Goal: Information Seeking & Learning: Compare options

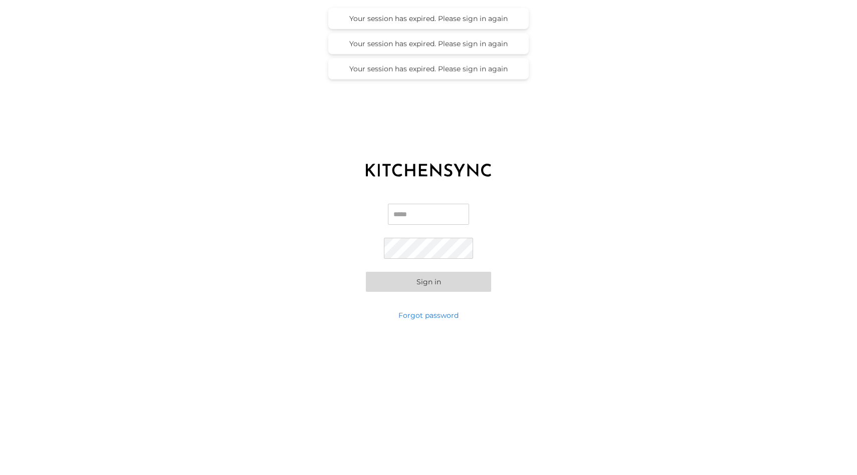
type input "**********"
click at [400, 280] on button "Sign in" at bounding box center [428, 282] width 125 height 20
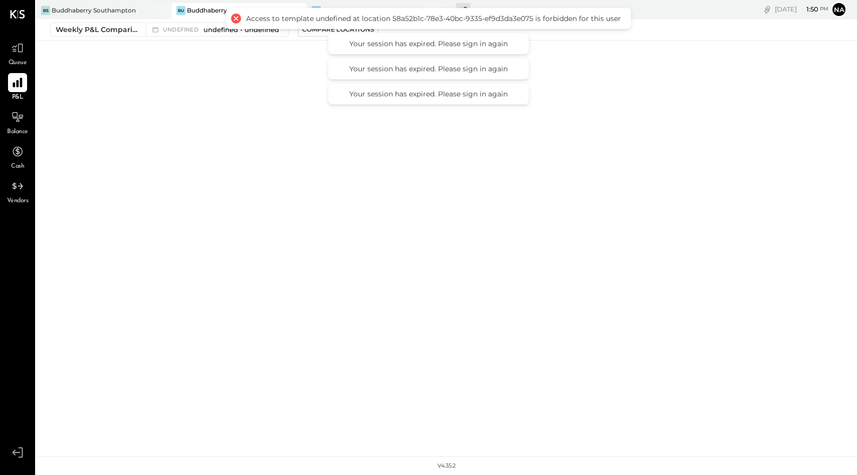
click at [19, 82] on icon at bounding box center [17, 82] width 13 height 13
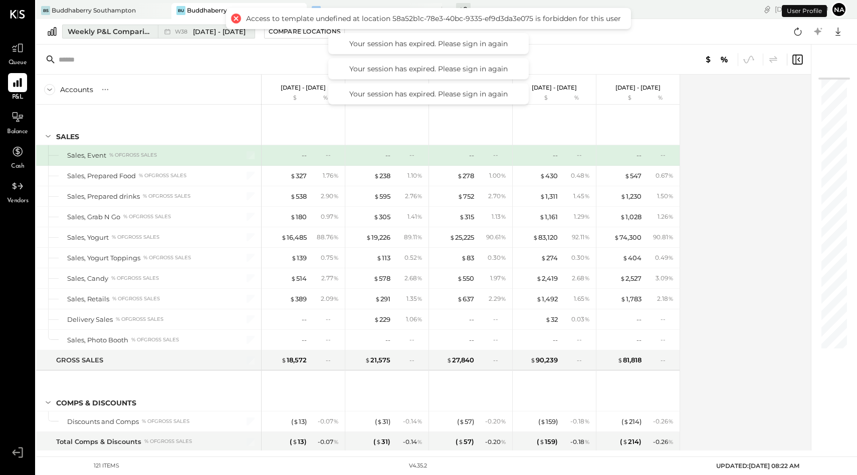
click at [126, 30] on div "Weekly P&L Comparison" at bounding box center [110, 32] width 84 height 10
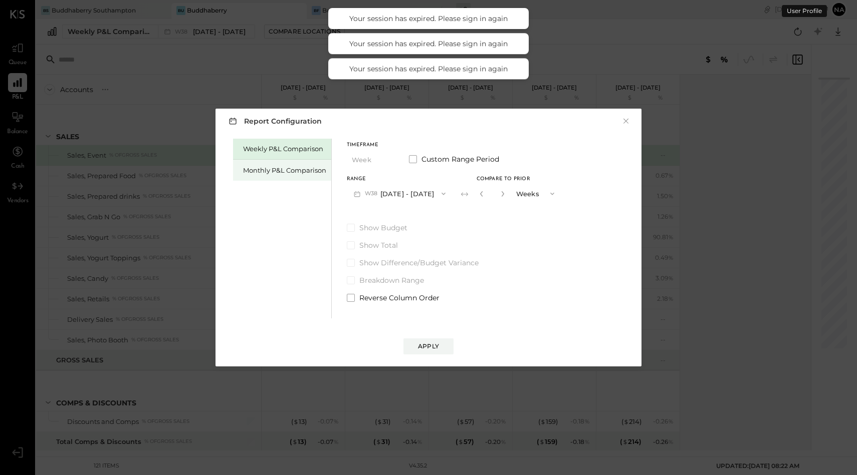
click at [304, 175] on div "Monthly P&L Comparison" at bounding box center [282, 170] width 98 height 21
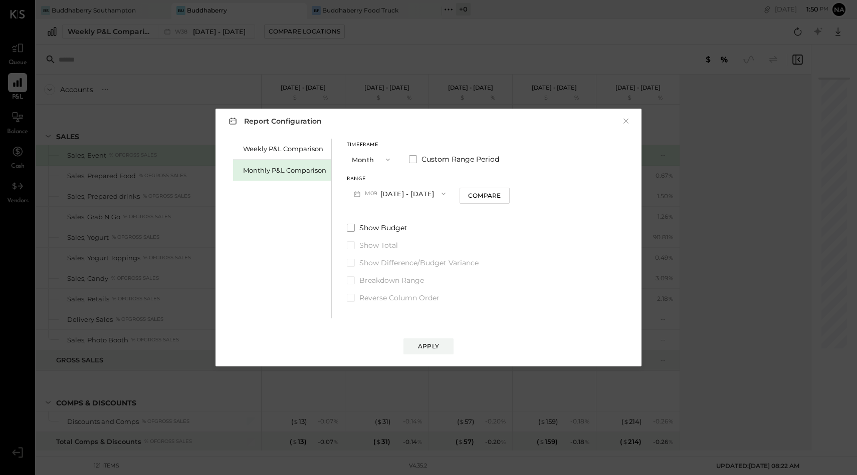
click at [385, 191] on button "M09 [DATE] - [DATE]" at bounding box center [400, 193] width 106 height 19
click at [364, 157] on button "Month" at bounding box center [372, 159] width 50 height 19
click at [410, 156] on span at bounding box center [413, 159] width 8 height 8
click at [418, 158] on label "Custom Range Period" at bounding box center [455, 159] width 92 height 10
click at [411, 158] on span at bounding box center [413, 159] width 8 height 8
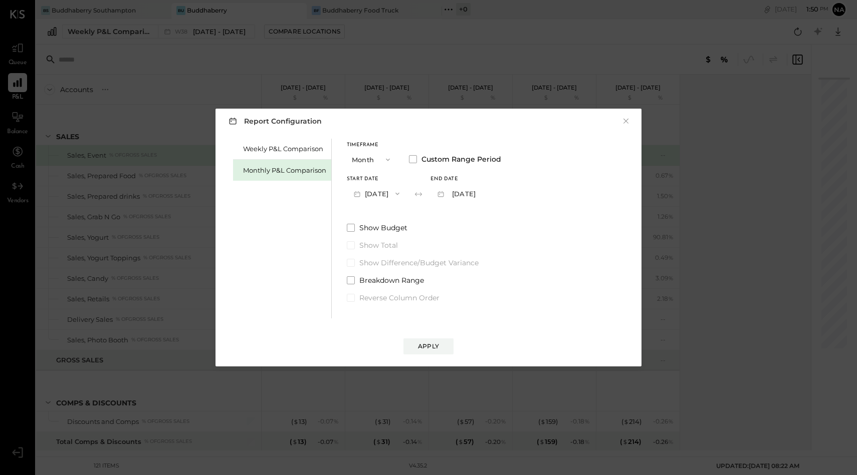
click at [379, 192] on button "[DATE]" at bounding box center [377, 193] width 60 height 19
click at [372, 281] on span "[DATE]" at bounding box center [369, 279] width 21 height 9
click at [401, 190] on button "[DATE]" at bounding box center [377, 193] width 60 height 19
click at [380, 277] on span "[DATE]" at bounding box center [369, 279] width 21 height 9
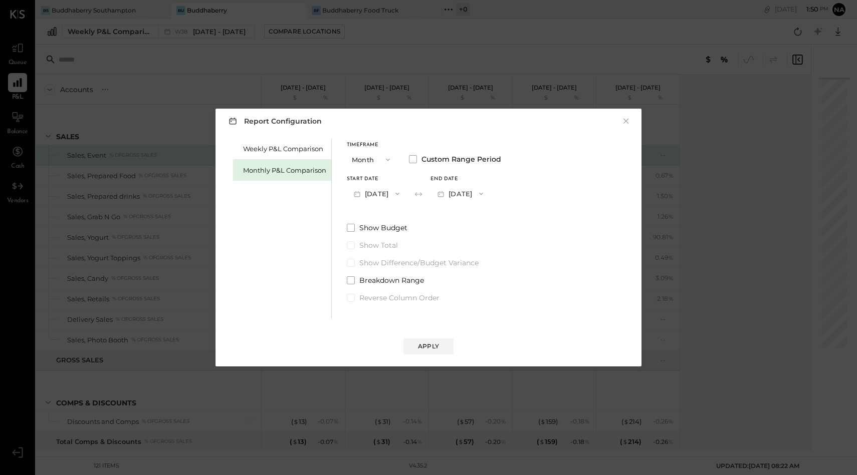
click at [490, 191] on button "[DATE]" at bounding box center [460, 193] width 60 height 19
click at [463, 344] on span "[DATE]" at bounding box center [452, 348] width 21 height 9
click at [351, 226] on span at bounding box center [351, 228] width 8 height 8
click at [431, 346] on div "Apply" at bounding box center [428, 346] width 21 height 9
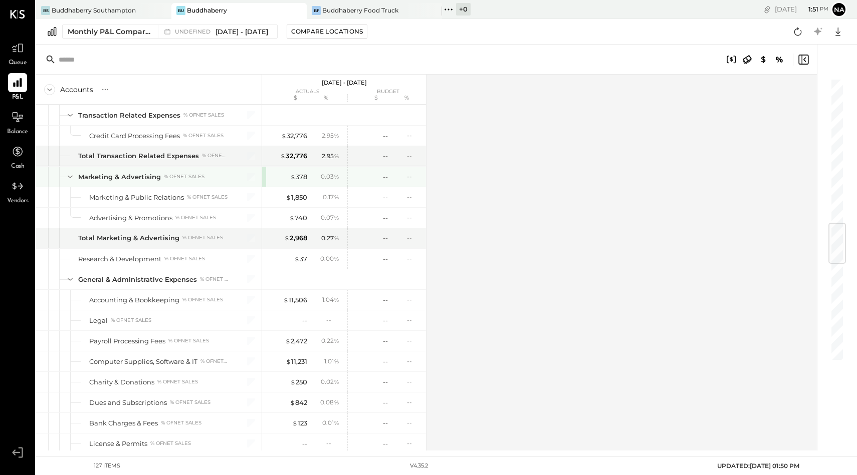
scroll to position [1188, 0]
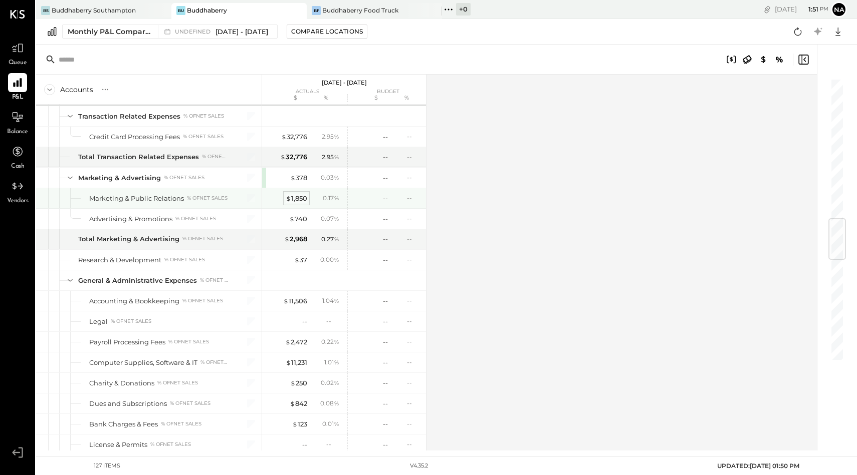
click at [300, 198] on div "$ 1,850" at bounding box center [297, 199] width 22 height 10
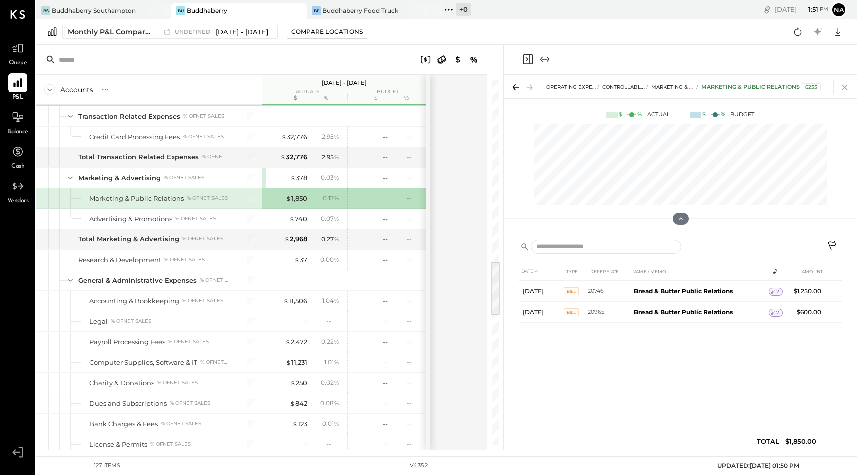
click at [846, 86] on icon at bounding box center [845, 87] width 14 height 14
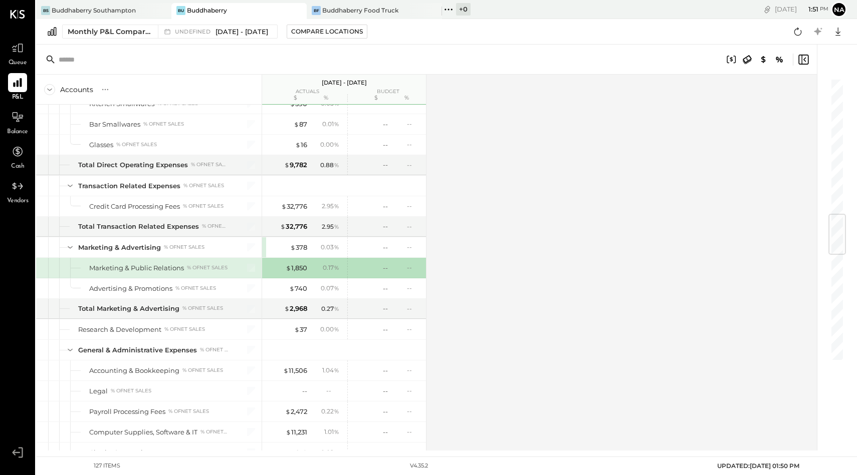
scroll to position [1118, 0]
click at [81, 9] on div "Buddhaberry Southampton" at bounding box center [94, 10] width 84 height 9
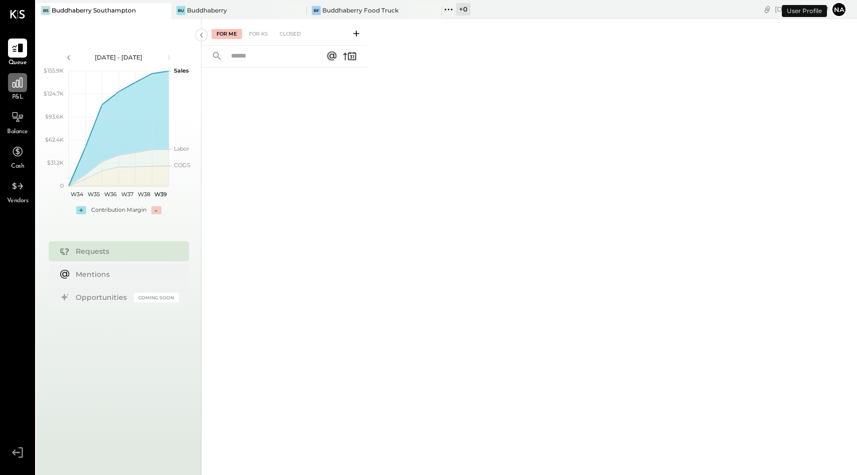
click at [21, 88] on icon at bounding box center [17, 82] width 13 height 13
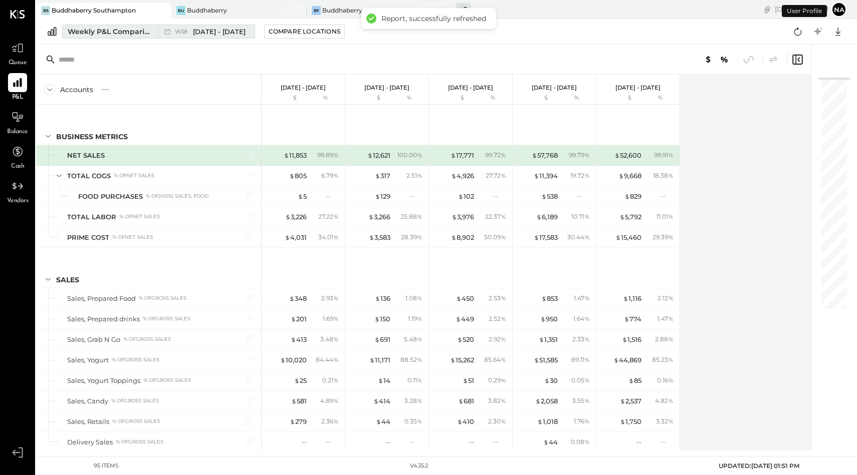
click at [114, 31] on div "Weekly P&L Comparison" at bounding box center [110, 32] width 84 height 10
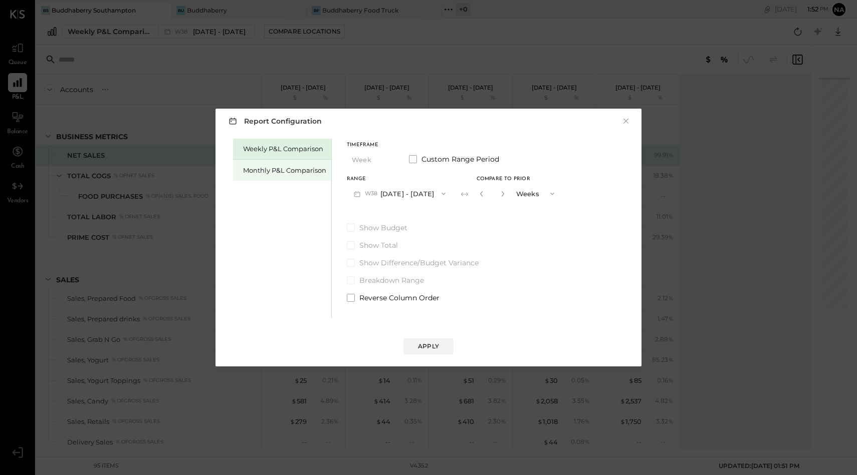
click at [282, 176] on div "Monthly P&L Comparison" at bounding box center [282, 170] width 98 height 21
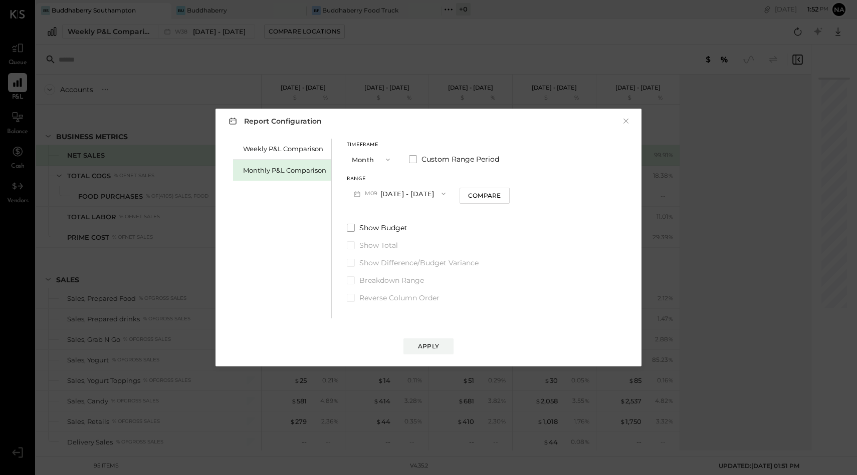
click at [373, 194] on span "M09" at bounding box center [373, 194] width 16 height 8
click at [389, 269] on div "M05 [DATE] - [DATE]" at bounding box center [404, 264] width 114 height 21
click at [483, 194] on div "Compare" at bounding box center [483, 195] width 33 height 9
click at [529, 194] on button "Months" at bounding box center [535, 193] width 50 height 19
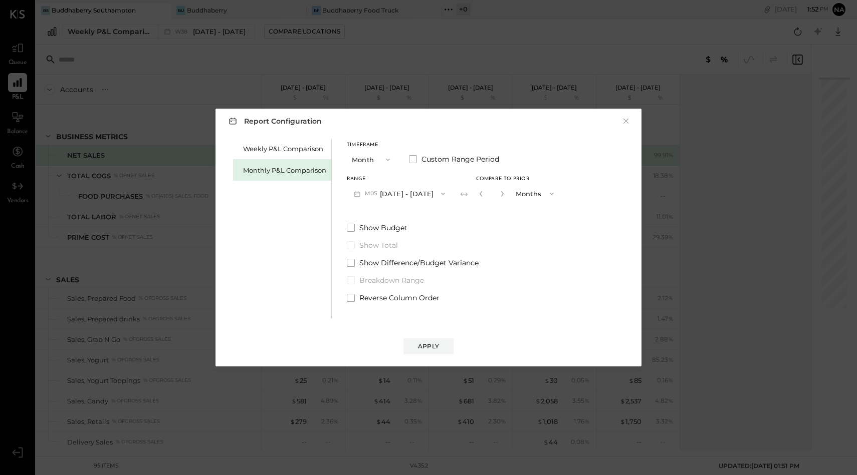
click at [412, 165] on div "Timeframe Month Custom Range Period" at bounding box center [454, 156] width 214 height 26
click at [412, 158] on span at bounding box center [413, 159] width 8 height 8
click at [479, 189] on button "[DATE]" at bounding box center [460, 193] width 60 height 19
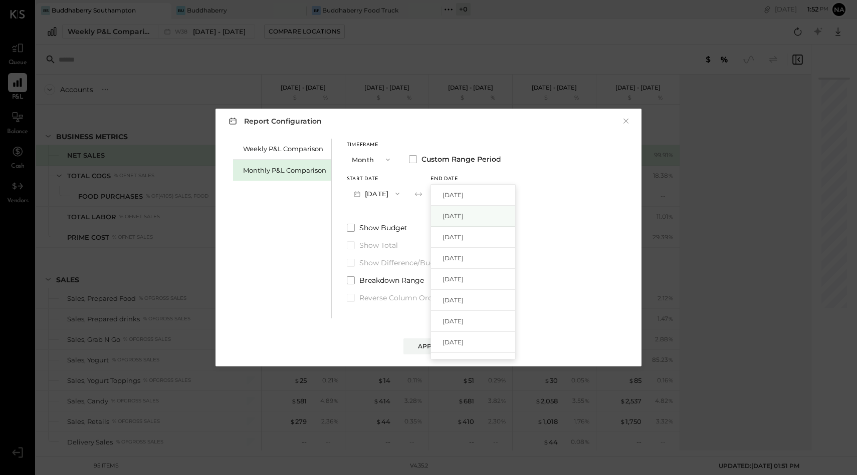
click at [463, 217] on span "[DATE]" at bounding box center [452, 216] width 21 height 9
click at [474, 192] on button "[DATE]" at bounding box center [460, 193] width 60 height 19
click at [478, 279] on div "[DATE]" at bounding box center [473, 285] width 84 height 21
click at [422, 345] on div "Apply" at bounding box center [428, 346] width 21 height 9
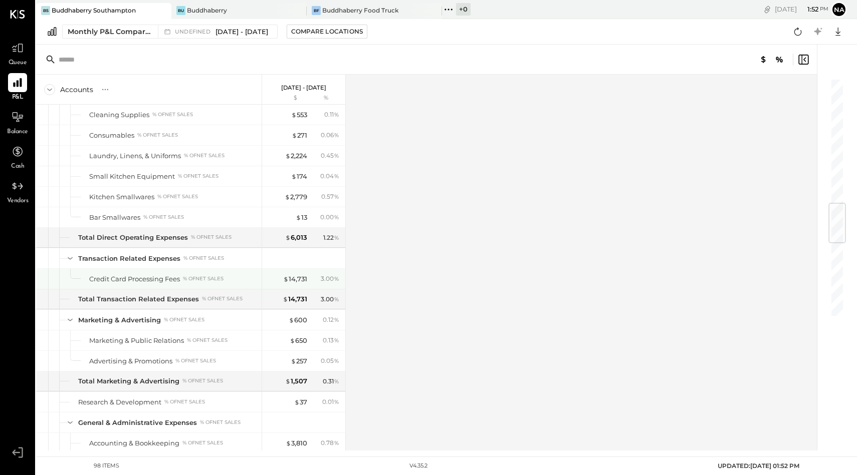
scroll to position [1072, 0]
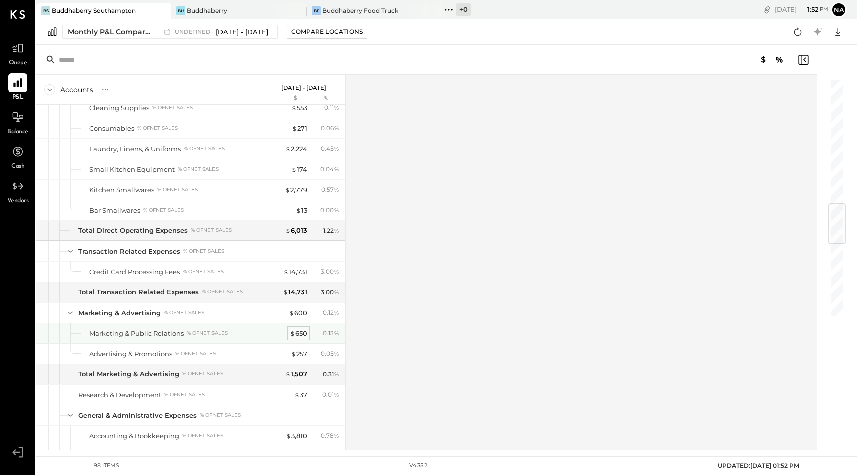
click at [293, 333] on span "$" at bounding box center [293, 334] width 6 height 8
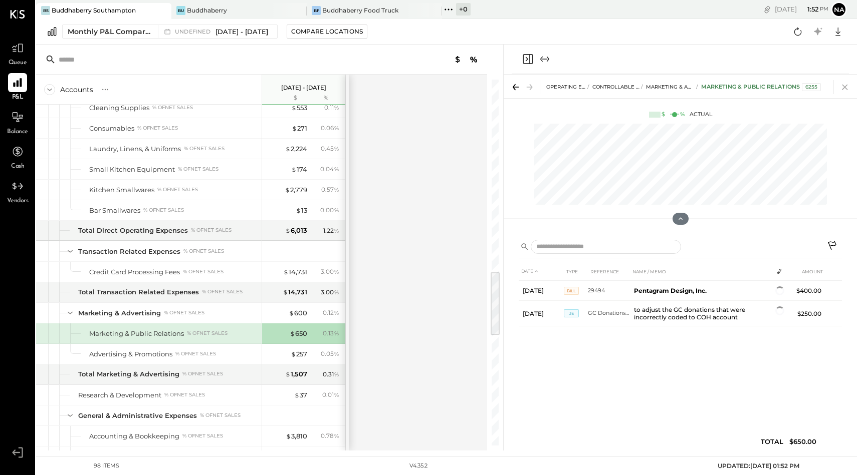
click at [845, 90] on icon at bounding box center [845, 87] width 14 height 14
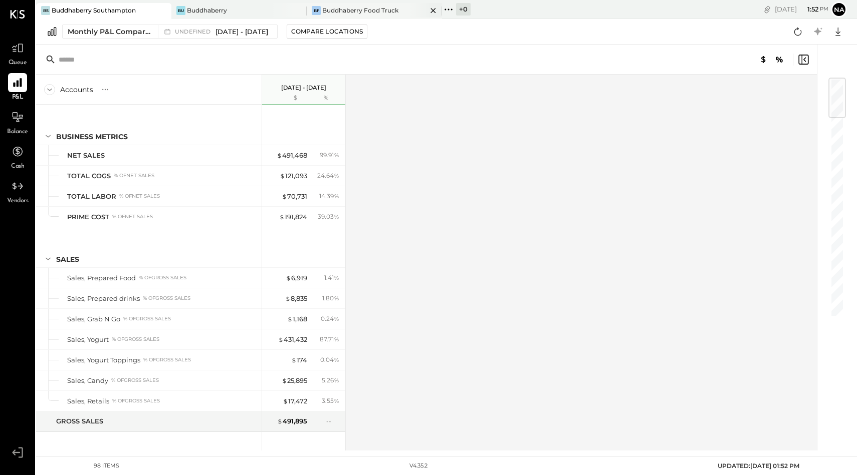
click at [351, 8] on div "Buddhaberry Food Truck" at bounding box center [360, 10] width 76 height 9
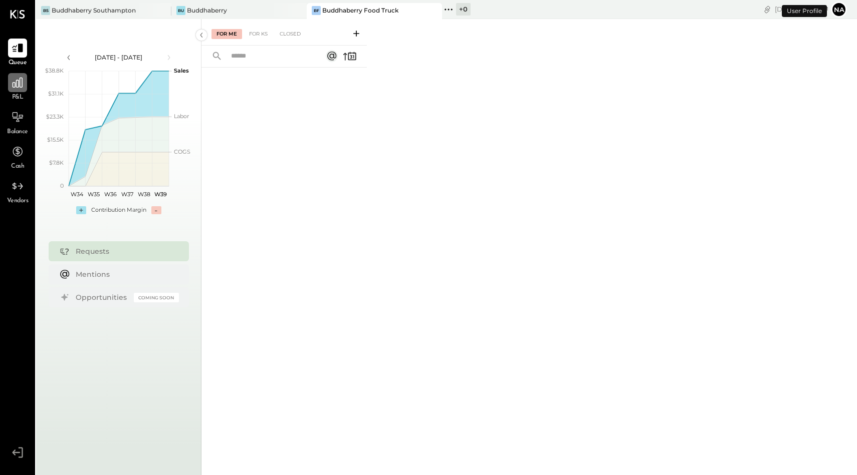
click at [14, 88] on icon at bounding box center [17, 82] width 13 height 13
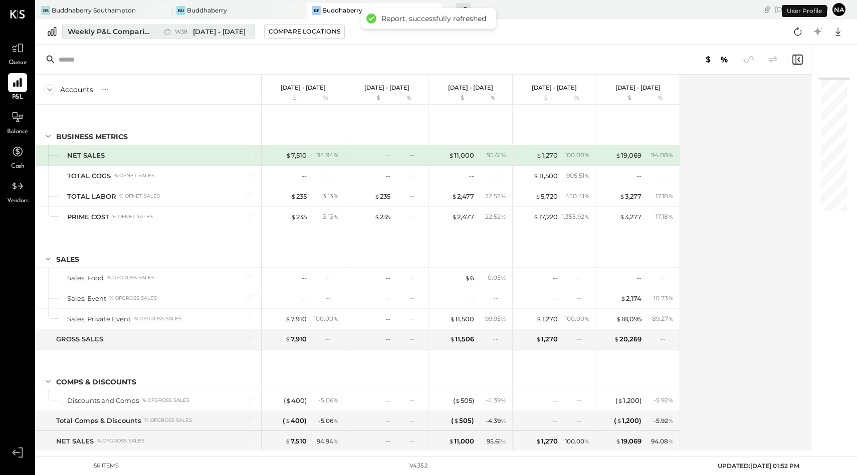
click at [110, 33] on div "Weekly P&L Comparison" at bounding box center [110, 32] width 84 height 10
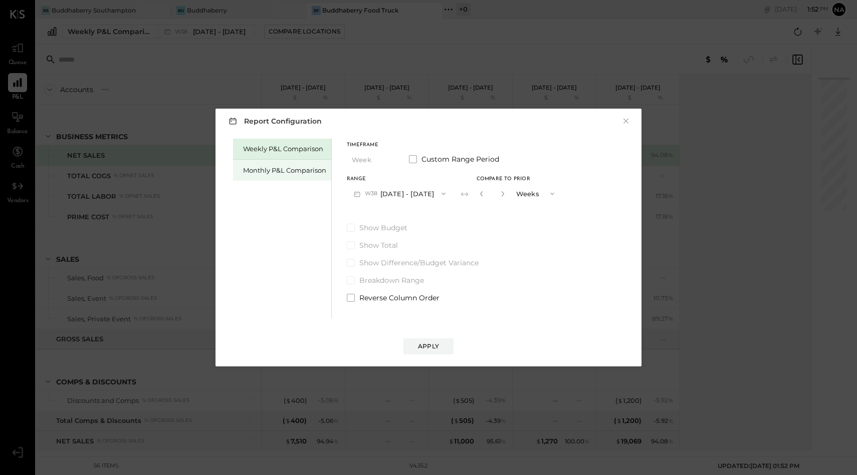
click at [268, 169] on div "Monthly P&L Comparison" at bounding box center [284, 171] width 83 height 10
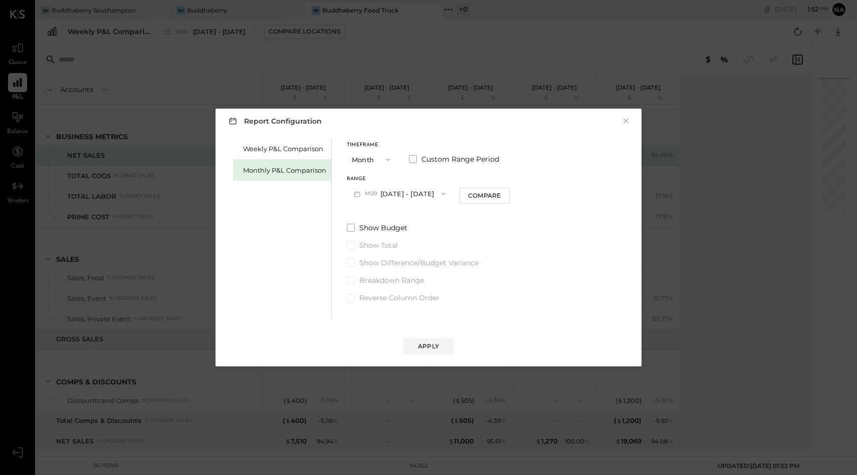
click at [411, 160] on span at bounding box center [413, 159] width 8 height 8
click at [385, 185] on button "[DATE]" at bounding box center [377, 193] width 60 height 19
click at [379, 269] on div "[DATE]" at bounding box center [389, 274] width 84 height 21
click at [484, 193] on button "[DATE]" at bounding box center [460, 193] width 60 height 19
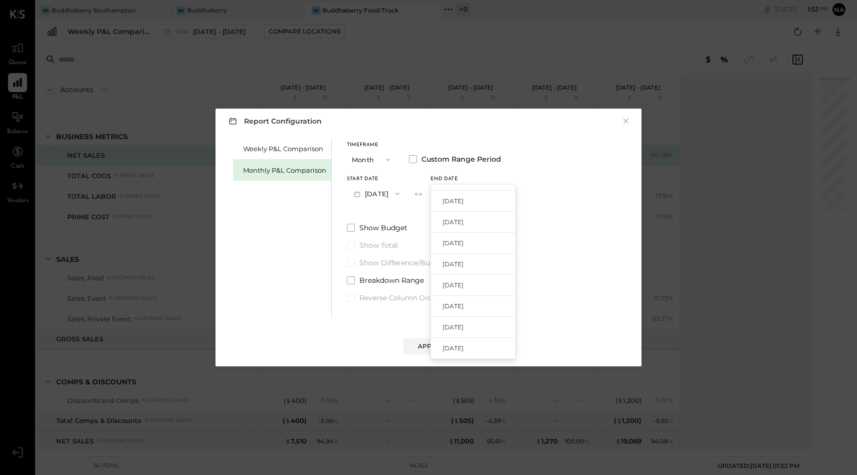
scroll to position [122, 0]
click at [473, 340] on div "[DATE]" at bounding box center [473, 346] width 84 height 21
click at [435, 347] on div "Apply" at bounding box center [428, 346] width 21 height 9
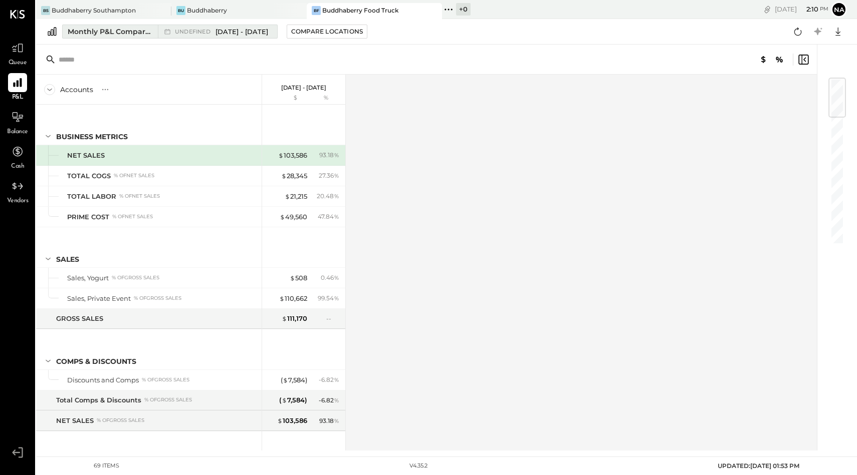
click at [225, 26] on div "undefined [DATE] - [DATE]" at bounding box center [215, 31] width 114 height 13
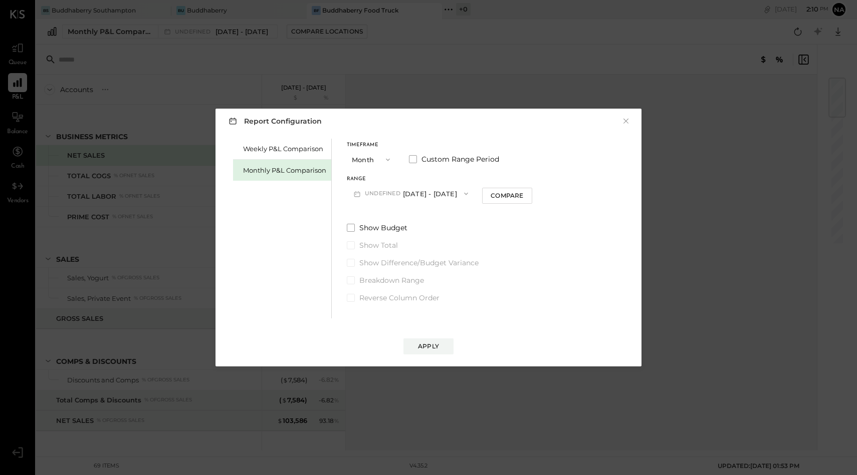
click at [621, 120] on div "Report Configuration ×" at bounding box center [428, 121] width 406 height 15
click at [630, 118] on div "Report Configuration ×" at bounding box center [428, 121] width 406 height 15
click at [627, 120] on button "×" at bounding box center [625, 121] width 9 height 10
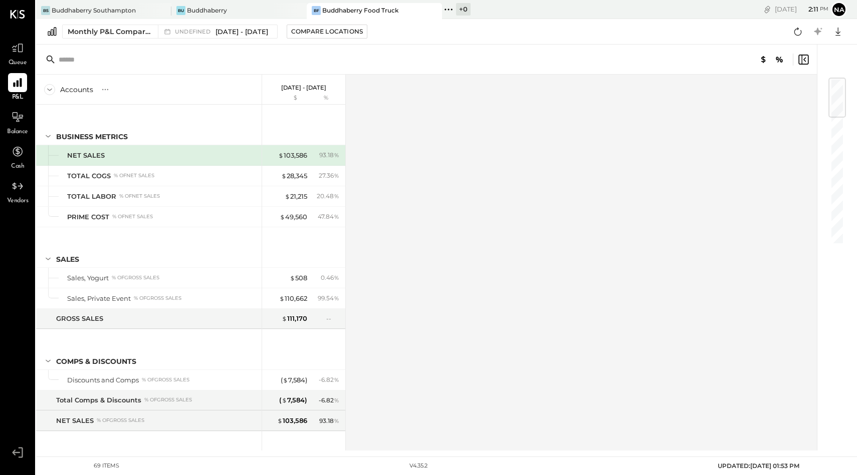
click at [109, 23] on div "Monthly P&L Comparison undefined [DATE] - [DATE] Compare Locations Google Sheet…" at bounding box center [446, 32] width 821 height 26
click at [113, 29] on div "Monthly P&L Comparison" at bounding box center [110, 32] width 84 height 10
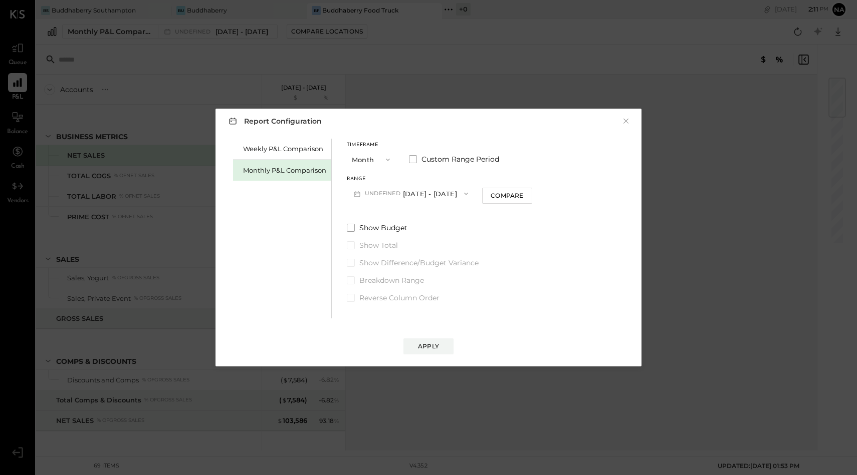
click at [371, 154] on button "Month" at bounding box center [372, 159] width 50 height 19
click at [367, 211] on span "Year" at bounding box center [362, 213] width 14 height 7
click at [369, 194] on span "2025" at bounding box center [373, 194] width 16 height 8
click at [376, 214] on span "[DATE] - [DATE]" at bounding box center [396, 216] width 48 height 9
click at [422, 350] on div "Apply" at bounding box center [428, 346] width 21 height 9
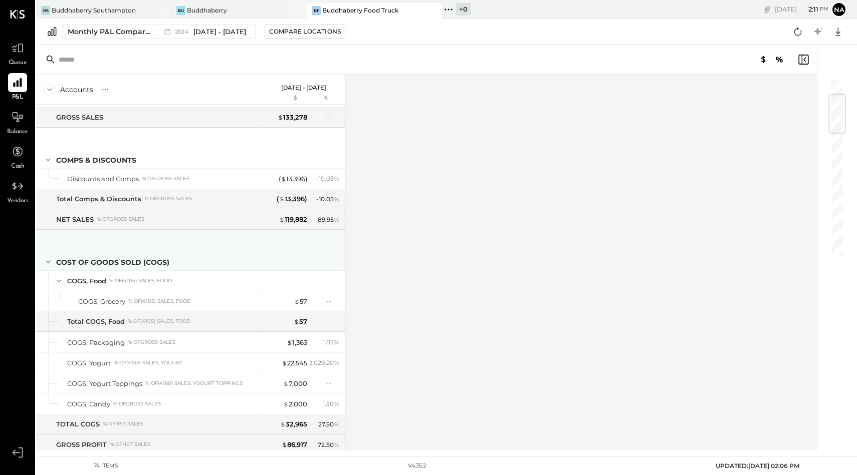
scroll to position [314, 0]
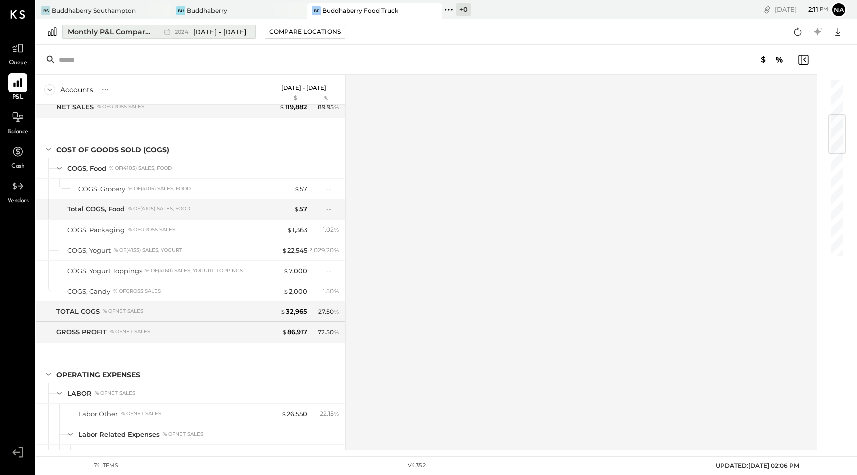
click at [229, 32] on span "[DATE] - [DATE]" at bounding box center [219, 32] width 53 height 10
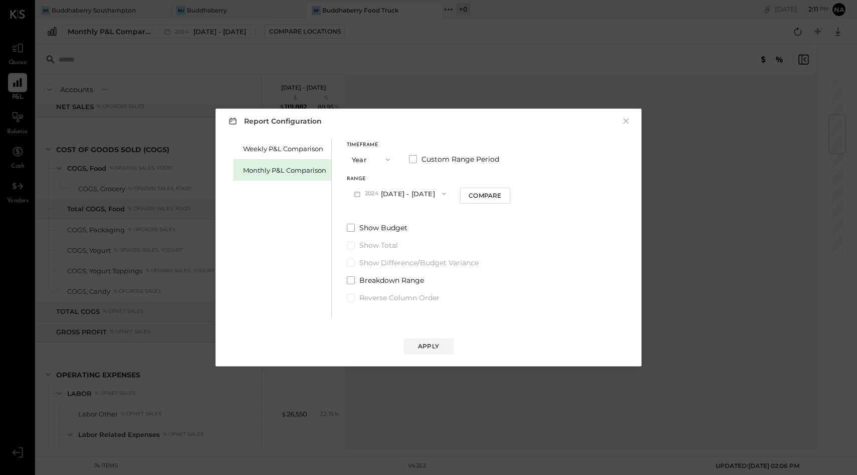
click at [361, 155] on button "Year" at bounding box center [372, 159] width 50 height 19
click at [425, 173] on div "Timeframe Year Month Quarter YTD Year Custom Range Period Range [DATE] - [DATE]…" at bounding box center [428, 173] width 163 height 60
click at [625, 119] on button "×" at bounding box center [625, 121] width 9 height 10
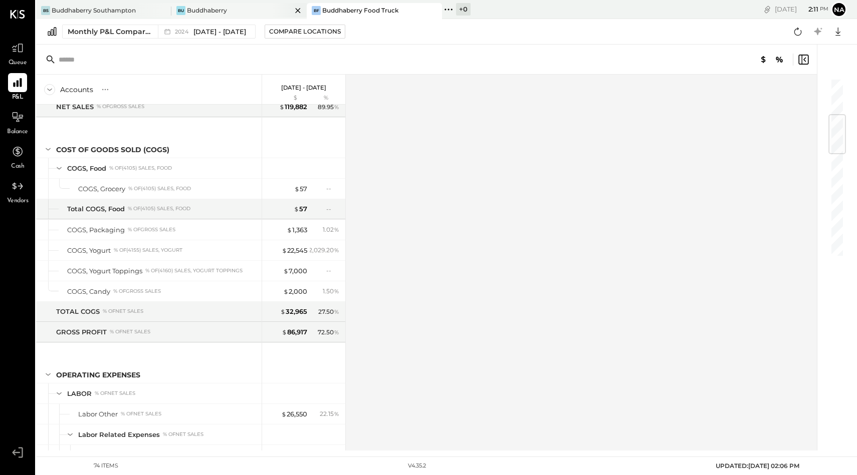
click at [200, 12] on div "Buddhaberry" at bounding box center [207, 10] width 40 height 9
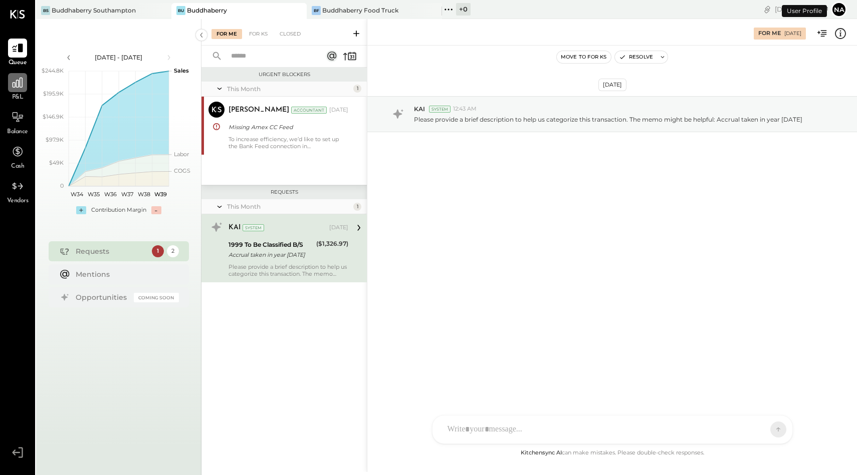
click at [22, 87] on icon at bounding box center [18, 83] width 10 height 10
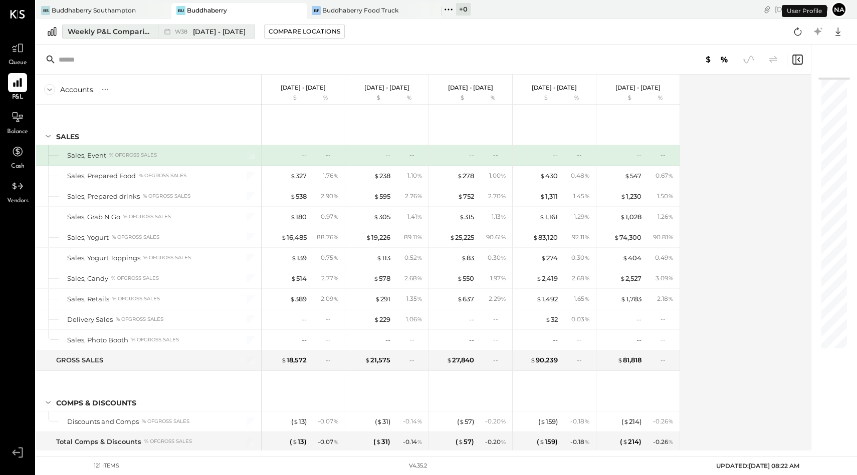
click at [105, 30] on div "Weekly P&L Comparison" at bounding box center [110, 32] width 84 height 10
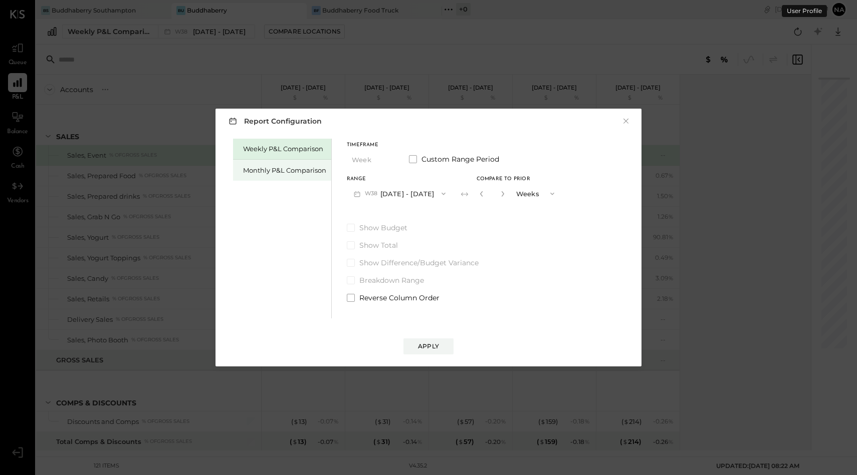
click at [303, 167] on div "Monthly P&L Comparison" at bounding box center [284, 171] width 83 height 10
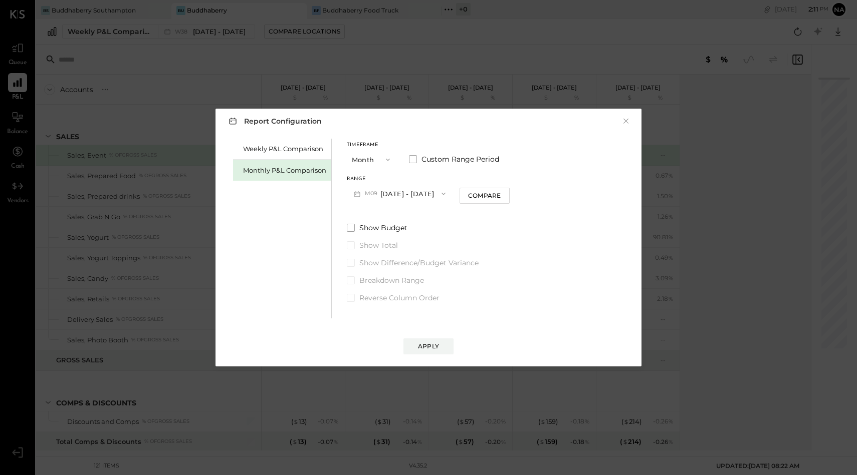
click at [372, 154] on button "Month" at bounding box center [372, 159] width 50 height 19
click at [363, 209] on div "Year" at bounding box center [371, 213] width 49 height 18
click at [383, 190] on button "[DATE] - [DATE]" at bounding box center [400, 193] width 106 height 19
click at [391, 215] on span "[DATE] - [DATE]" at bounding box center [396, 216] width 48 height 9
click at [420, 350] on div "Apply" at bounding box center [428, 346] width 21 height 9
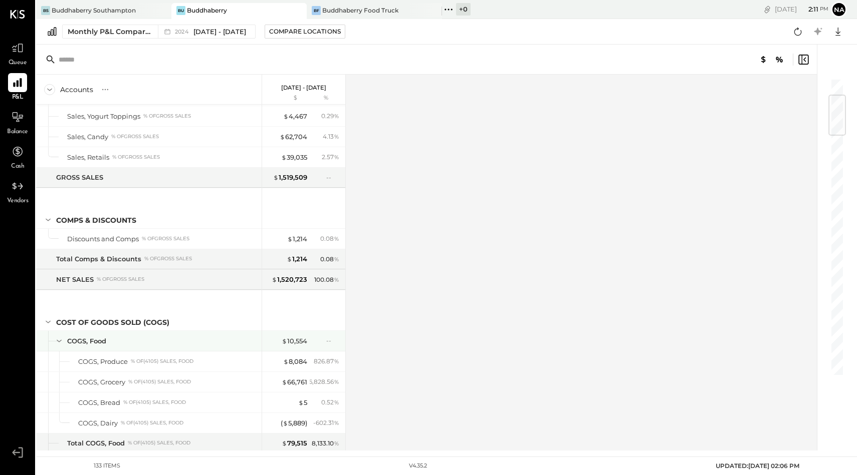
scroll to position [140, 0]
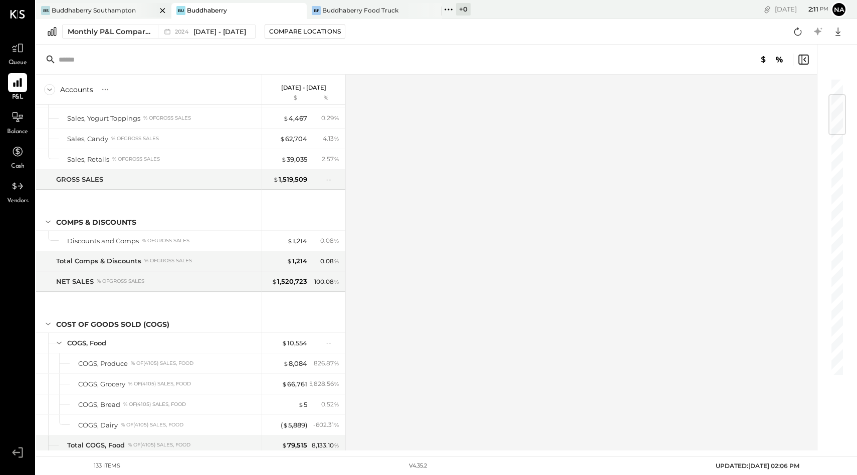
click at [131, 13] on div "Buddhaberry Southampton" at bounding box center [94, 10] width 84 height 9
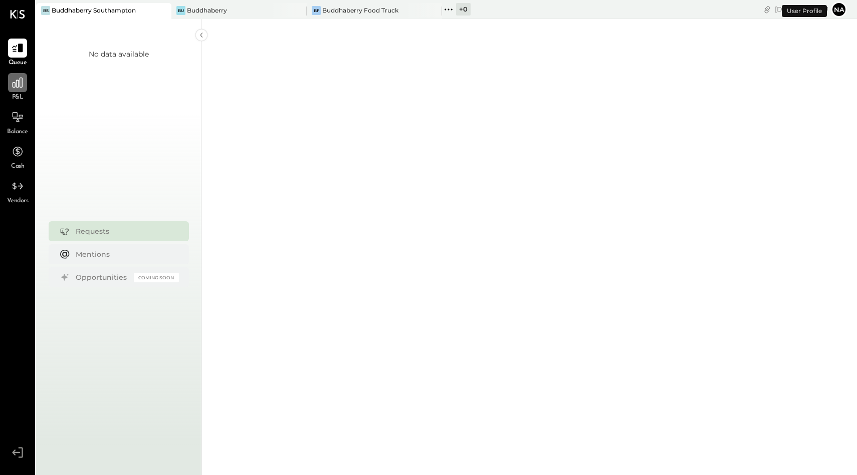
click at [13, 89] on icon at bounding box center [17, 82] width 13 height 13
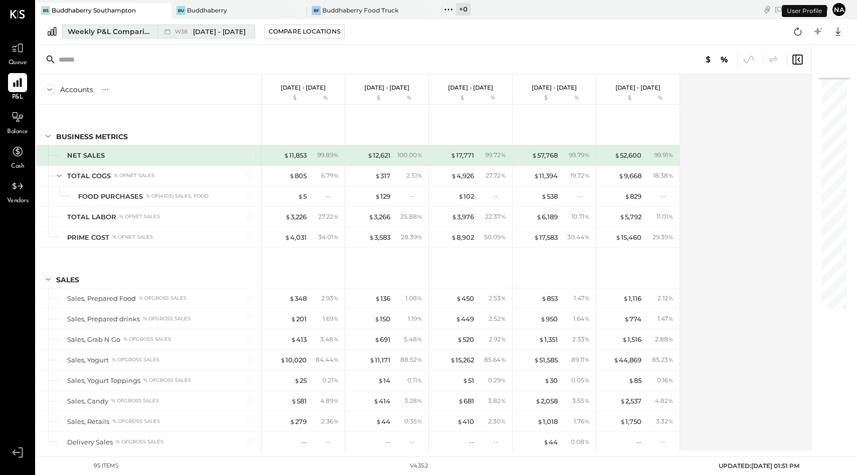
click at [117, 27] on div "Weekly P&L Comparison" at bounding box center [110, 32] width 84 height 10
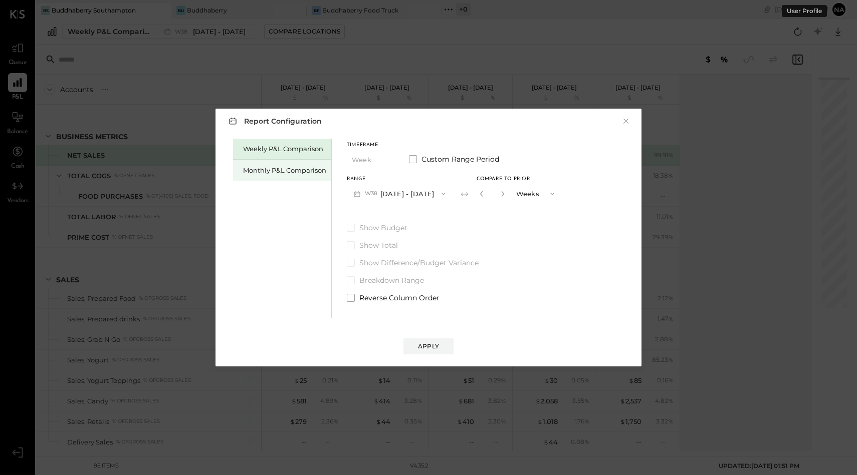
click at [304, 165] on div "Monthly P&L Comparison" at bounding box center [282, 170] width 98 height 21
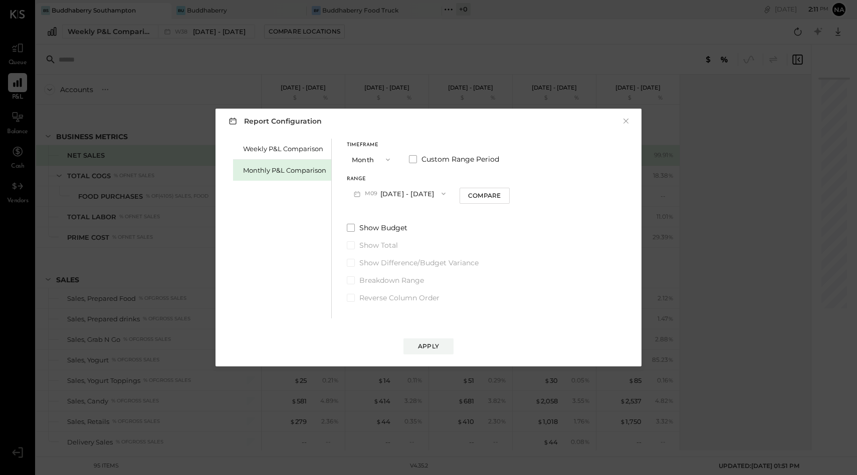
click at [375, 163] on button "Month" at bounding box center [372, 159] width 50 height 19
click at [371, 214] on div "Year" at bounding box center [371, 213] width 49 height 18
click at [391, 195] on button "[DATE] - [DATE]" at bounding box center [400, 193] width 106 height 19
click at [392, 216] on span "[DATE] - [DATE]" at bounding box center [396, 216] width 48 height 9
click at [427, 348] on div "Apply" at bounding box center [428, 346] width 21 height 9
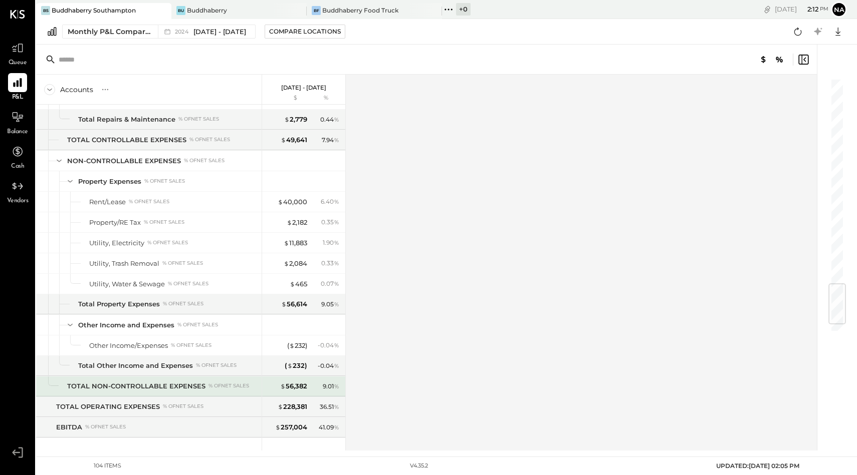
scroll to position [1811, 0]
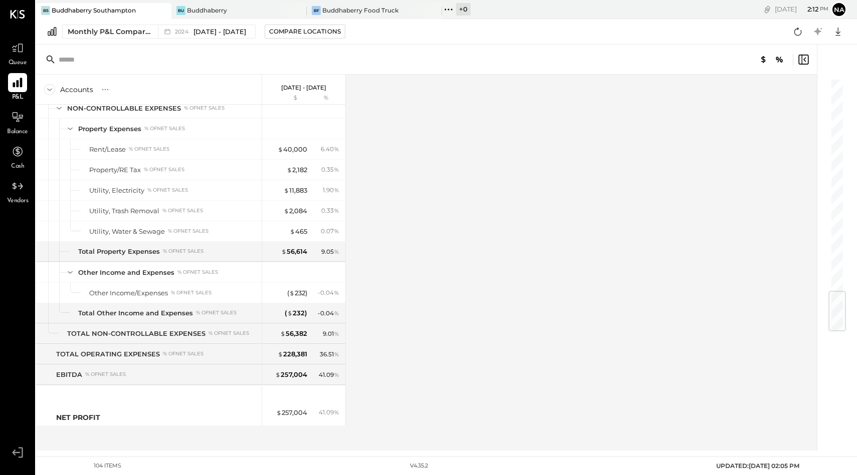
click at [21, 88] on icon at bounding box center [17, 82] width 13 height 13
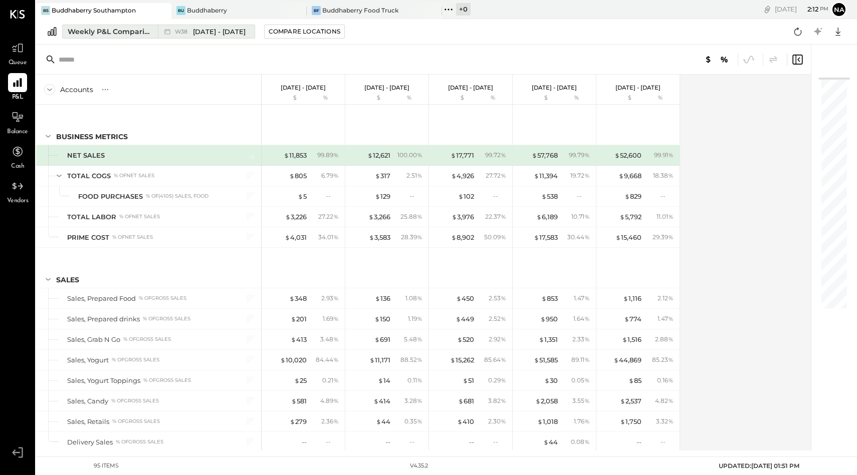
click at [101, 28] on div "Weekly P&L Comparison" at bounding box center [110, 32] width 84 height 10
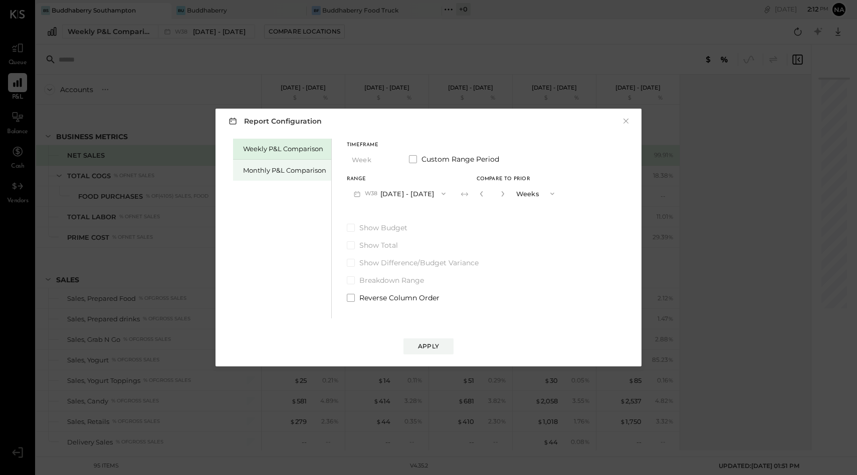
click at [272, 167] on div "Monthly P&L Comparison" at bounding box center [284, 171] width 83 height 10
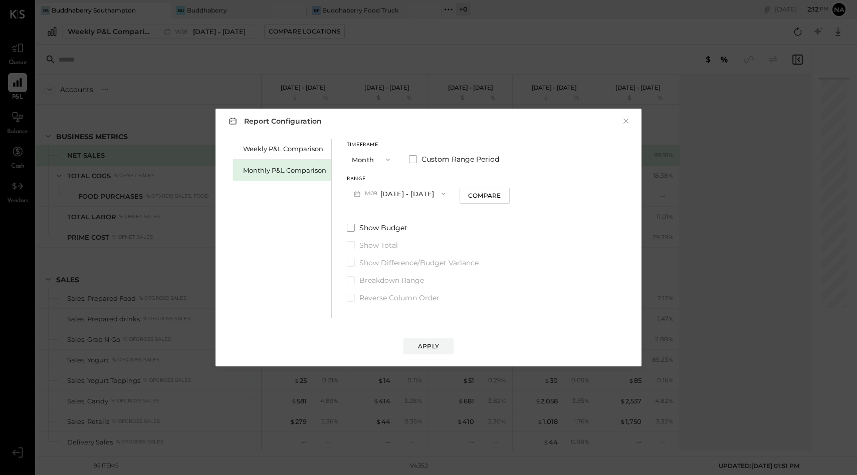
click at [363, 160] on button "Month" at bounding box center [372, 159] width 50 height 19
click at [363, 189] on div "YTD" at bounding box center [371, 195] width 49 height 18
click at [347, 194] on div "Timeframe YTD Compare Show Budget Show Total Show Difference/Budget Variance Br…" at bounding box center [413, 208] width 132 height 138
click at [349, 199] on span at bounding box center [351, 202] width 8 height 8
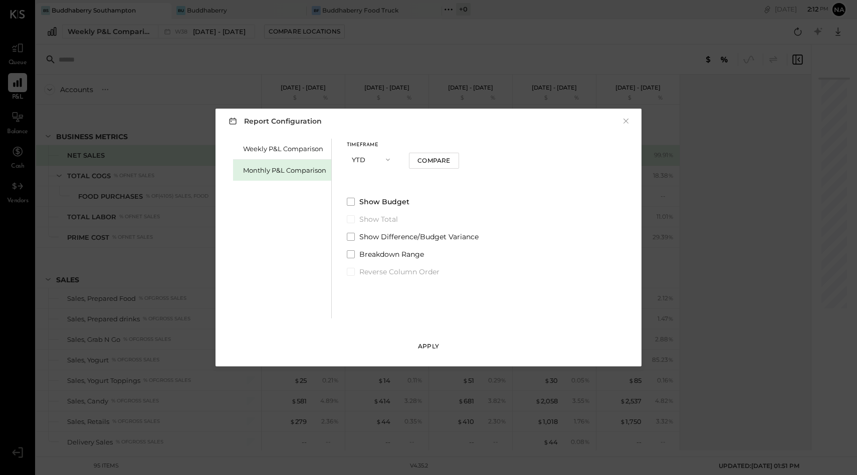
click at [417, 343] on button "Apply" at bounding box center [428, 347] width 50 height 16
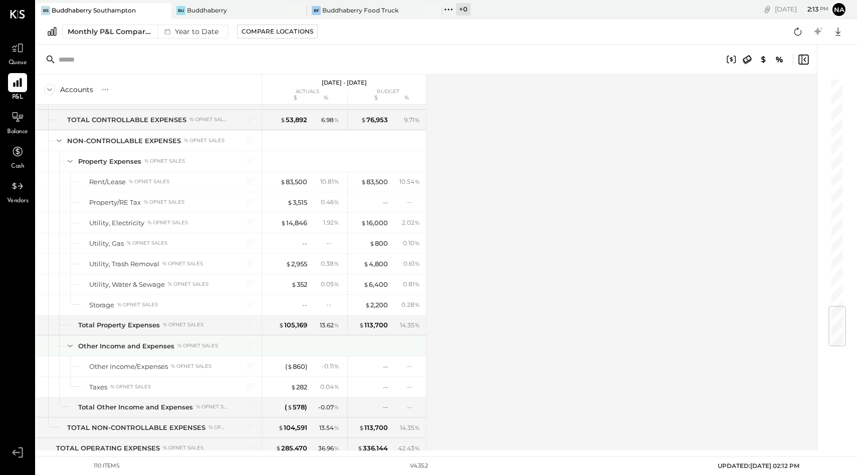
scroll to position [1935, 0]
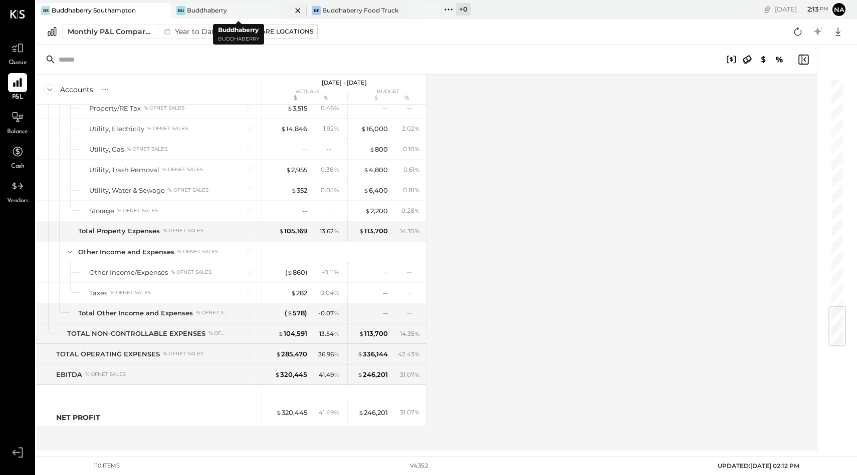
click at [239, 11] on div "Bu Buddhaberry" at bounding box center [231, 10] width 120 height 9
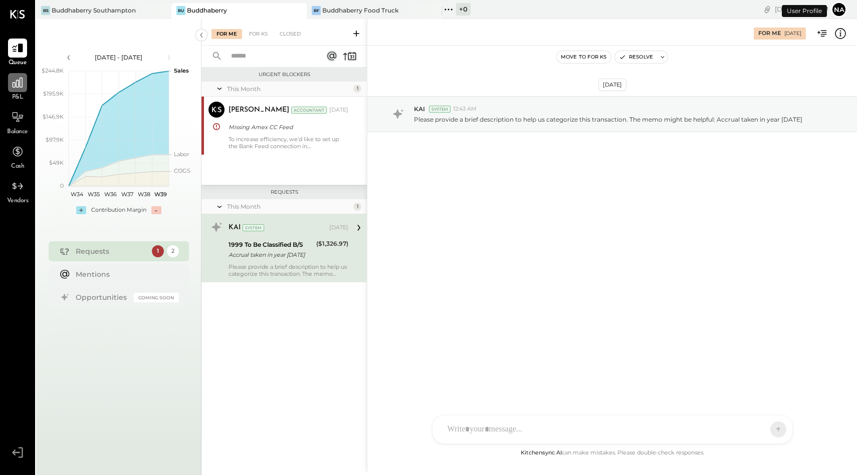
click at [21, 89] on div at bounding box center [17, 82] width 19 height 19
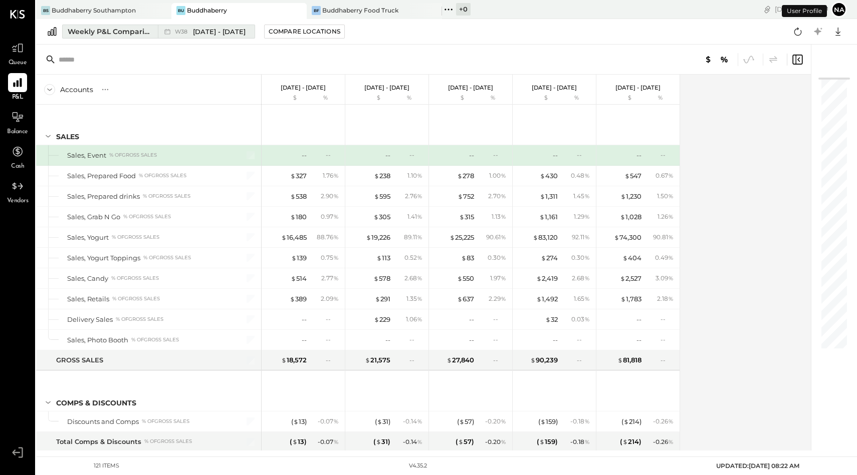
click at [130, 29] on div "Weekly P&L Comparison" at bounding box center [110, 32] width 84 height 10
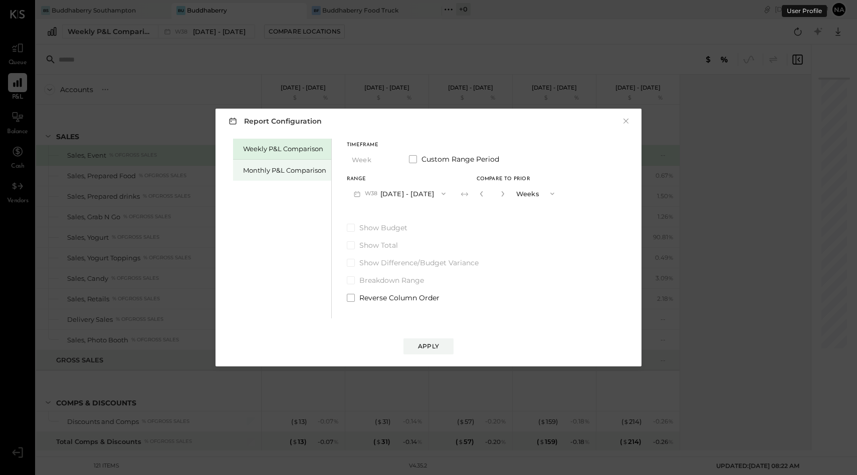
click at [300, 171] on div "Monthly P&L Comparison" at bounding box center [284, 171] width 83 height 10
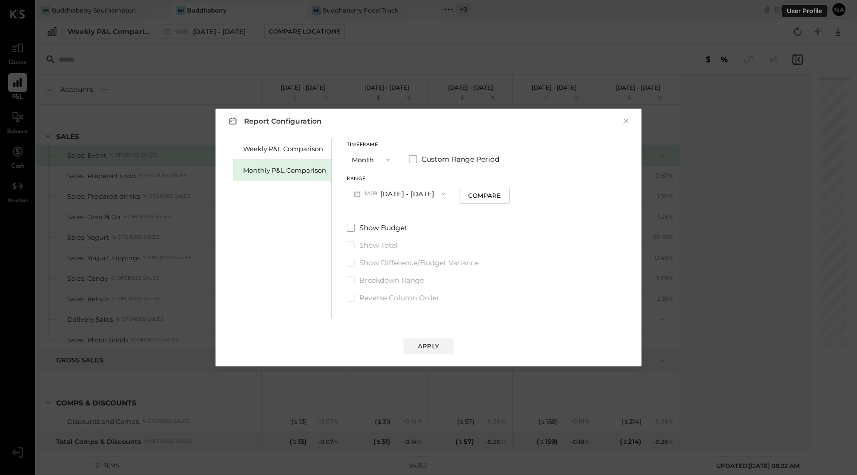
click at [386, 193] on button "M09 [DATE] - [DATE]" at bounding box center [400, 193] width 106 height 19
click at [364, 153] on button "Month" at bounding box center [372, 159] width 50 height 19
click at [363, 193] on span "YTD" at bounding box center [360, 195] width 10 height 7
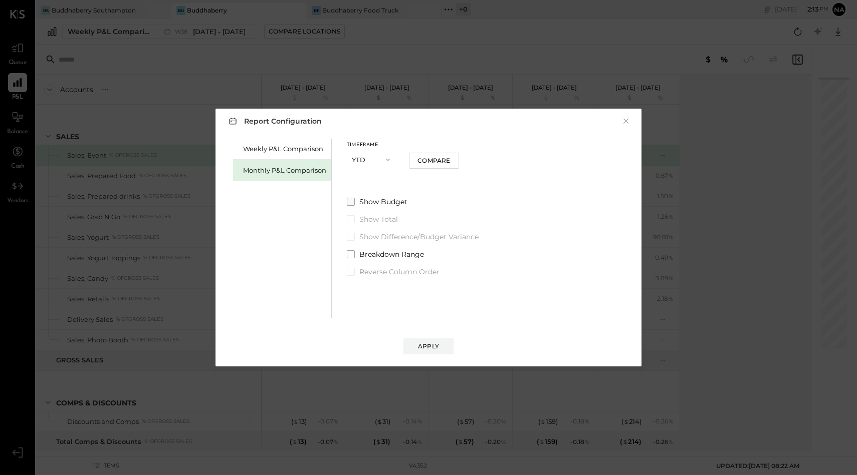
click at [352, 197] on label "Show Budget" at bounding box center [413, 202] width 132 height 10
click at [422, 343] on div "Apply" at bounding box center [428, 346] width 21 height 9
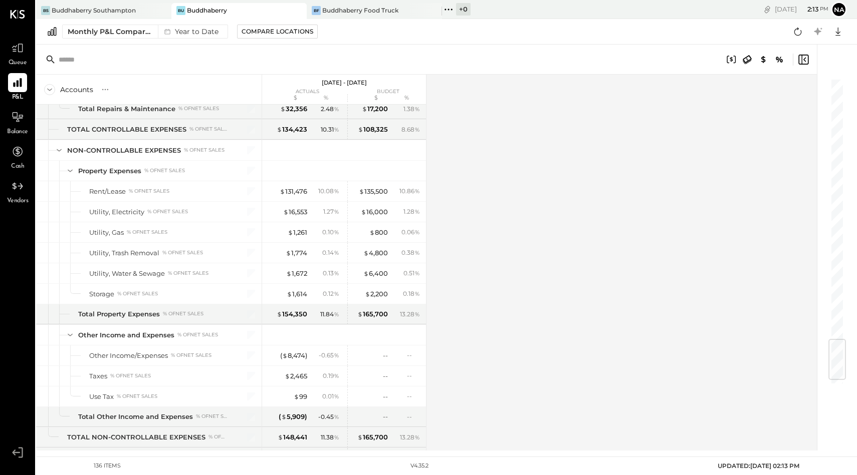
scroll to position [2243, 0]
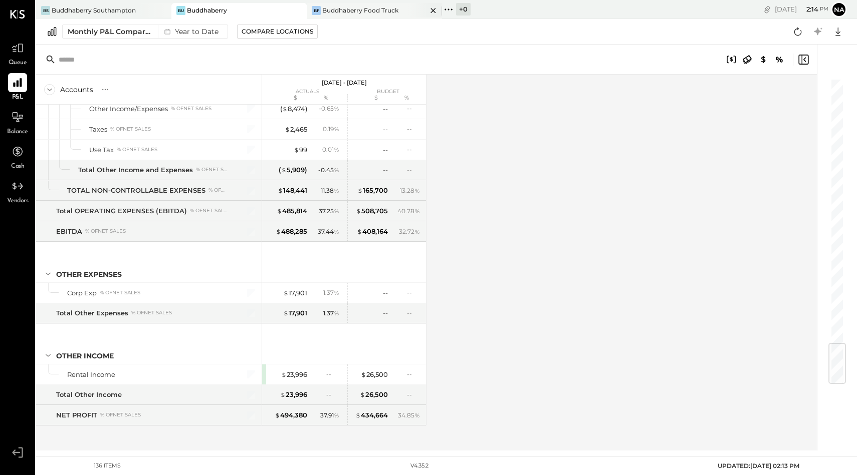
click at [350, 16] on div "BF Buddhaberry Food Truck" at bounding box center [374, 11] width 135 height 16
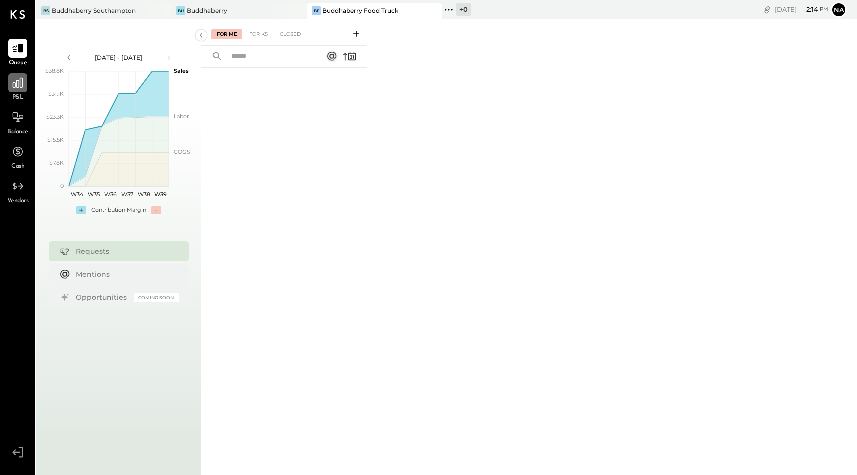
click at [21, 89] on div at bounding box center [17, 82] width 19 height 19
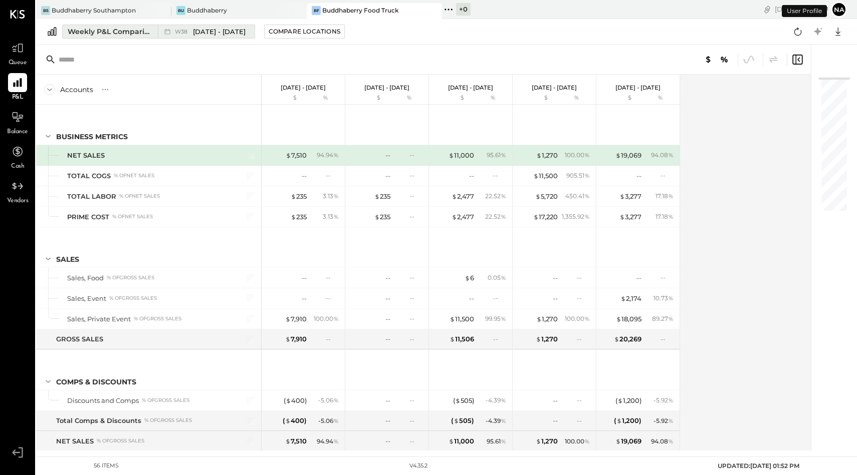
click at [133, 35] on div "Weekly P&L Comparison" at bounding box center [110, 32] width 84 height 10
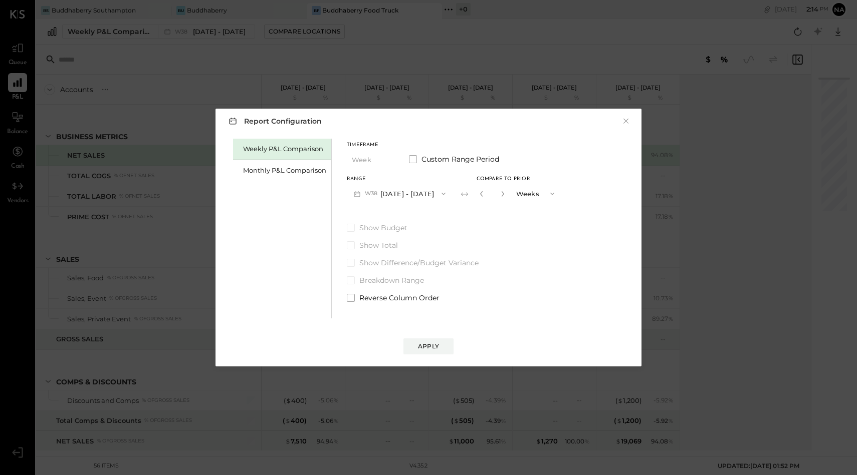
click at [293, 184] on div "Weekly P&L Comparison Monthly P&L Comparison" at bounding box center [282, 229] width 99 height 180
click at [292, 170] on div "Monthly P&L Comparison" at bounding box center [284, 171] width 83 height 10
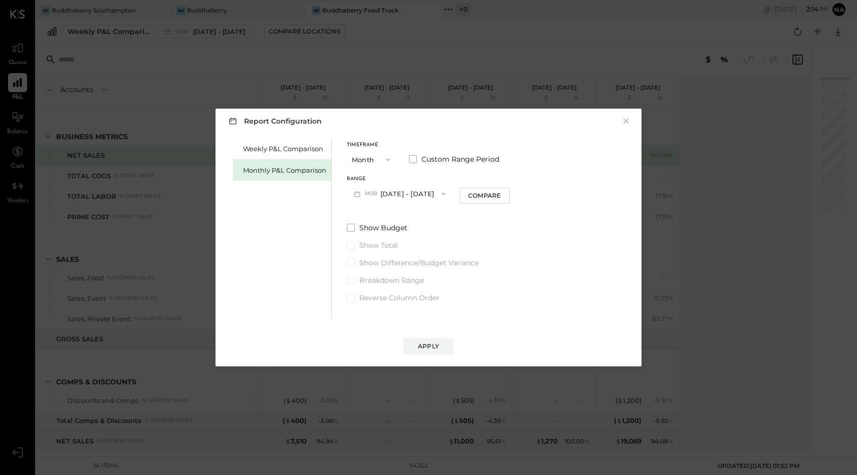
click at [373, 159] on button "Month" at bounding box center [372, 159] width 50 height 19
click at [371, 199] on div "YTD" at bounding box center [371, 195] width 49 height 18
click at [352, 201] on span at bounding box center [351, 202] width 8 height 8
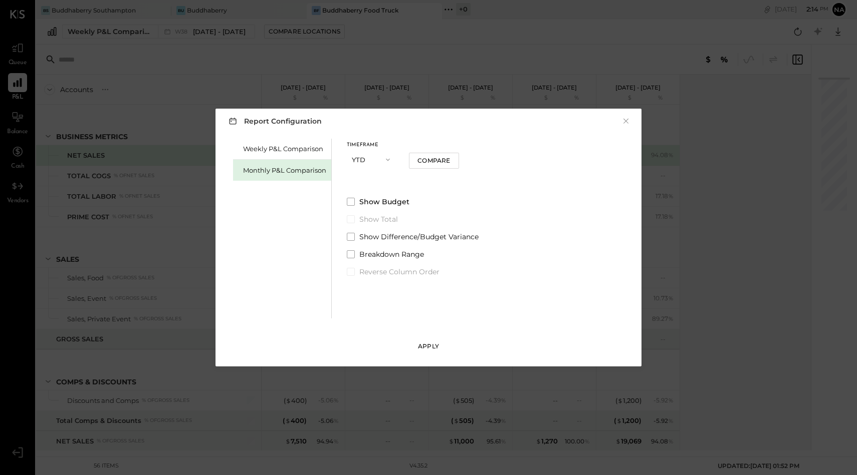
click at [429, 349] on div "Apply" at bounding box center [428, 346] width 21 height 9
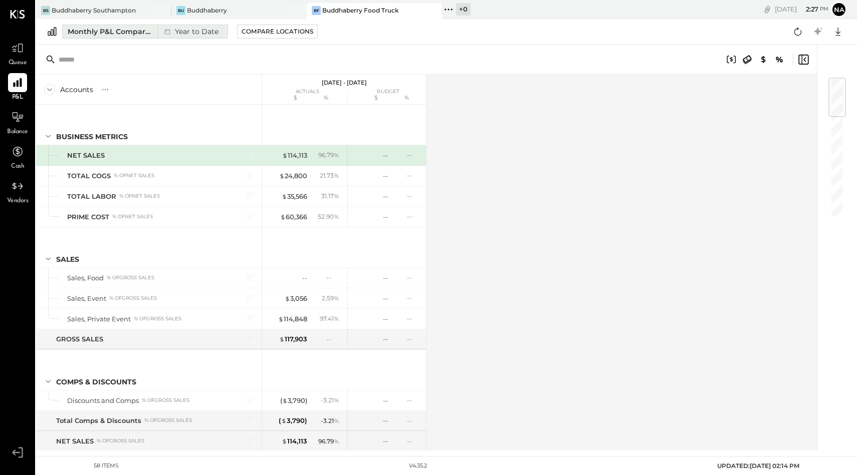
click at [112, 29] on div "Monthly P&L Comparison" at bounding box center [110, 32] width 84 height 10
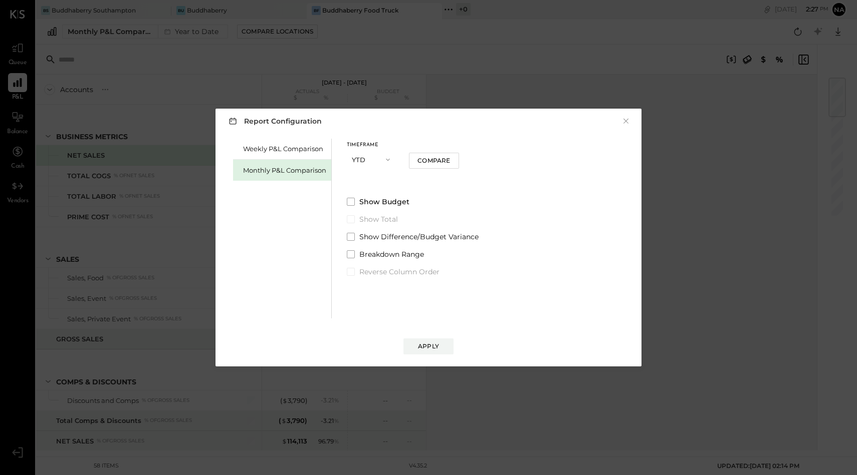
click at [375, 157] on button "YTD" at bounding box center [372, 159] width 50 height 19
click at [372, 216] on div "Year" at bounding box center [371, 213] width 49 height 18
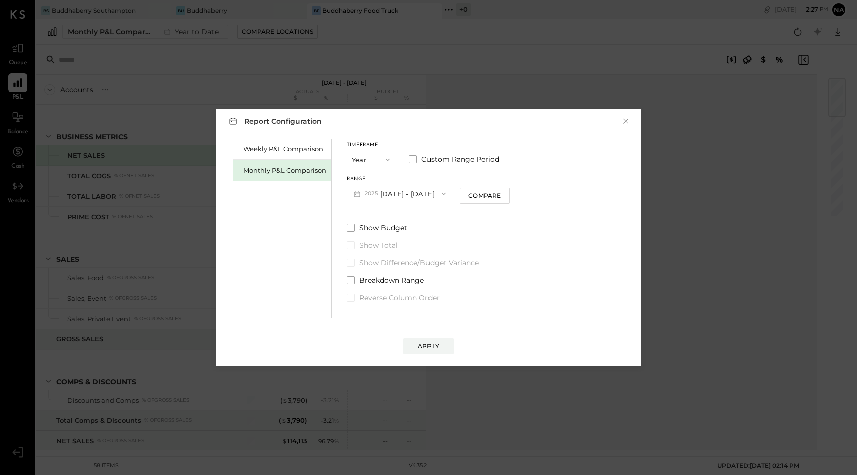
click at [389, 195] on button "[DATE] - [DATE]" at bounding box center [400, 193] width 106 height 19
click at [397, 216] on span "[DATE] - [DATE]" at bounding box center [396, 216] width 48 height 9
click at [420, 349] on div "Apply" at bounding box center [428, 346] width 21 height 9
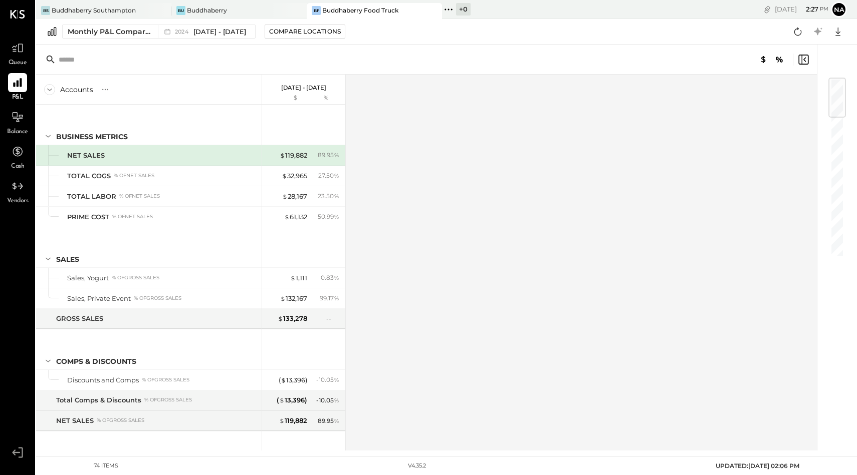
click at [247, 0] on div "BS Buddhaberry Southampton Bu Buddhaberry BF Buddhaberry Food Truck + 0 Pinned …" at bounding box center [297, 9] width 523 height 19
click at [248, 7] on div "Bu Buddhaberry" at bounding box center [231, 10] width 120 height 9
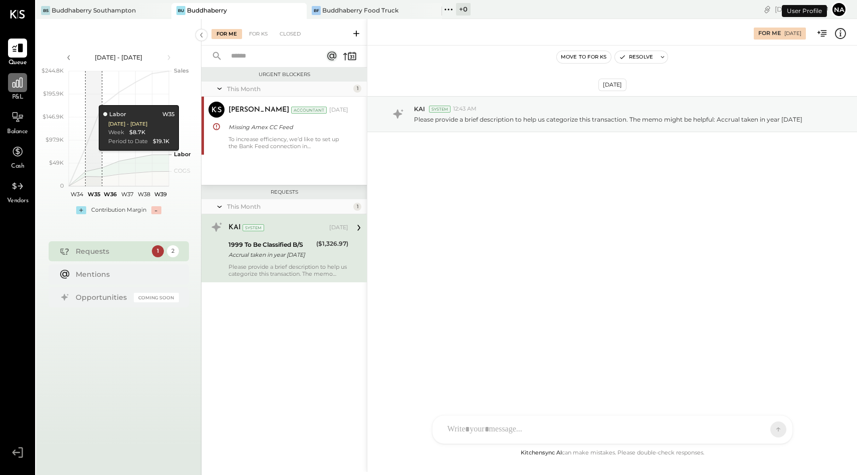
click at [13, 81] on icon at bounding box center [17, 82] width 13 height 13
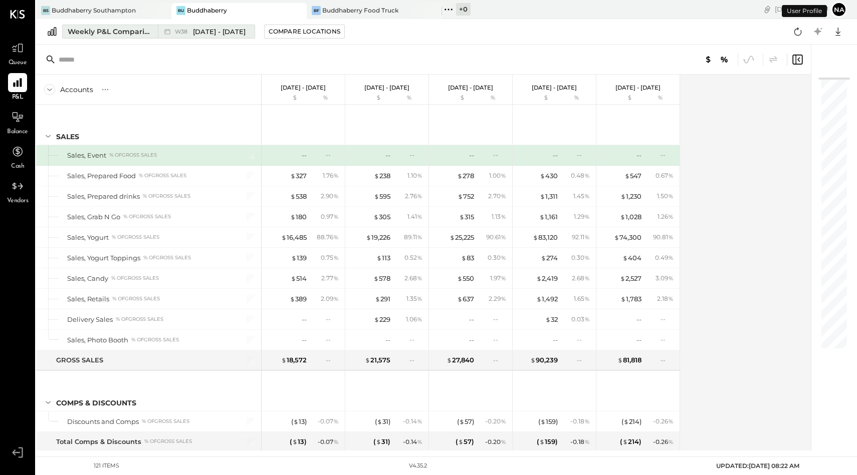
click at [97, 28] on div "Weekly P&L Comparison" at bounding box center [110, 32] width 84 height 10
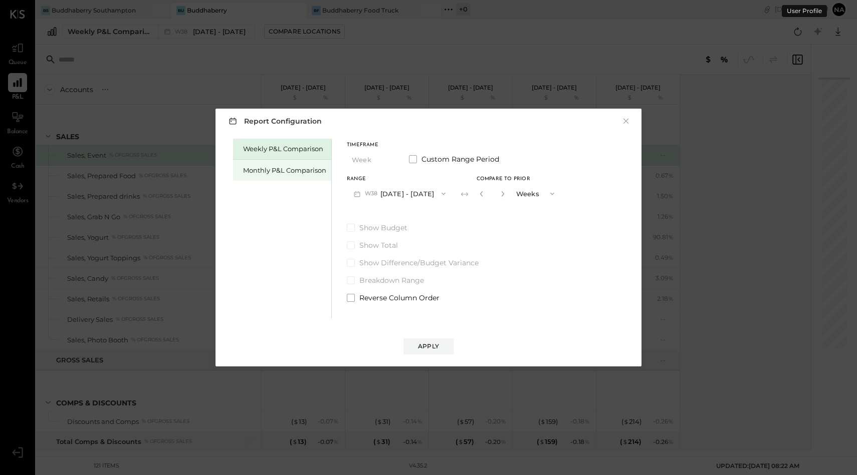
click at [266, 170] on div "Monthly P&L Comparison" at bounding box center [284, 171] width 83 height 10
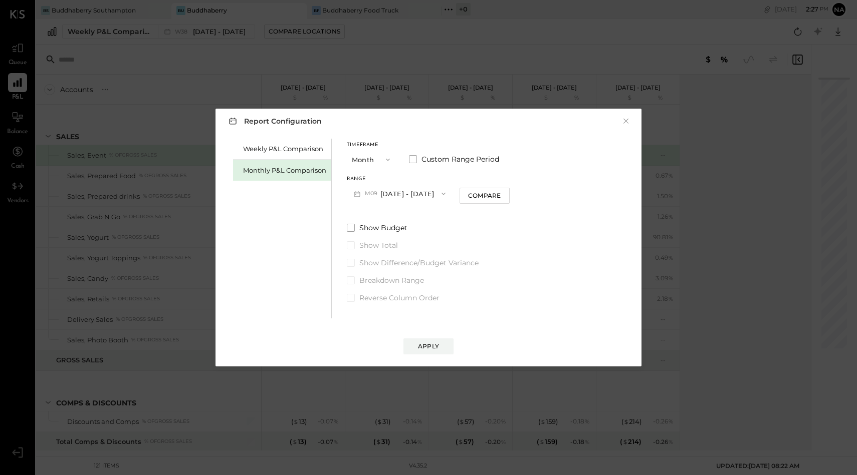
click at [365, 161] on button "Month" at bounding box center [372, 159] width 50 height 19
click at [407, 194] on button "M09 [DATE] - [DATE]" at bounding box center [400, 193] width 106 height 19
click at [407, 194] on span "[DATE] - [DATE]" at bounding box center [396, 195] width 48 height 9
click at [372, 157] on button "Month" at bounding box center [372, 159] width 50 height 19
click at [370, 209] on div "Year" at bounding box center [371, 213] width 49 height 18
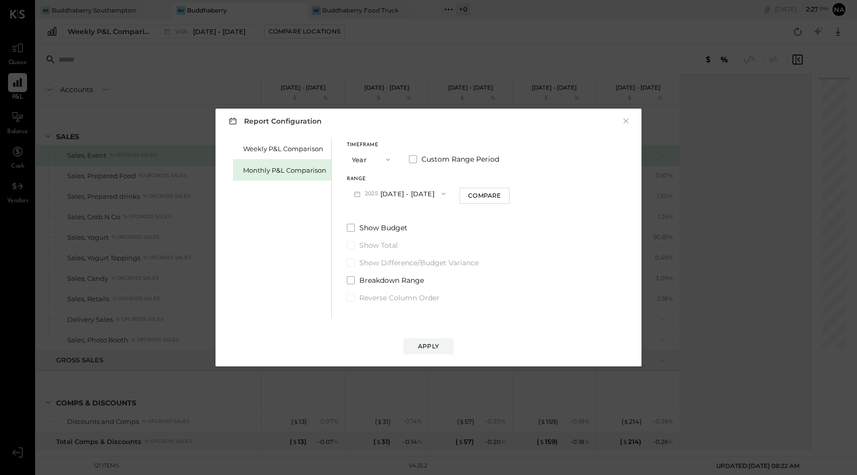
click at [392, 199] on button "[DATE] - [DATE]" at bounding box center [400, 193] width 106 height 19
click at [394, 214] on span "[DATE] - [DATE]" at bounding box center [396, 216] width 48 height 9
click at [423, 350] on div "Apply" at bounding box center [428, 346] width 21 height 9
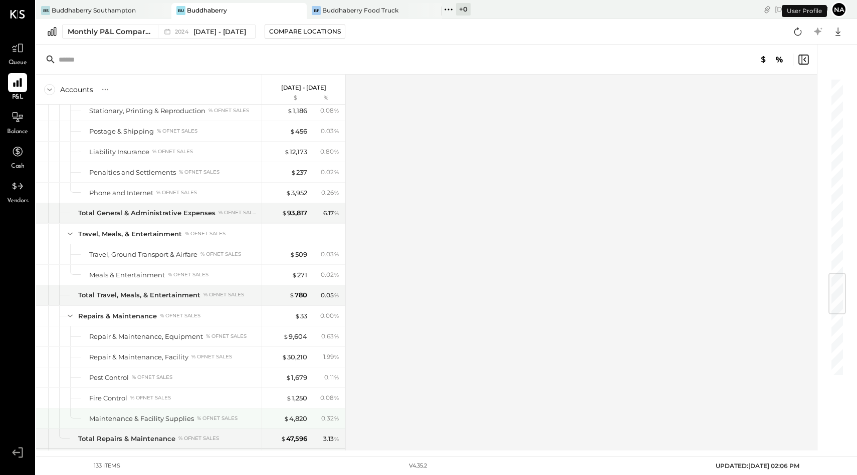
scroll to position [2161, 0]
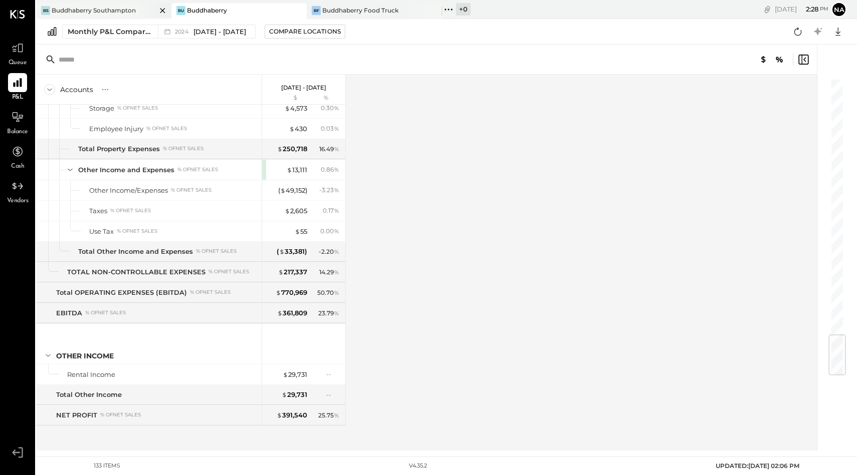
click at [113, 16] on div "BS Buddhaberry Southampton" at bounding box center [103, 11] width 135 height 16
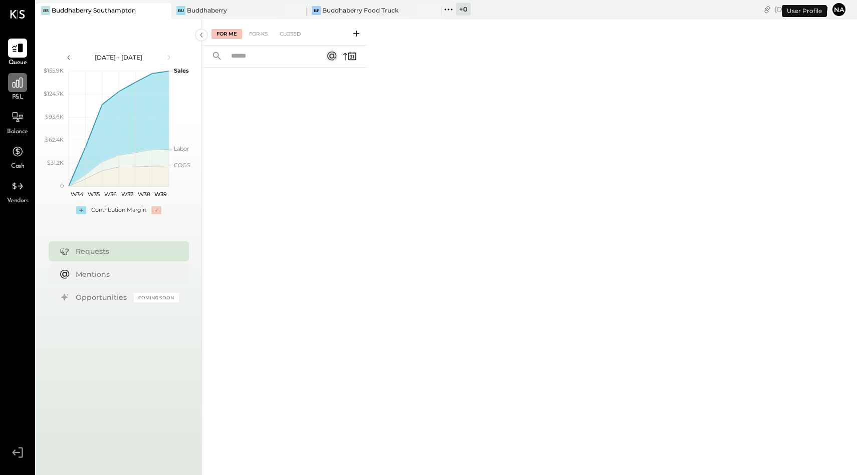
click at [13, 81] on icon at bounding box center [17, 82] width 13 height 13
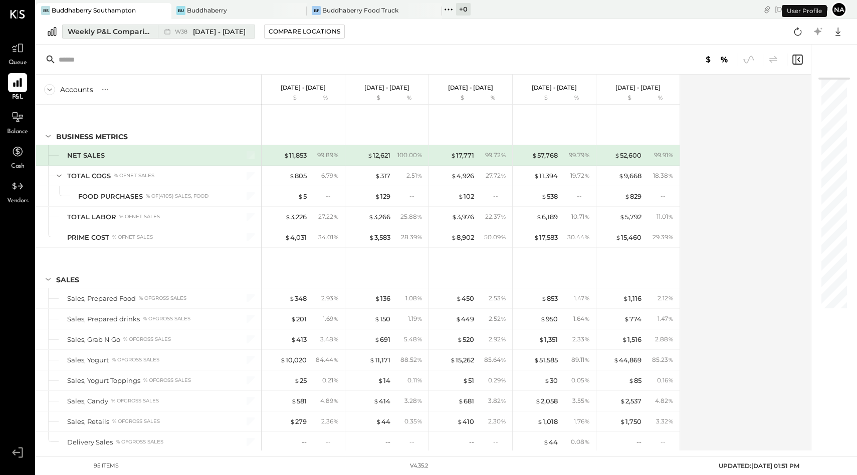
click at [139, 32] on div "Weekly P&L Comparison" at bounding box center [110, 32] width 84 height 10
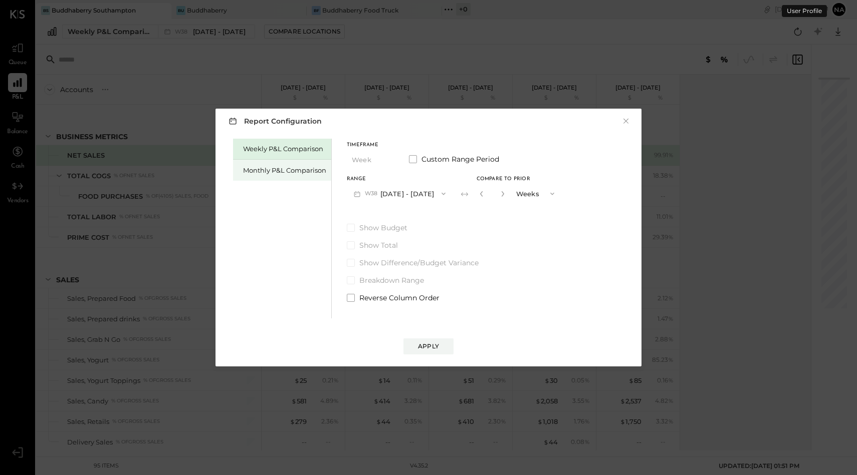
click at [297, 170] on div "Monthly P&L Comparison" at bounding box center [284, 171] width 83 height 10
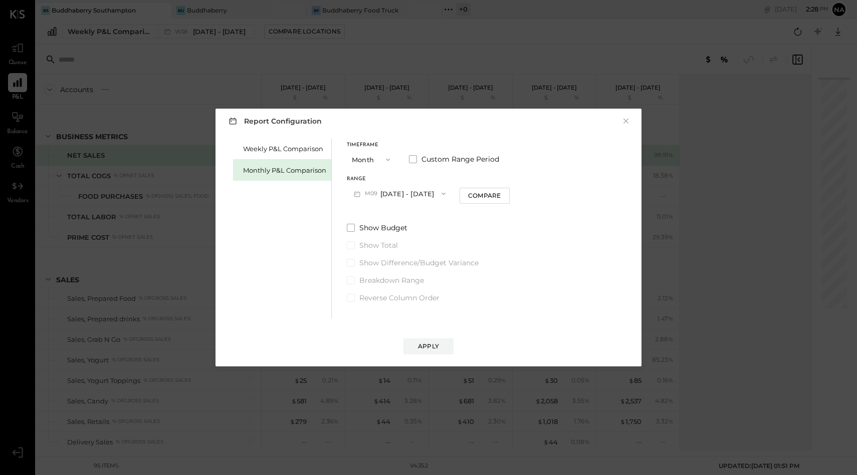
click at [370, 161] on button "Month" at bounding box center [372, 159] width 50 height 19
click at [368, 216] on div "Year" at bounding box center [371, 213] width 49 height 18
click at [410, 199] on button "[DATE] - [DATE]" at bounding box center [400, 193] width 106 height 19
click at [410, 215] on span "[DATE] - [DATE]" at bounding box center [396, 216] width 48 height 9
click at [429, 343] on div "Apply" at bounding box center [428, 346] width 21 height 9
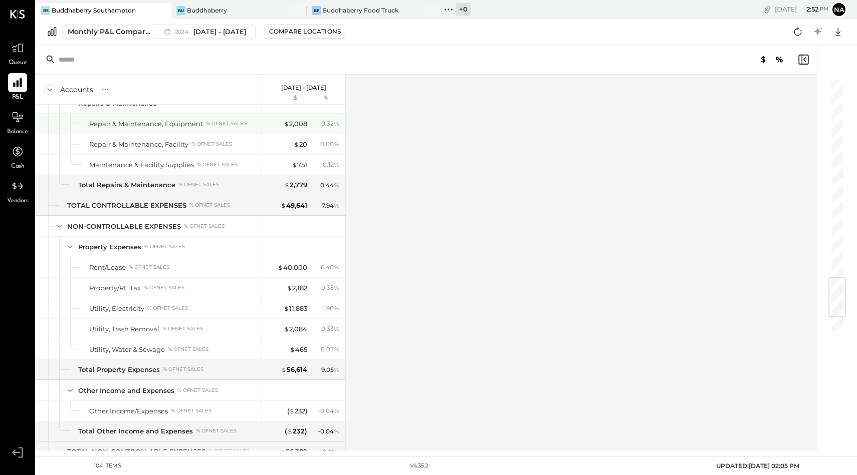
scroll to position [1811, 0]
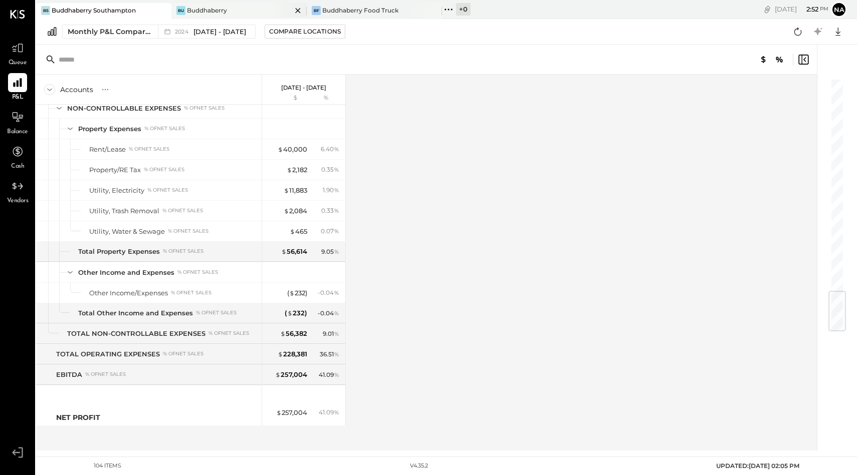
click at [206, 17] on div "Bu Buddhaberry" at bounding box center [238, 11] width 135 height 16
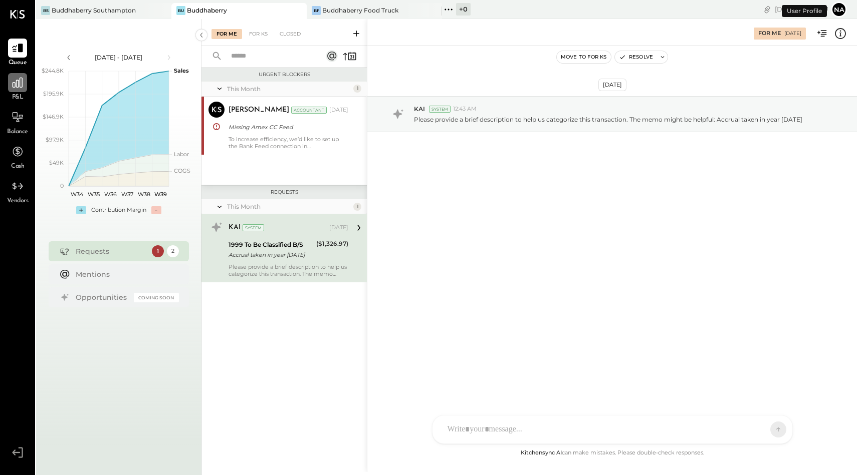
click at [21, 80] on icon at bounding box center [17, 82] width 13 height 13
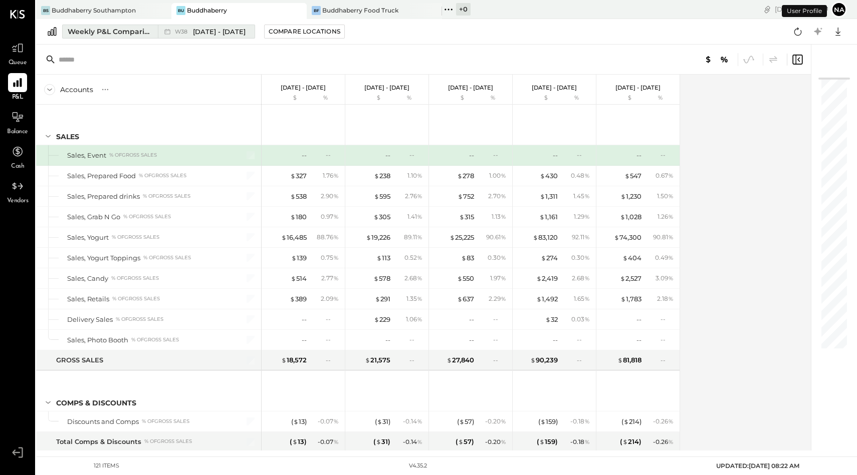
click at [120, 34] on div "Weekly P&L Comparison" at bounding box center [110, 32] width 84 height 10
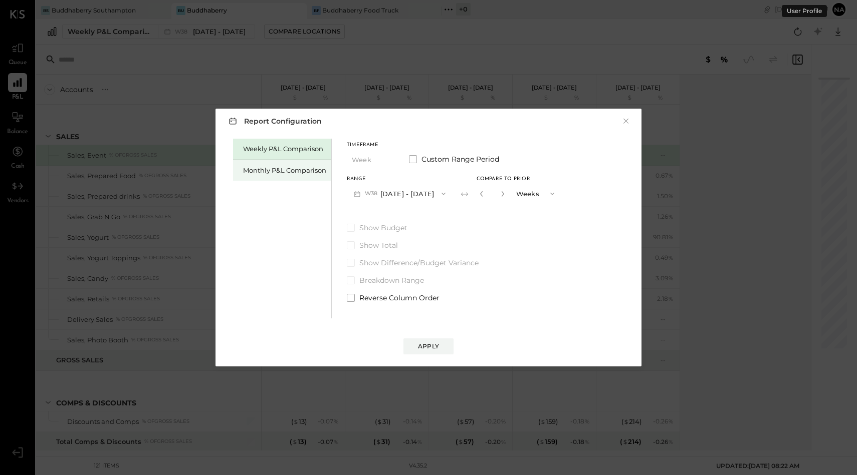
click at [296, 168] on div "Monthly P&L Comparison" at bounding box center [284, 171] width 83 height 10
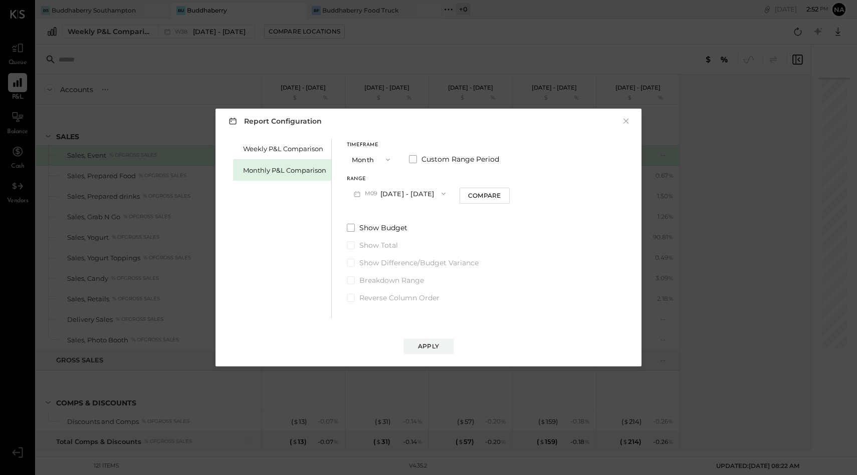
click at [361, 165] on button "Month" at bounding box center [372, 159] width 50 height 19
click at [373, 207] on div "Year" at bounding box center [371, 213] width 49 height 18
click at [395, 196] on button "[DATE] - [DATE]" at bounding box center [400, 193] width 106 height 19
click at [398, 214] on span "[DATE] - [DATE]" at bounding box center [396, 216] width 48 height 9
click at [429, 346] on div "Apply" at bounding box center [428, 346] width 21 height 9
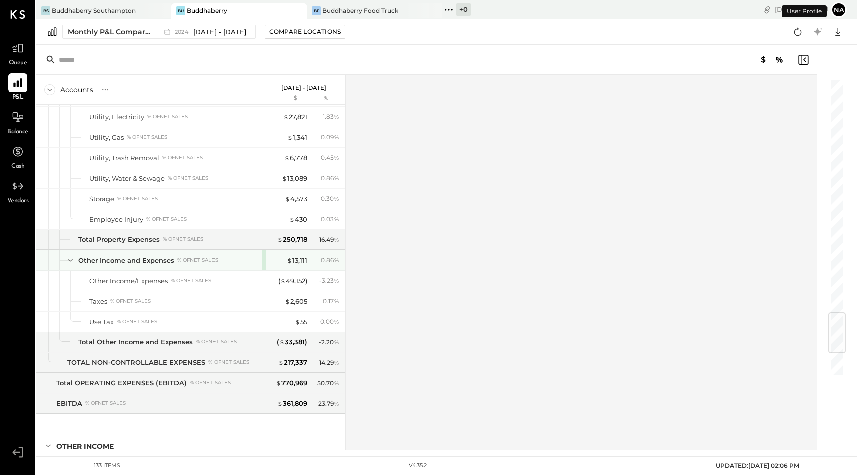
scroll to position [2161, 0]
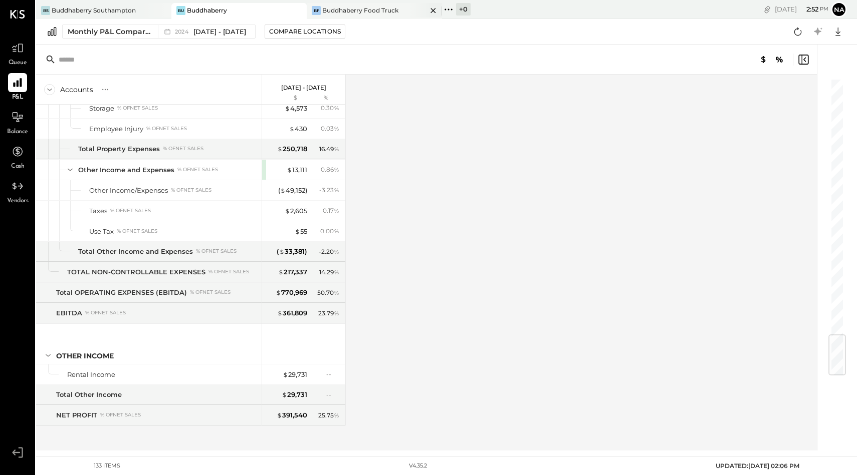
click at [354, 10] on div "Buddhaberry Food Truck" at bounding box center [360, 10] width 76 height 9
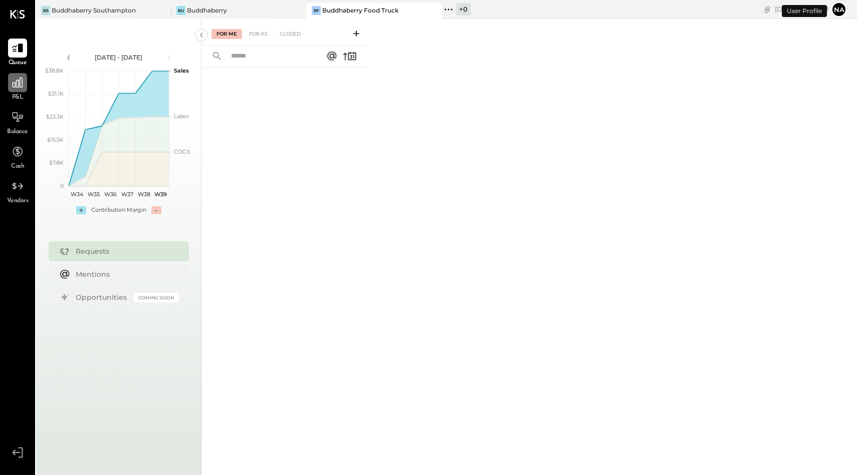
click at [20, 90] on div at bounding box center [17, 82] width 19 height 19
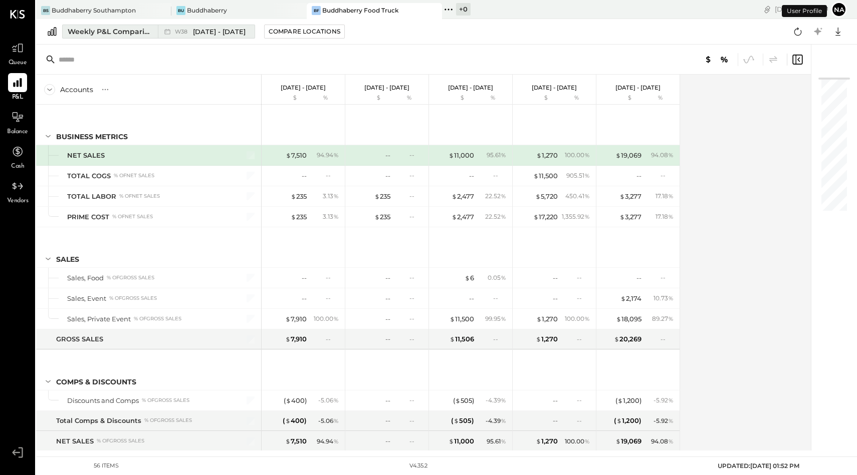
click at [129, 28] on div "Weekly P&L Comparison" at bounding box center [110, 32] width 84 height 10
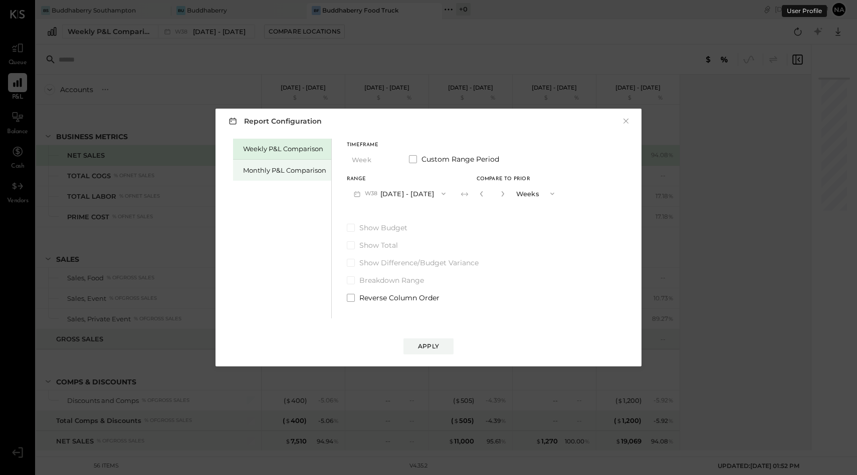
click at [296, 167] on div "Monthly P&L Comparison" at bounding box center [284, 171] width 83 height 10
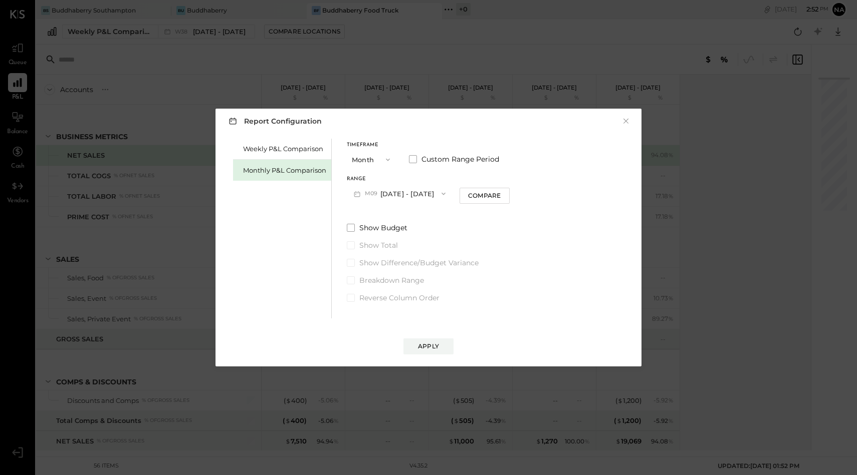
click at [397, 202] on button "M09 [DATE] - [DATE]" at bounding box center [400, 193] width 106 height 19
click at [373, 154] on button "Month" at bounding box center [372, 159] width 50 height 19
click at [372, 210] on div "Year" at bounding box center [371, 213] width 49 height 18
click at [387, 192] on button "[DATE] - [DATE]" at bounding box center [400, 193] width 106 height 19
click at [392, 219] on span "[DATE] - [DATE]" at bounding box center [396, 216] width 48 height 9
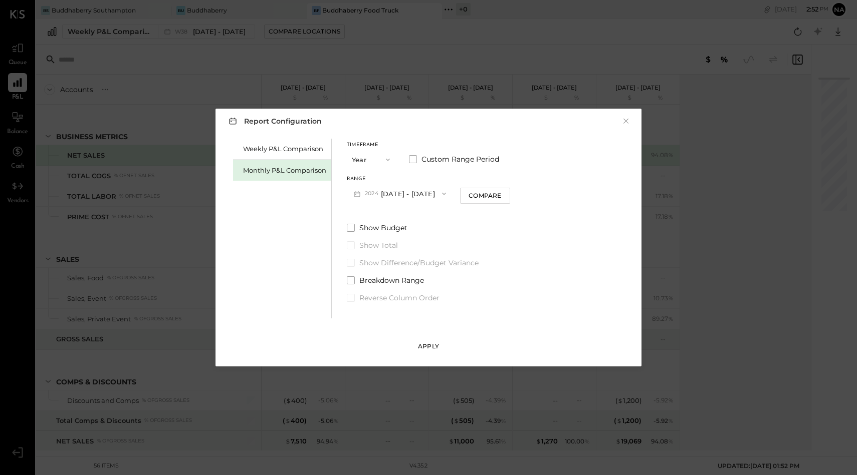
click at [420, 343] on div "Apply" at bounding box center [428, 346] width 21 height 9
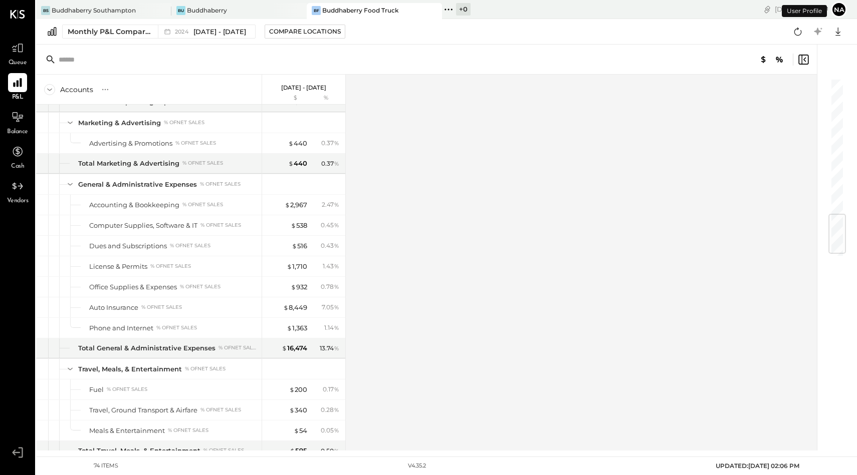
scroll to position [1195, 0]
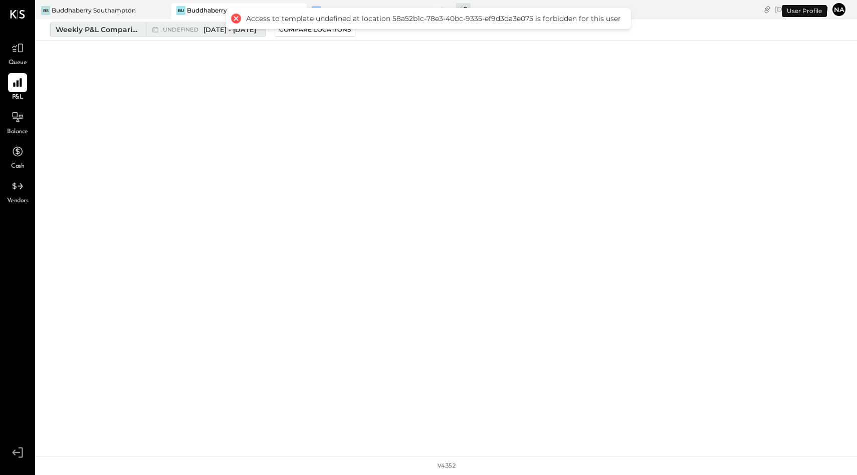
click at [103, 29] on div "Weekly P&L Comparison" at bounding box center [98, 30] width 84 height 10
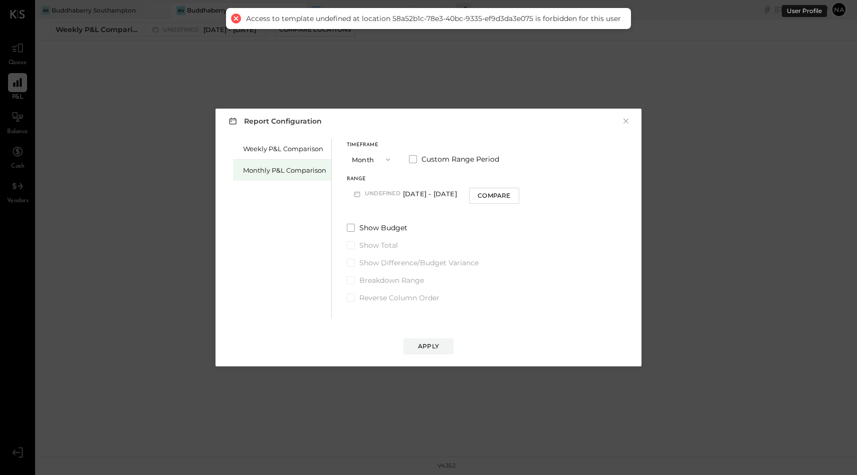
click at [286, 169] on div "Monthly P&L Comparison" at bounding box center [284, 171] width 83 height 10
click at [390, 157] on icon "button" at bounding box center [388, 160] width 8 height 8
click at [367, 214] on span "Year" at bounding box center [362, 213] width 14 height 7
click at [401, 196] on button "[DATE] - [DATE]" at bounding box center [400, 193] width 106 height 19
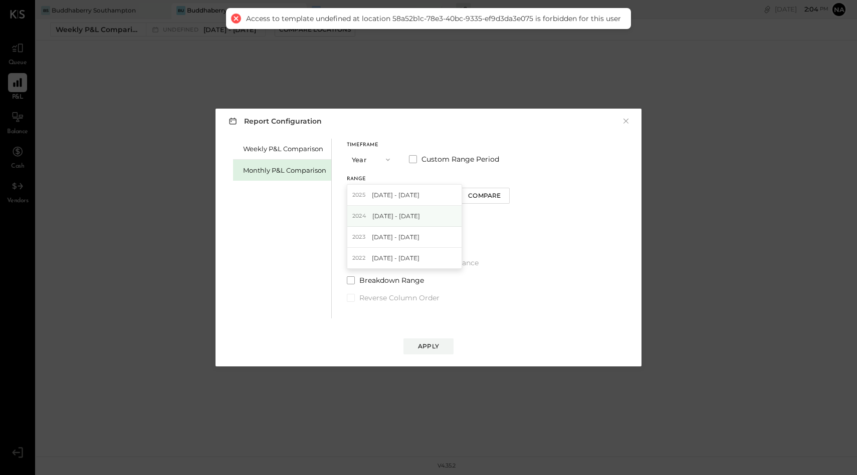
click at [400, 223] on div "2024 Jan 1 - Dec 31, 2024" at bounding box center [404, 216] width 114 height 21
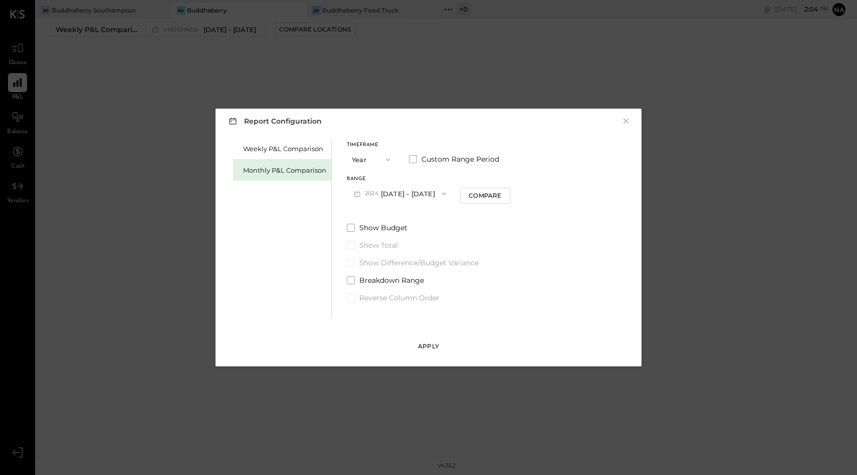
click at [426, 348] on div "Apply" at bounding box center [428, 346] width 21 height 9
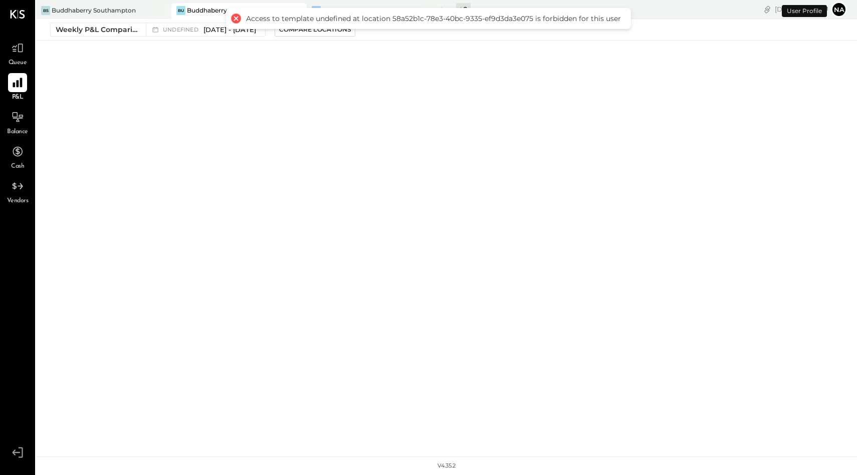
click at [19, 86] on icon at bounding box center [17, 82] width 13 height 13
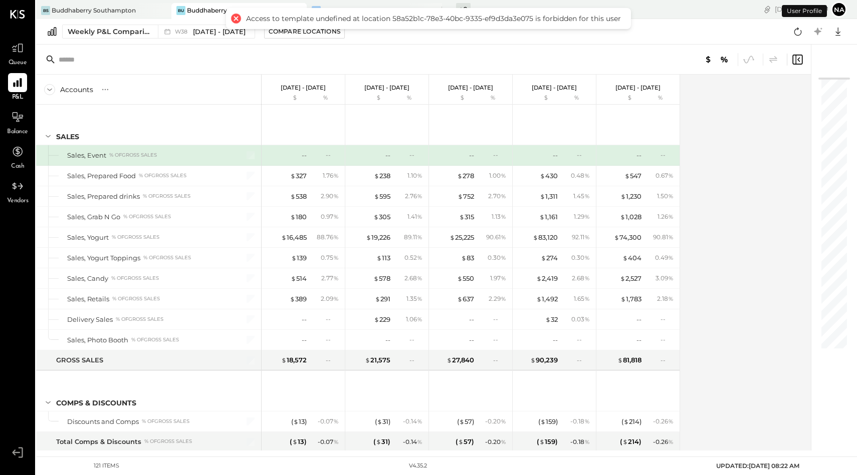
click at [235, 19] on div at bounding box center [236, 19] width 14 height 14
click at [124, 11] on div "Buddhaberry Southampton" at bounding box center [94, 10] width 84 height 9
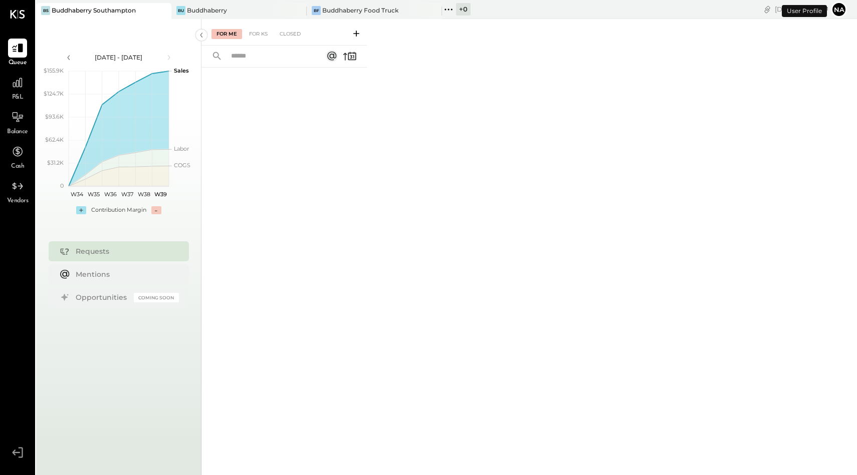
click at [20, 95] on span "P&L" at bounding box center [18, 97] width 12 height 9
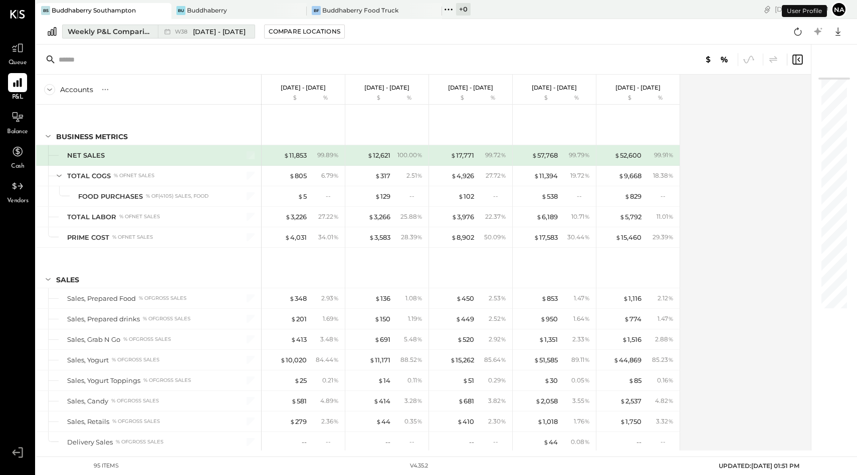
click at [107, 30] on div "Weekly P&L Comparison" at bounding box center [110, 32] width 84 height 10
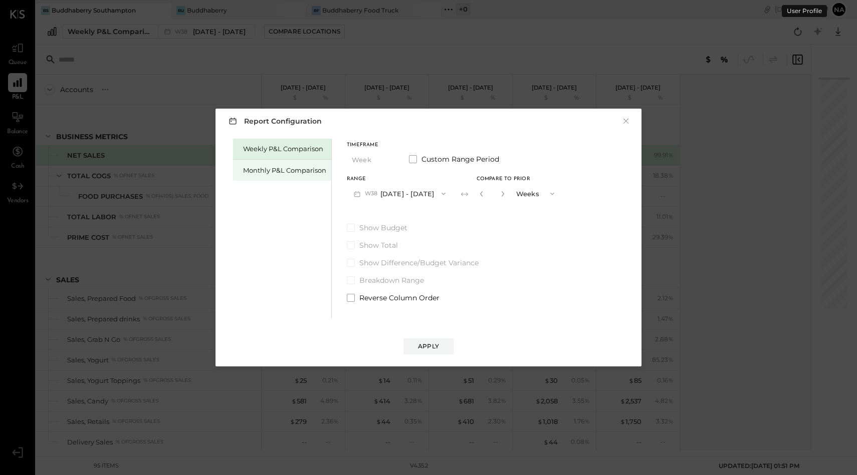
click at [299, 171] on div "Monthly P&L Comparison" at bounding box center [284, 171] width 83 height 10
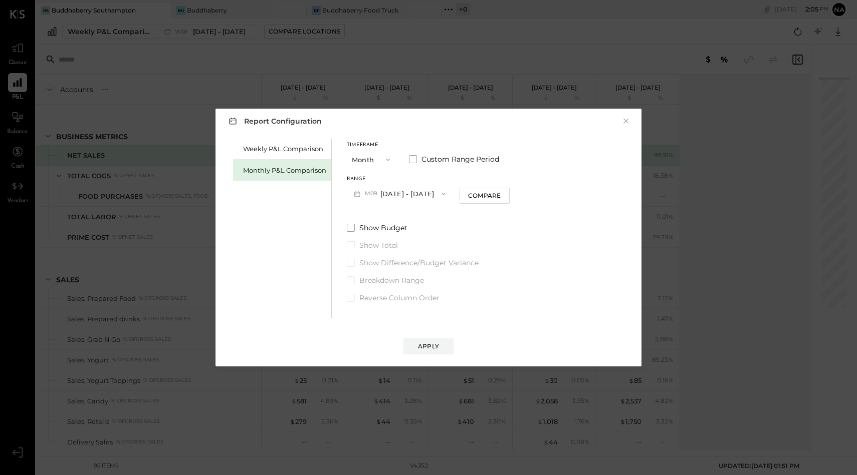
click at [411, 195] on button "M09 [DATE] - [DATE]" at bounding box center [400, 193] width 106 height 19
click at [363, 157] on button "Month" at bounding box center [372, 159] width 50 height 19
click at [363, 212] on span "Year" at bounding box center [362, 213] width 14 height 7
click at [401, 192] on button "[DATE] - [DATE]" at bounding box center [400, 193] width 106 height 19
click at [408, 213] on span "[DATE] - [DATE]" at bounding box center [396, 216] width 48 height 9
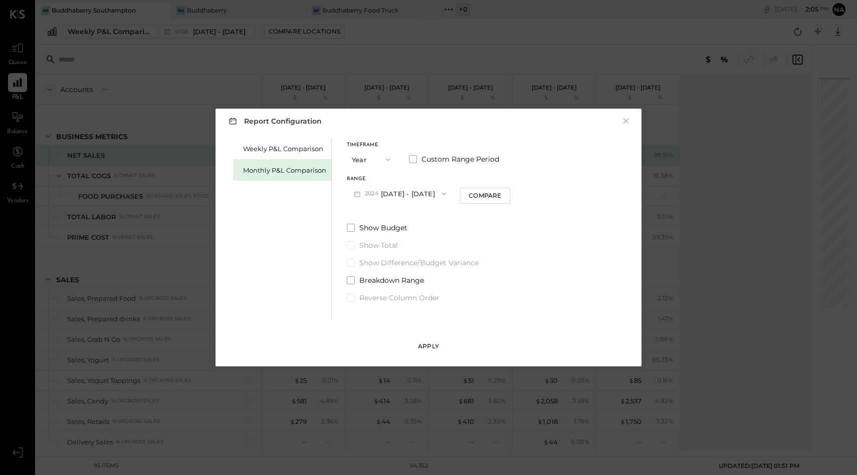
click at [424, 343] on div "Apply" at bounding box center [428, 346] width 21 height 9
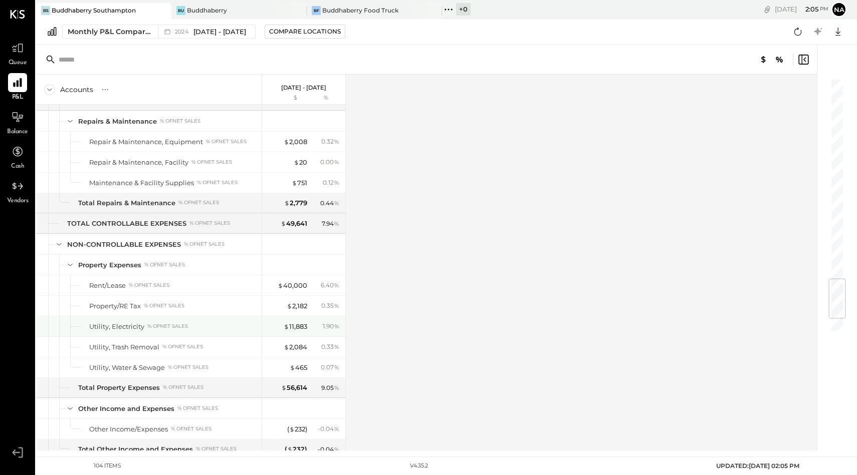
scroll to position [1811, 0]
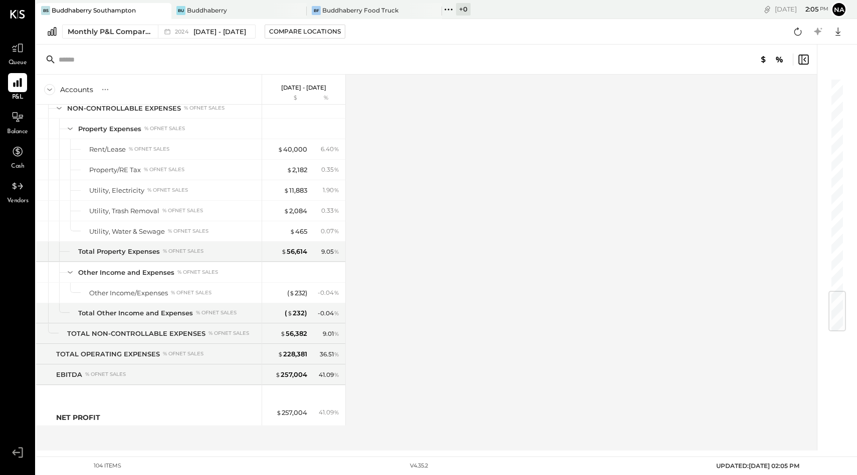
click at [354, 2] on div "BS Buddhaberry Southampton Bu Buddhaberry BF Buddhaberry Food Truck + 0 Pinned …" at bounding box center [297, 9] width 523 height 19
click at [357, 12] on div "Buddhaberry Food Truck" at bounding box center [360, 10] width 76 height 9
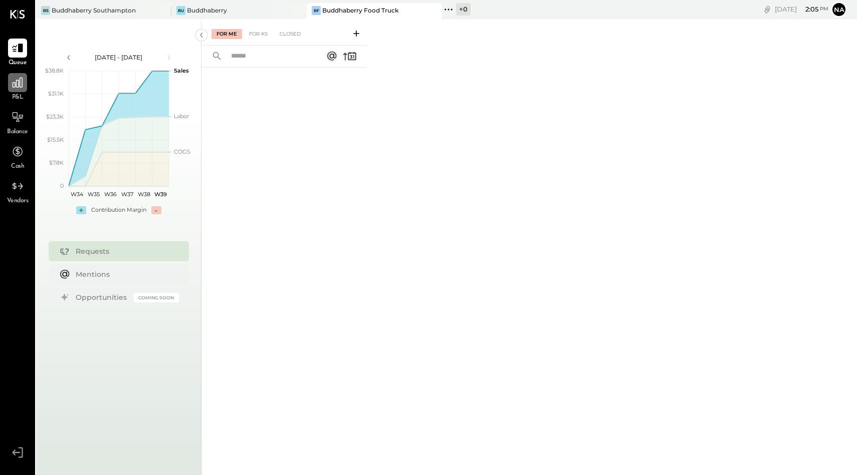
click at [8, 90] on div at bounding box center [17, 82] width 19 height 19
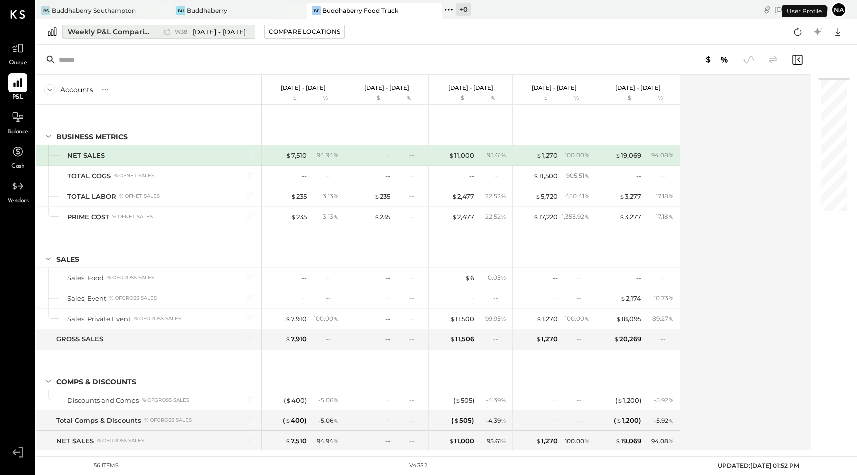
click at [113, 33] on div "Weekly P&L Comparison" at bounding box center [110, 32] width 84 height 10
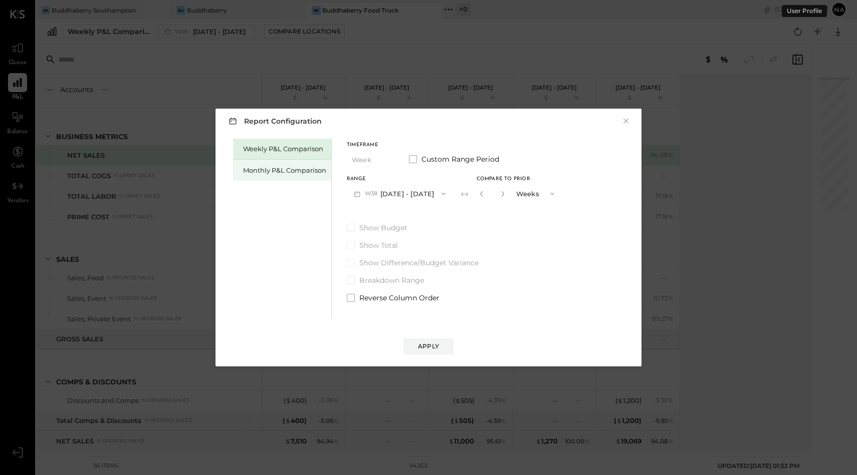
click at [269, 174] on div "Monthly P&L Comparison" at bounding box center [284, 171] width 83 height 10
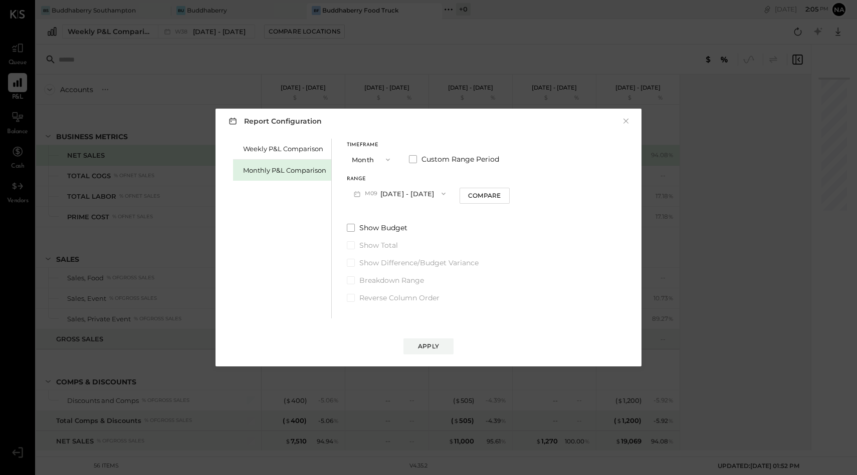
click at [398, 188] on button "M09 [DATE] - [DATE]" at bounding box center [400, 193] width 106 height 19
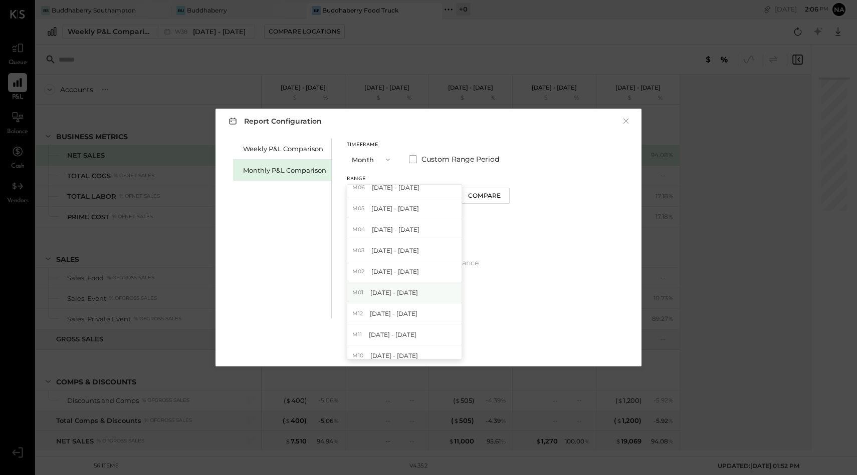
scroll to position [72, 0]
click at [371, 158] on button "Month" at bounding box center [372, 159] width 50 height 19
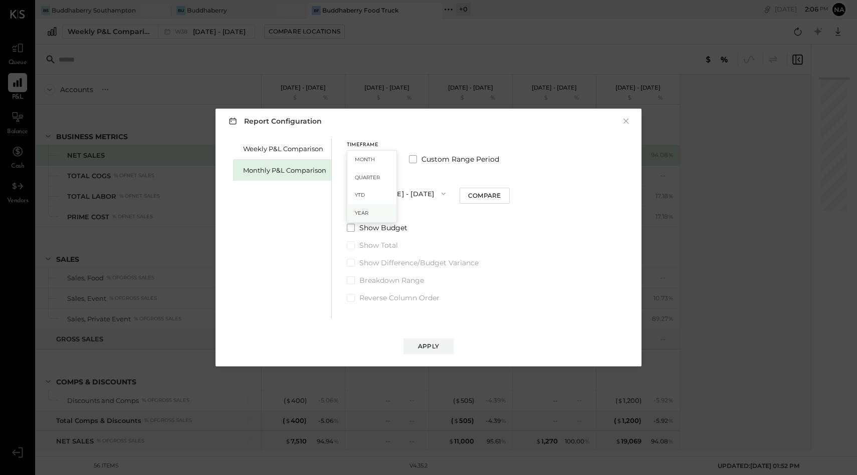
click at [369, 215] on div "Year" at bounding box center [371, 213] width 49 height 18
click at [394, 195] on button "[DATE] - [DATE]" at bounding box center [400, 193] width 106 height 19
click at [395, 213] on span "[DATE] - [DATE]" at bounding box center [396, 216] width 48 height 9
click at [428, 350] on div "Apply" at bounding box center [428, 346] width 21 height 9
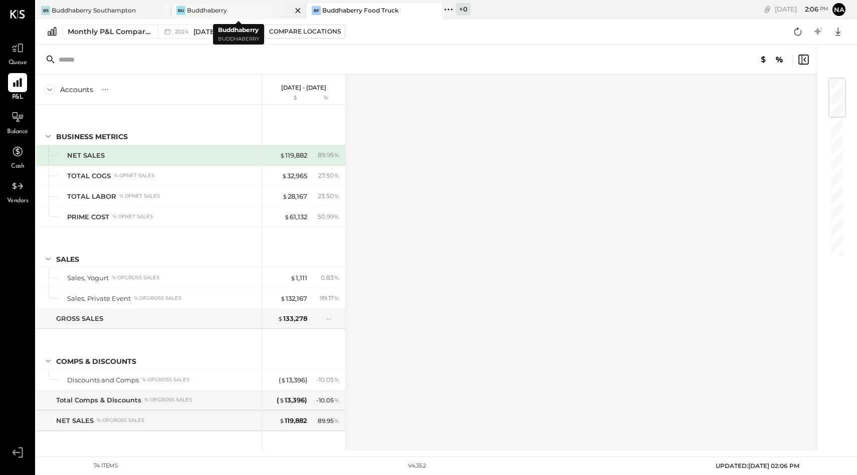
click at [204, 7] on div "Buddhaberry" at bounding box center [207, 10] width 40 height 9
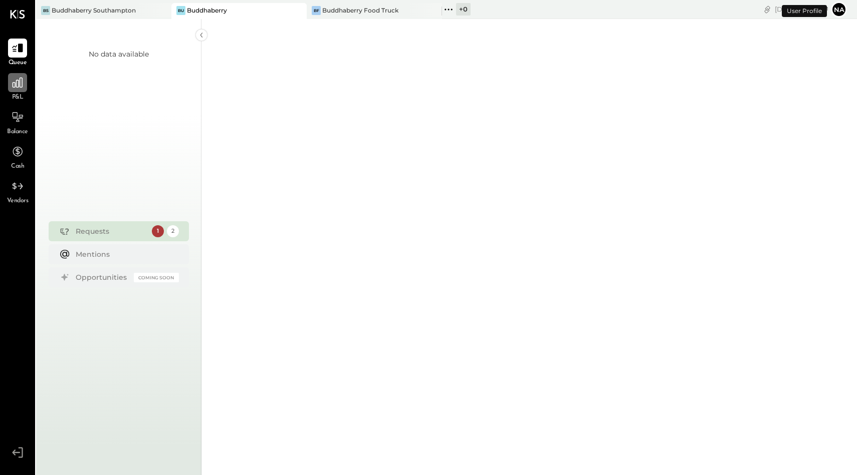
click at [21, 76] on div at bounding box center [17, 82] width 19 height 19
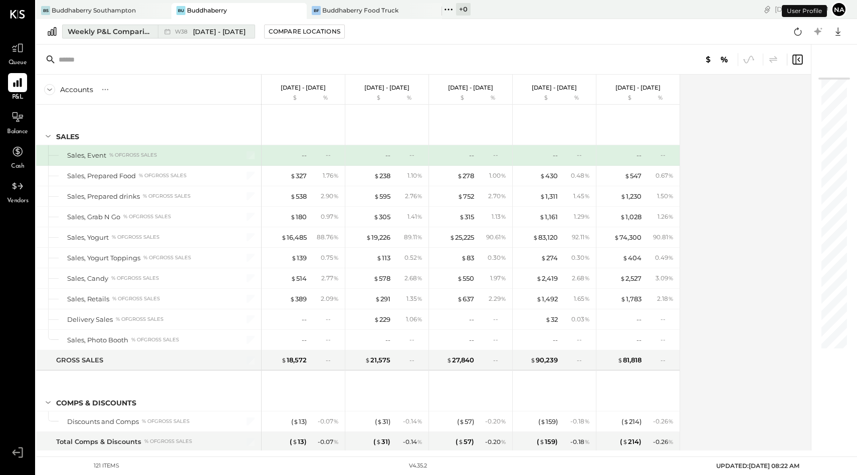
click at [141, 36] on div "Weekly P&L Comparison" at bounding box center [110, 32] width 84 height 10
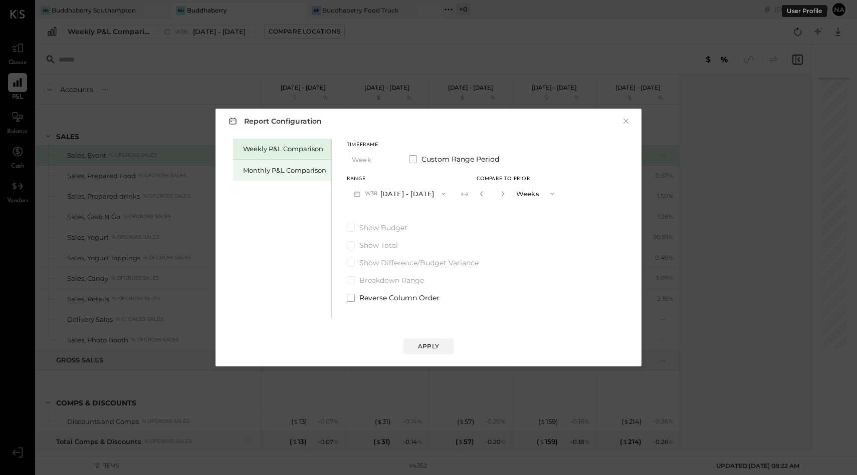
click at [287, 171] on div "Monthly P&L Comparison" at bounding box center [284, 171] width 83 height 10
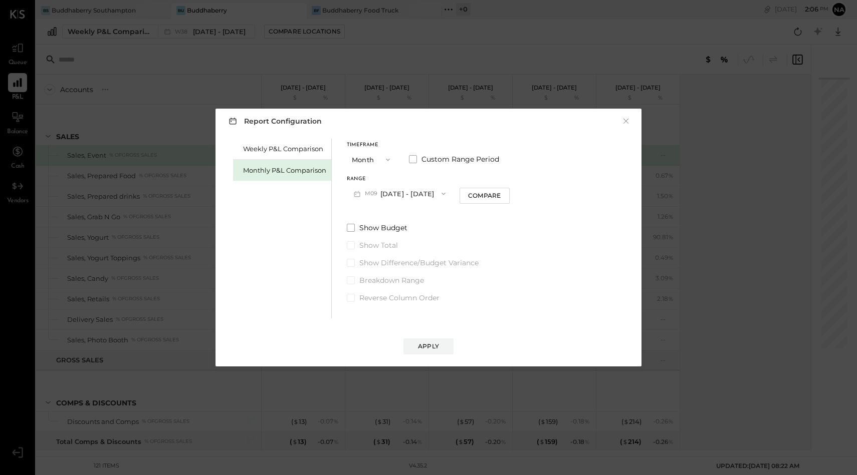
click at [384, 156] on icon "button" at bounding box center [388, 160] width 8 height 8
click at [366, 210] on span "Year" at bounding box center [362, 213] width 14 height 7
click at [404, 193] on button "[DATE] - [DATE]" at bounding box center [400, 193] width 106 height 19
click at [404, 213] on span "[DATE] - [DATE]" at bounding box center [396, 216] width 48 height 9
click at [422, 347] on div "Apply" at bounding box center [428, 346] width 21 height 9
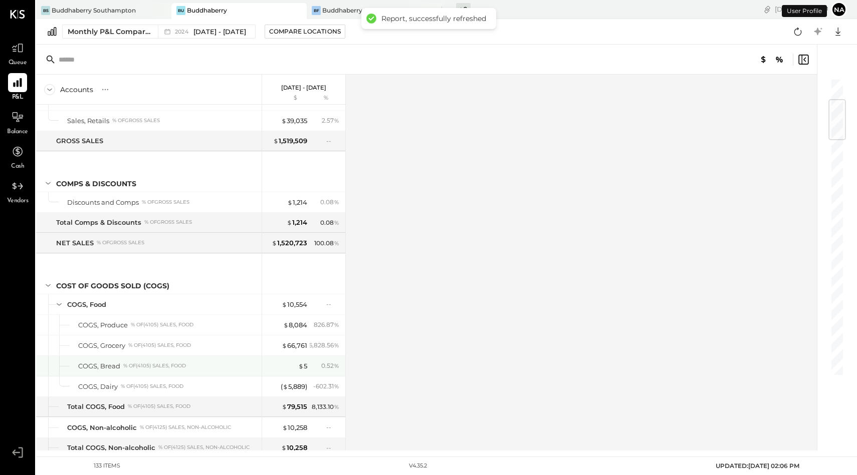
scroll to position [180, 0]
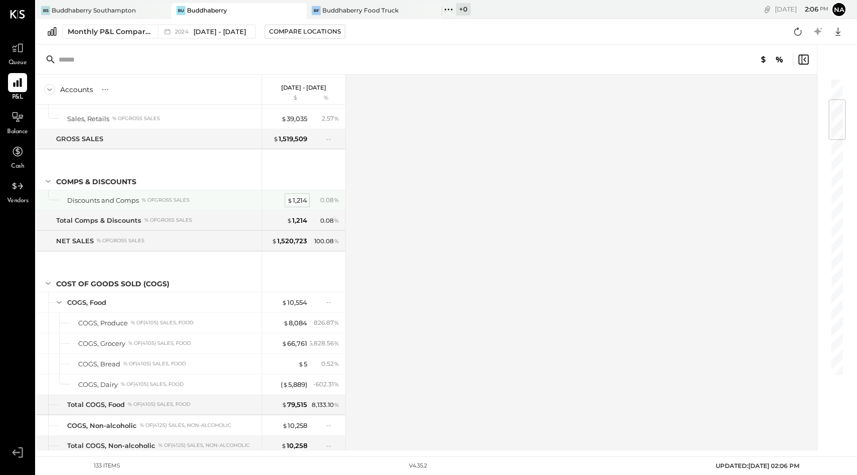
click at [304, 198] on div "$ 1,214" at bounding box center [297, 201] width 20 height 10
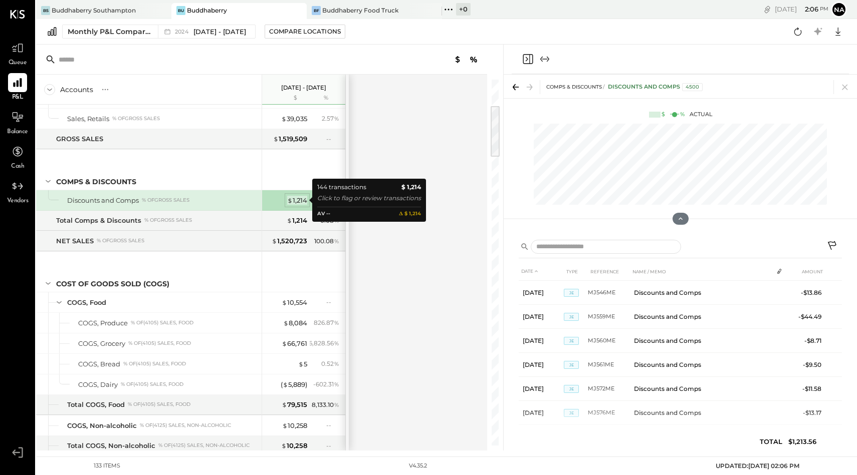
click at [304, 198] on div "$ 1,214" at bounding box center [297, 201] width 20 height 10
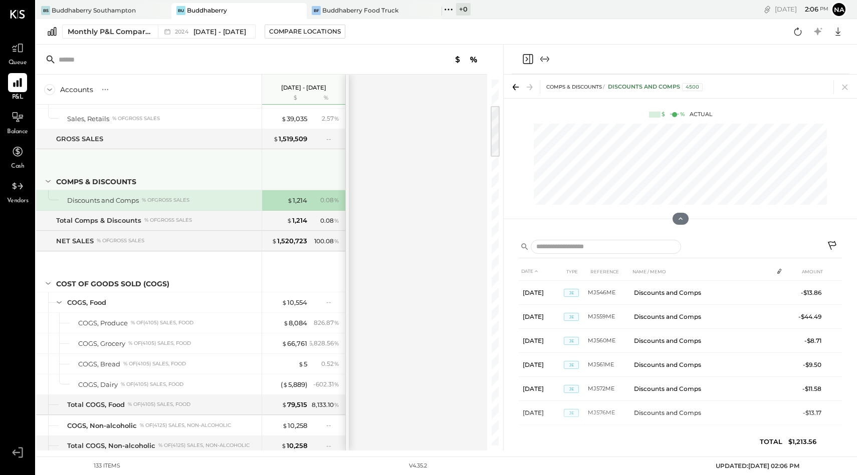
click at [295, 161] on div at bounding box center [304, 168] width 75 height 37
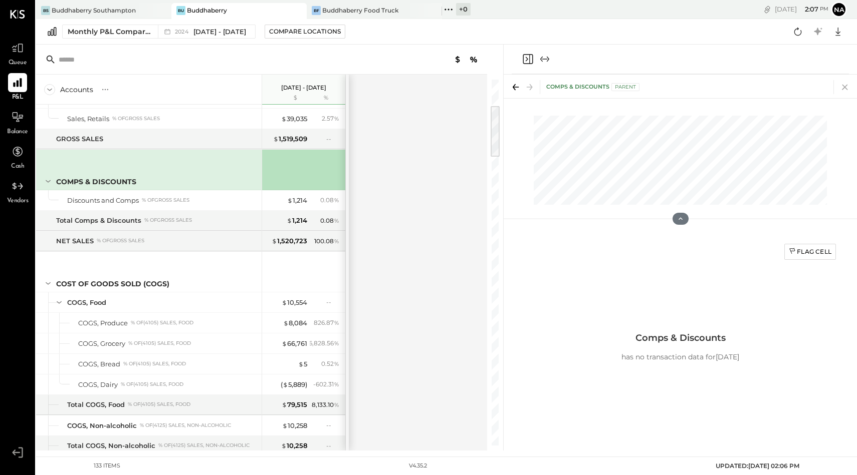
click at [849, 89] on icon at bounding box center [845, 87] width 14 height 14
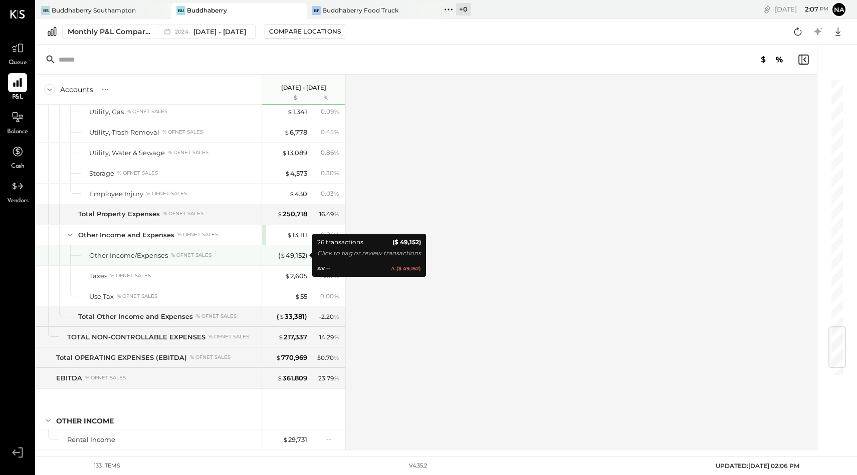
scroll to position [2161, 0]
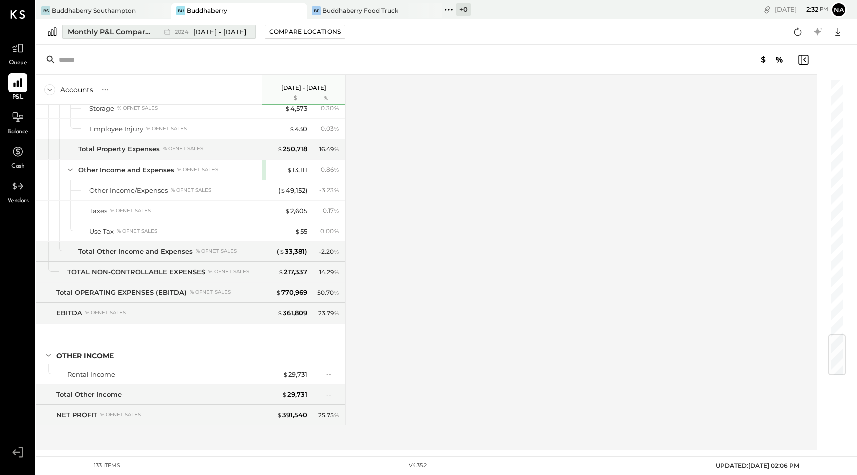
click at [118, 34] on div "Monthly P&L Comparison" at bounding box center [110, 32] width 84 height 10
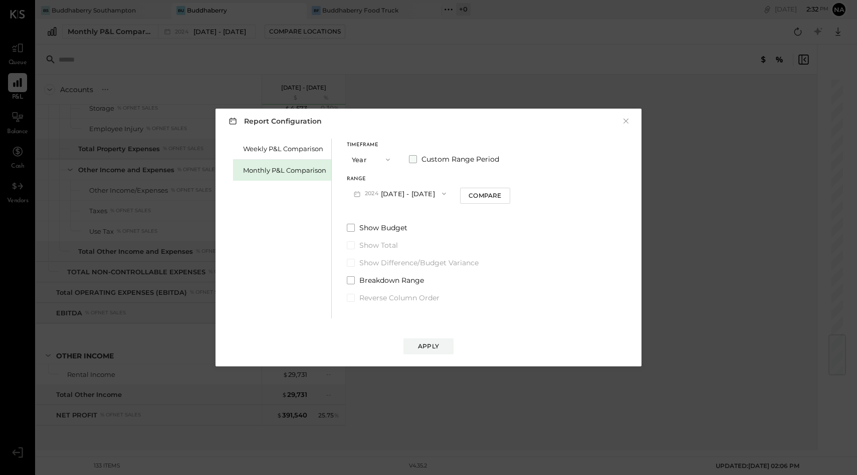
click at [412, 160] on span at bounding box center [413, 159] width 8 height 8
click at [372, 191] on button "2024-01-01" at bounding box center [377, 193] width 60 height 19
click at [382, 158] on span "button" at bounding box center [385, 160] width 13 height 8
click at [370, 157] on span "Month" at bounding box center [365, 159] width 20 height 7
click at [394, 196] on button "M09 [DATE] - [DATE]" at bounding box center [400, 193] width 106 height 19
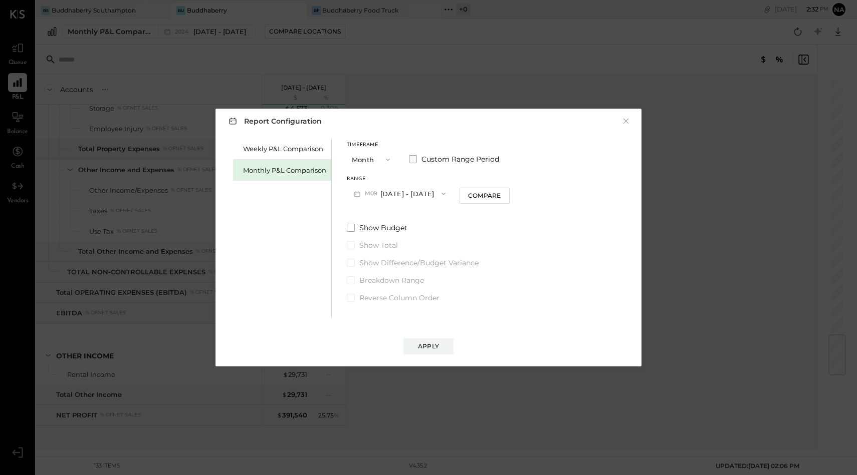
click at [415, 154] on label "Custom Range Period" at bounding box center [454, 159] width 90 height 10
click at [394, 193] on button "2025-09-01" at bounding box center [377, 193] width 60 height 19
click at [380, 277] on span "[DATE]" at bounding box center [369, 279] width 21 height 9
click at [477, 195] on button "2025-05-31" at bounding box center [460, 193] width 60 height 19
click at [463, 214] on span "[DATE]" at bounding box center [452, 216] width 21 height 9
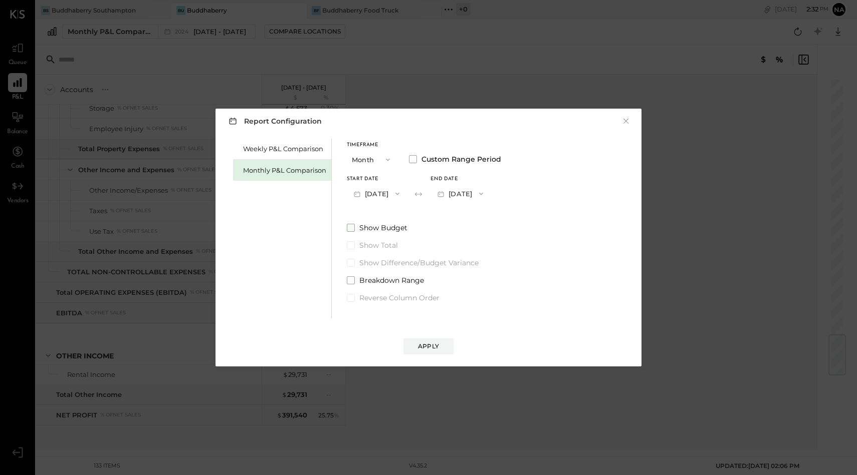
click at [350, 227] on span at bounding box center [351, 228] width 8 height 8
click at [436, 343] on div "Apply" at bounding box center [428, 346] width 21 height 9
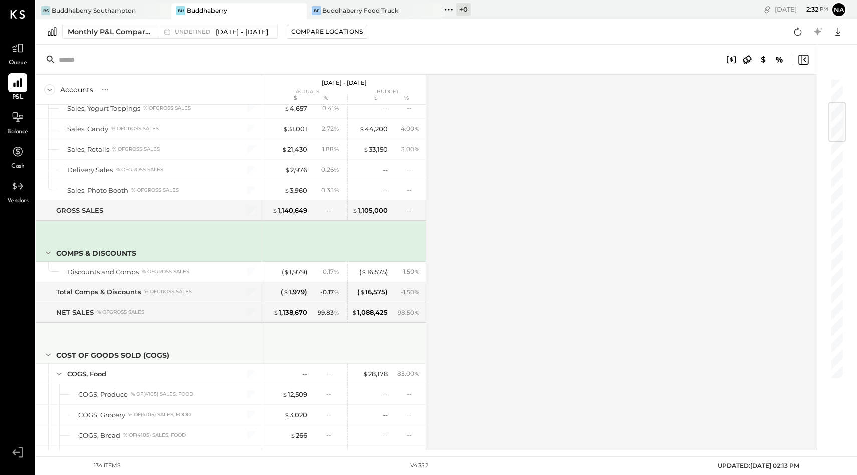
scroll to position [205, 0]
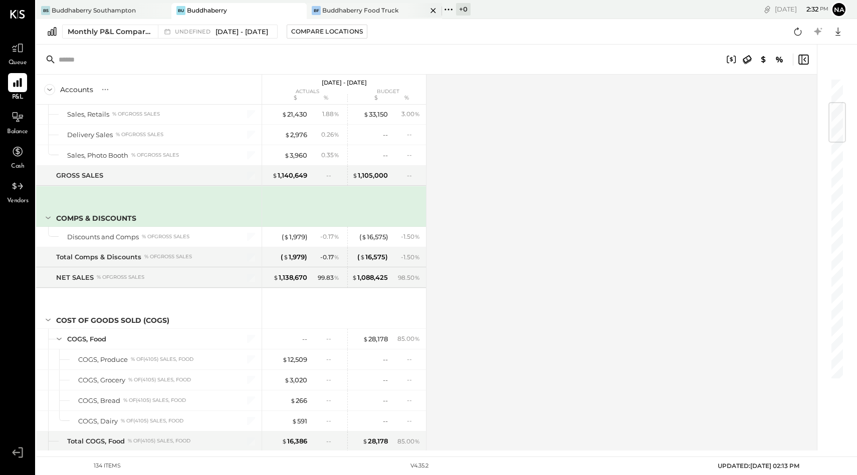
click at [356, 7] on div "Buddhaberry Food Truck" at bounding box center [360, 10] width 76 height 9
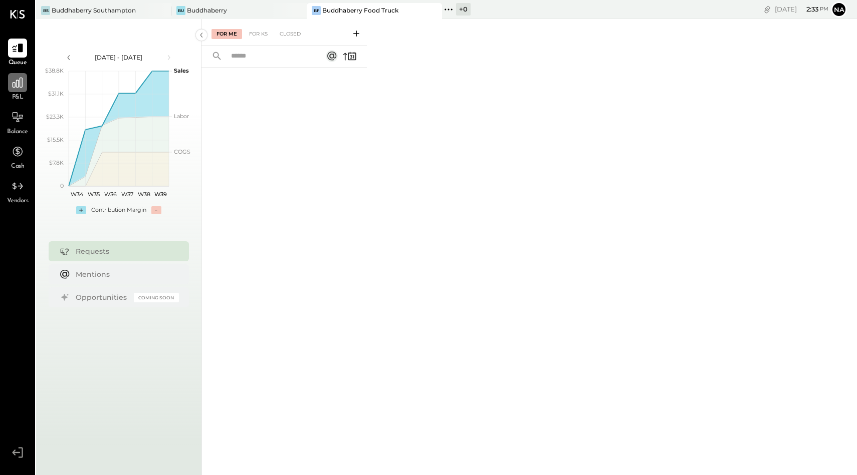
click at [20, 90] on div at bounding box center [17, 82] width 19 height 19
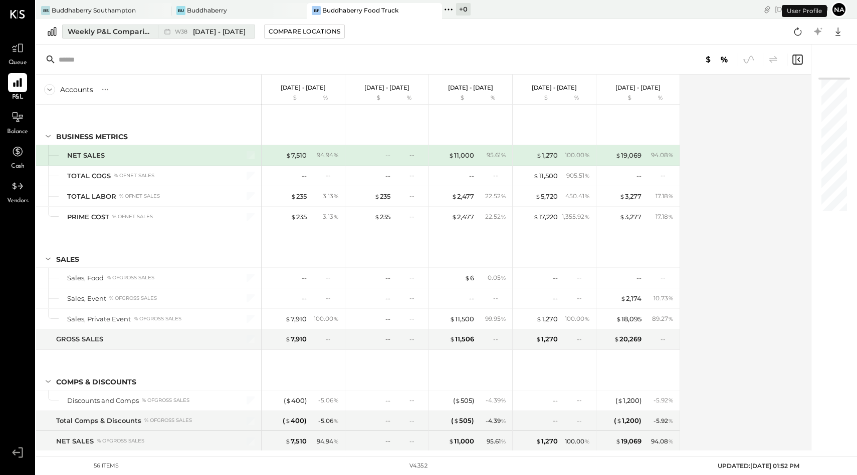
click at [124, 36] on div "Weekly P&L Comparison" at bounding box center [110, 32] width 84 height 10
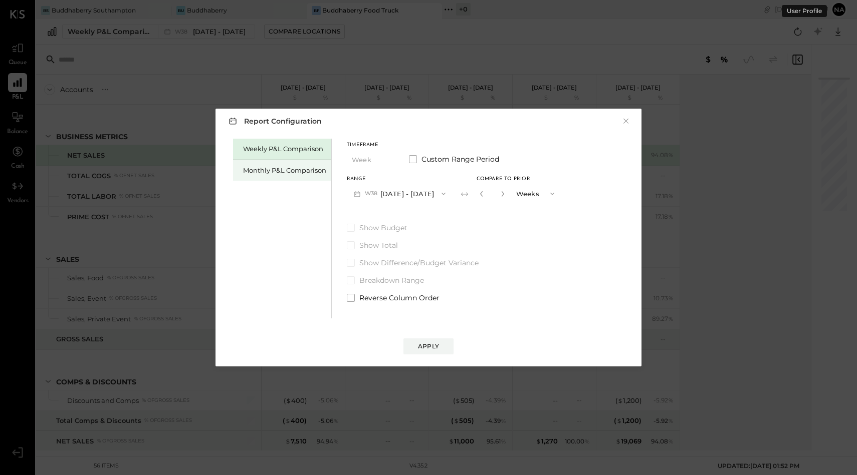
click at [268, 167] on div "Monthly P&L Comparison" at bounding box center [284, 171] width 83 height 10
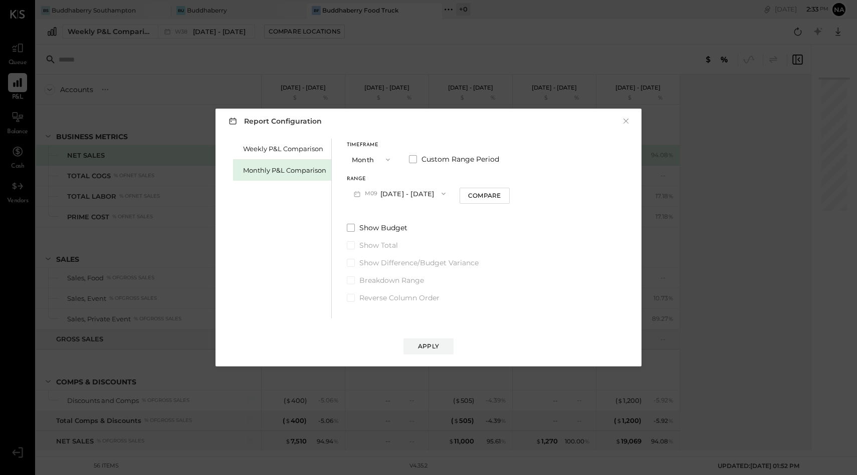
click at [367, 158] on button "Month" at bounding box center [372, 159] width 50 height 19
click at [371, 212] on div "Year" at bounding box center [371, 213] width 49 height 18
click at [370, 153] on button "Year" at bounding box center [372, 159] width 50 height 19
click at [409, 155] on span at bounding box center [413, 159] width 8 height 8
click at [377, 191] on button "[DATE]" at bounding box center [377, 193] width 60 height 19
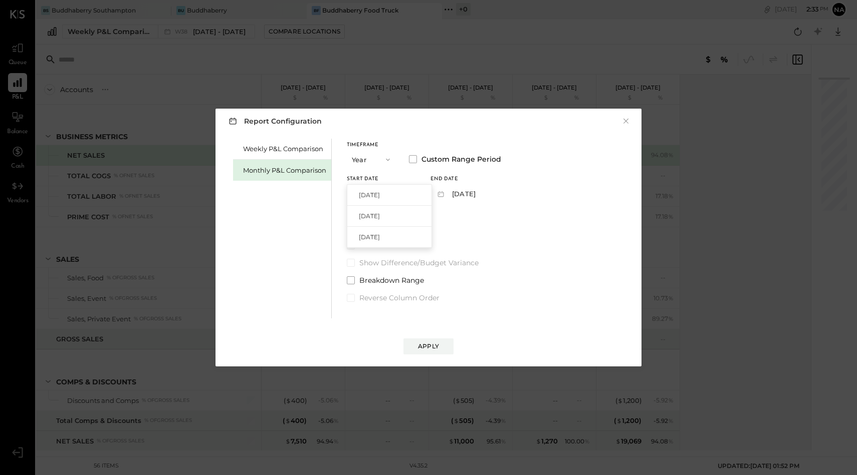
click at [366, 161] on button "Year" at bounding box center [372, 159] width 50 height 19
click at [366, 161] on span "Month" at bounding box center [365, 159] width 20 height 7
click at [366, 161] on button "Month" at bounding box center [372, 159] width 50 height 19
click at [413, 158] on span at bounding box center [413, 159] width 8 height 8
click at [387, 192] on button "[DATE]" at bounding box center [377, 193] width 60 height 19
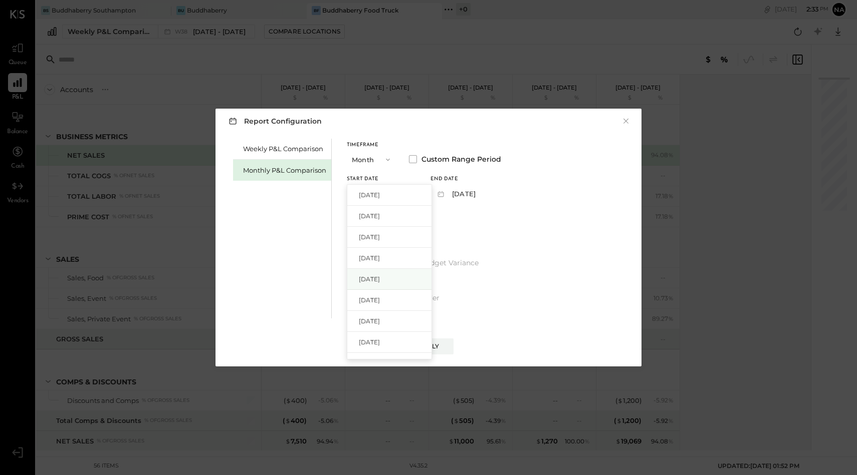
click at [378, 282] on span "[DATE]" at bounding box center [369, 279] width 21 height 9
click at [490, 190] on button "[DATE]" at bounding box center [460, 193] width 60 height 19
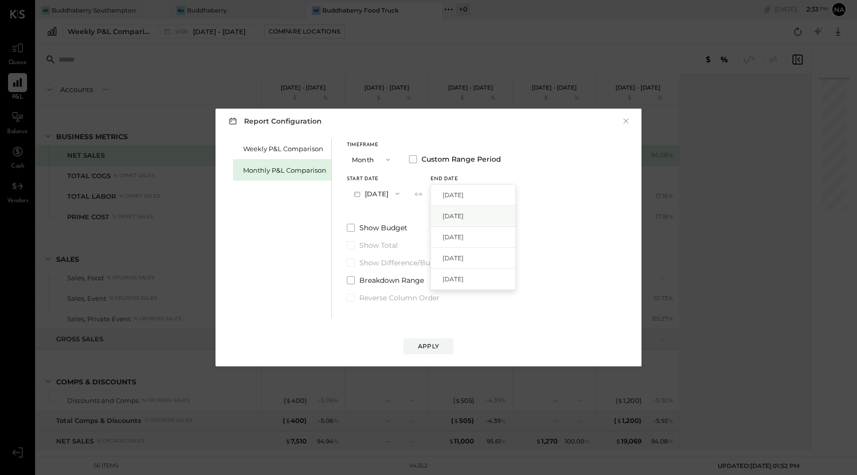
click at [491, 211] on div "[DATE]" at bounding box center [473, 216] width 84 height 21
click at [437, 351] on button "Apply" at bounding box center [428, 347] width 50 height 16
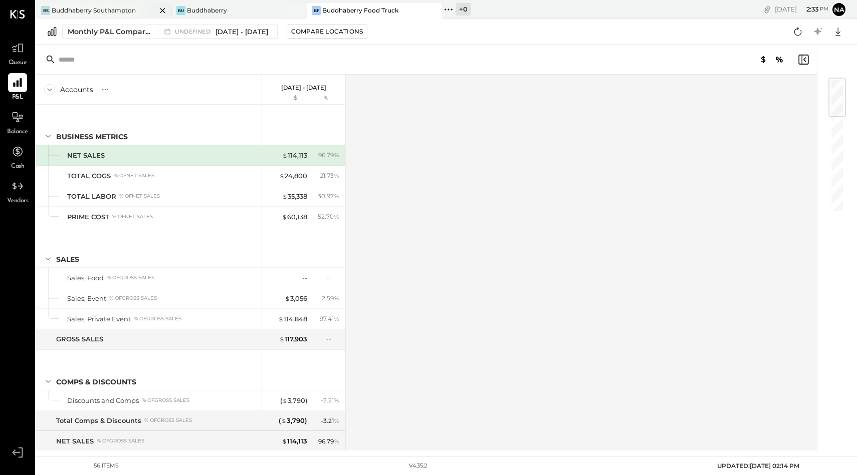
click at [113, 9] on div "Buddhaberry Southampton" at bounding box center [94, 10] width 84 height 9
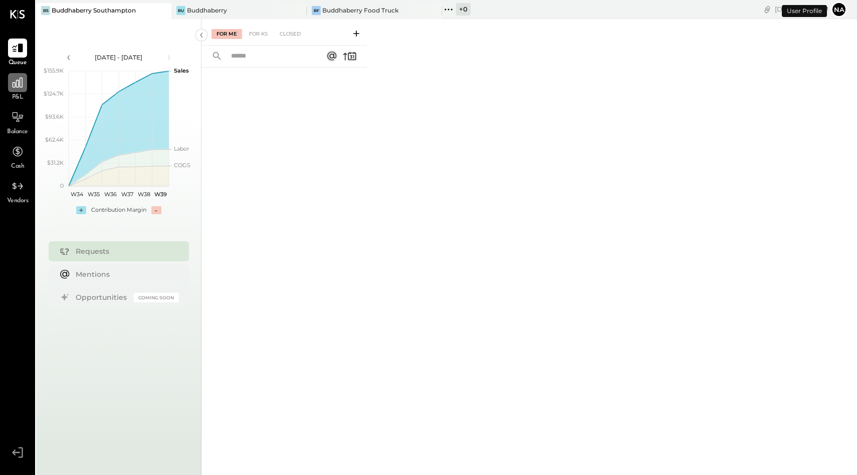
click at [23, 79] on icon at bounding box center [17, 82] width 13 height 13
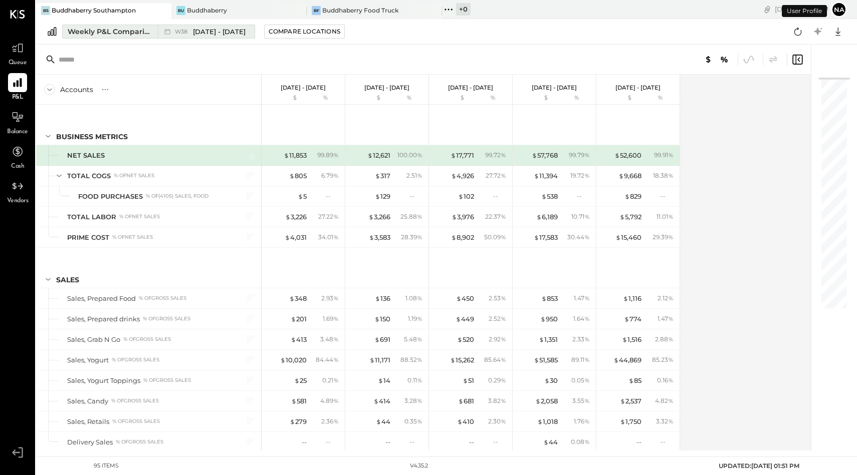
click at [119, 28] on div "Weekly P&L Comparison" at bounding box center [110, 32] width 84 height 10
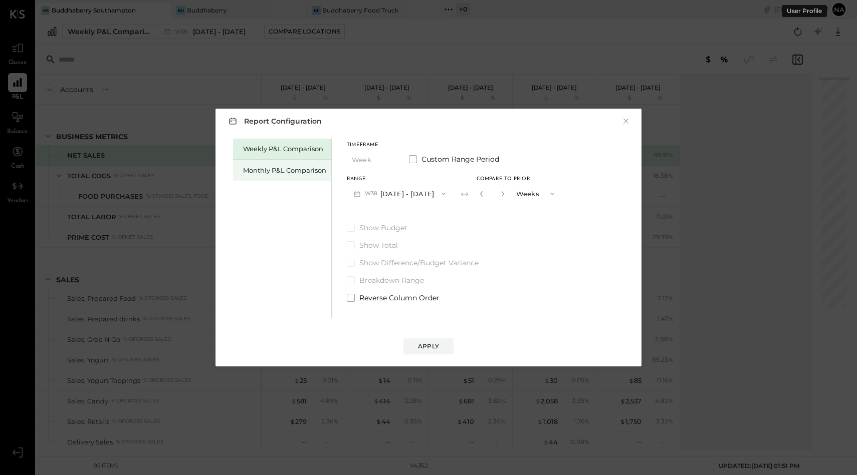
click at [303, 171] on div "Monthly P&L Comparison" at bounding box center [284, 171] width 83 height 10
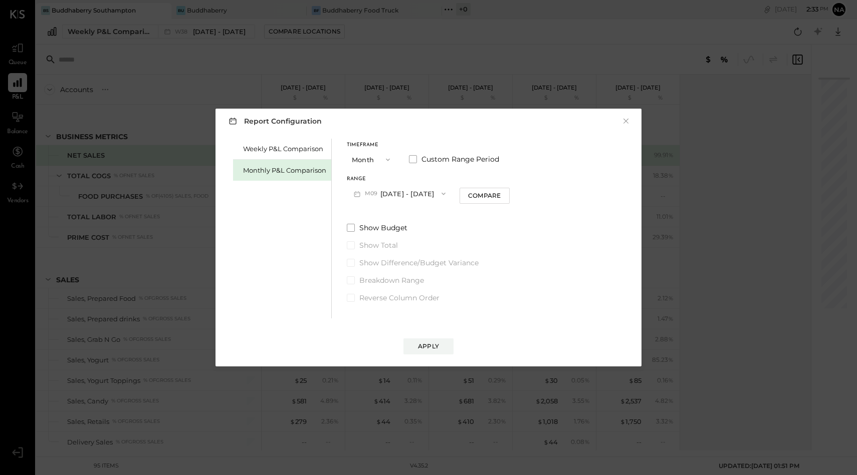
click at [395, 195] on button "M09 [DATE] - [DATE]" at bounding box center [400, 193] width 106 height 19
click at [374, 155] on button "Month" at bounding box center [372, 159] width 50 height 19
click at [372, 155] on div "Month" at bounding box center [371, 160] width 49 height 18
click at [418, 158] on label "Custom Range Period" at bounding box center [454, 159] width 90 height 10
click at [397, 195] on button "[DATE]" at bounding box center [377, 193] width 60 height 19
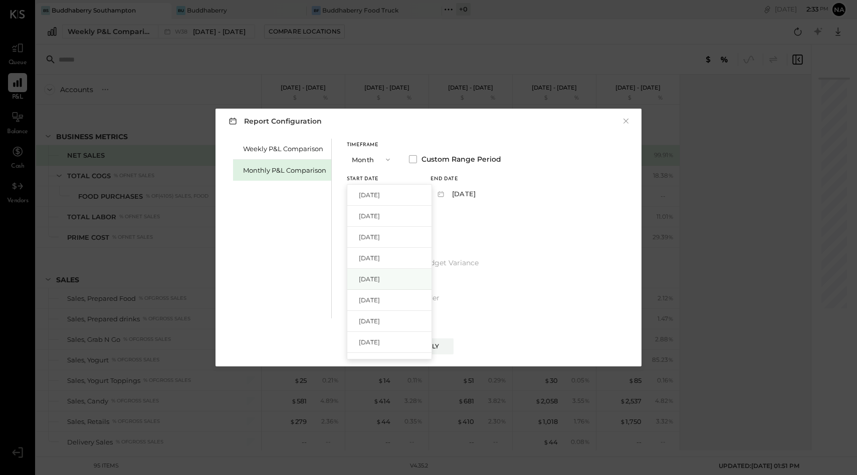
click at [380, 276] on span "[DATE]" at bounding box center [369, 279] width 21 height 9
click at [475, 194] on button "[DATE]" at bounding box center [460, 193] width 60 height 19
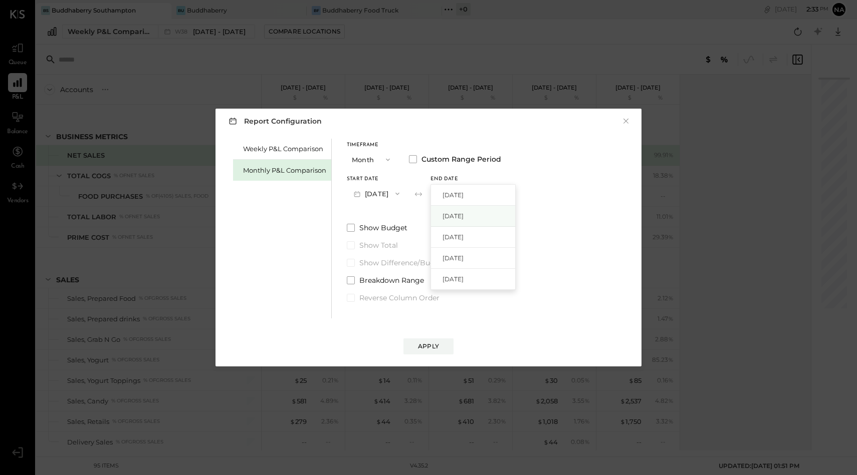
click at [463, 212] on span "[DATE]" at bounding box center [452, 216] width 21 height 9
click at [420, 356] on div "Report Configuration × Weekly P&L Comparison Monthly P&L Comparison Timeframe M…" at bounding box center [428, 238] width 426 height 258
click at [424, 348] on div "Apply" at bounding box center [428, 346] width 21 height 9
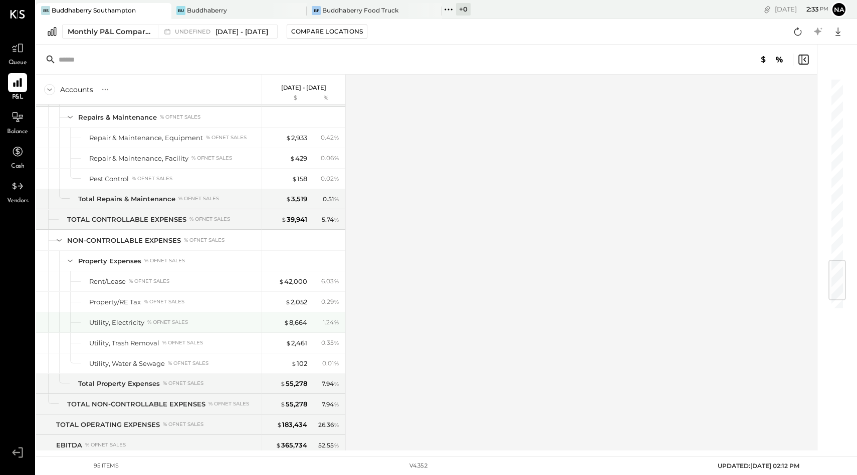
scroll to position [1627, 0]
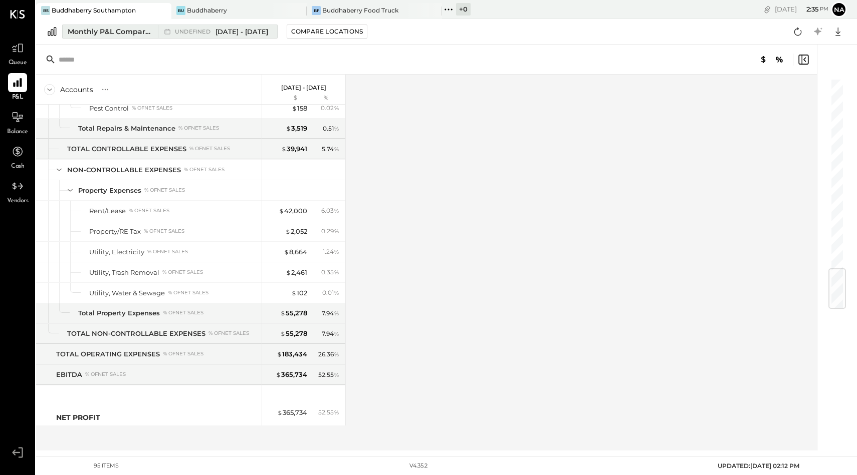
click at [213, 28] on div "undefined May 1 - Aug 31, 2025" at bounding box center [221, 32] width 93 height 10
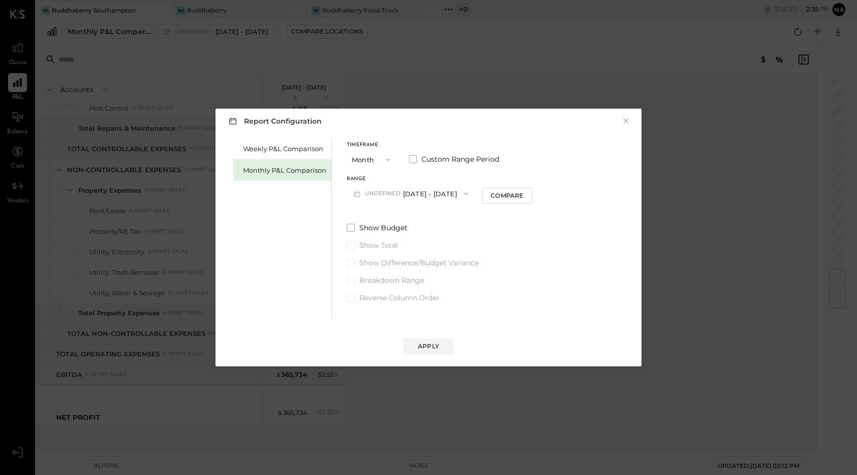
click at [371, 160] on button "Month" at bounding box center [372, 159] width 50 height 19
click at [412, 160] on span at bounding box center [413, 159] width 8 height 8
click at [392, 187] on button "[DATE]" at bounding box center [377, 193] width 60 height 19
click at [380, 159] on span "button" at bounding box center [385, 160] width 13 height 8
click at [401, 188] on button "[DATE]" at bounding box center [377, 193] width 60 height 19
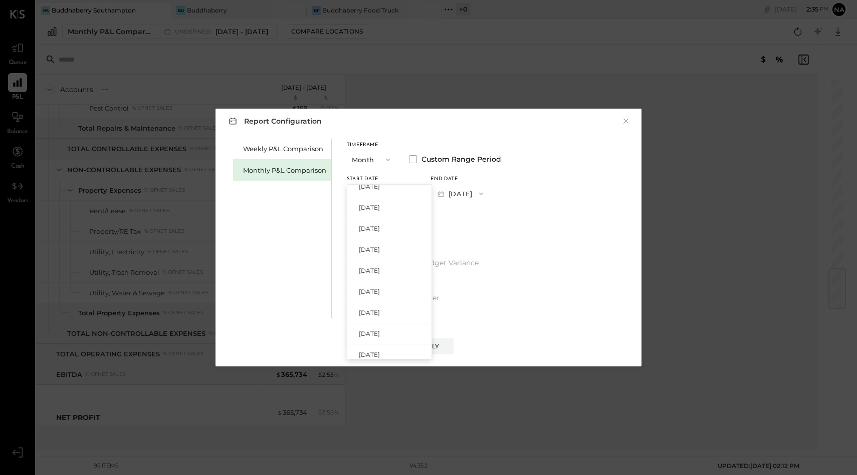
scroll to position [267, 0]
click at [386, 257] on div "[DATE]" at bounding box center [389, 264] width 84 height 21
click at [484, 188] on button "[DATE]" at bounding box center [460, 193] width 60 height 19
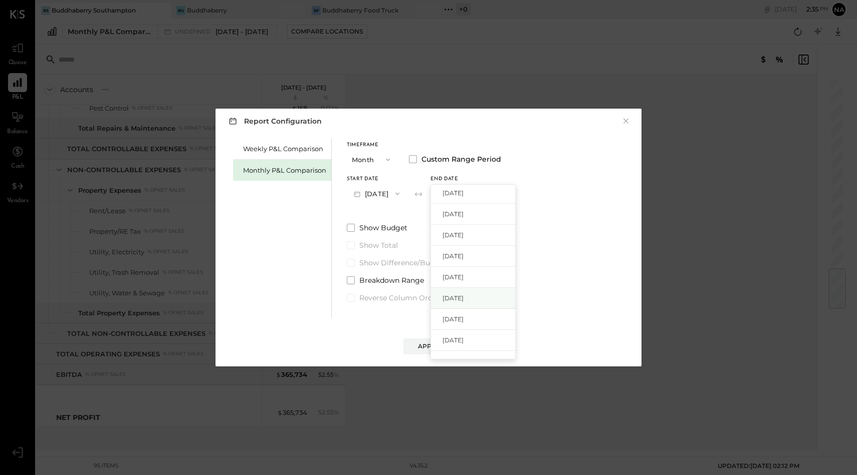
scroll to position [157, 0]
click at [463, 312] on span "[DATE]" at bounding box center [452, 311] width 21 height 9
click at [428, 345] on div "Apply" at bounding box center [428, 346] width 21 height 9
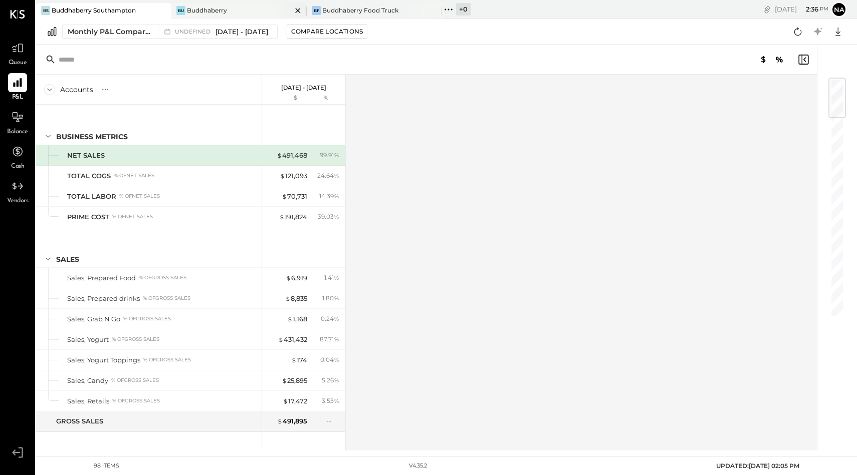
click at [218, 10] on div "Buddhaberry" at bounding box center [207, 10] width 40 height 9
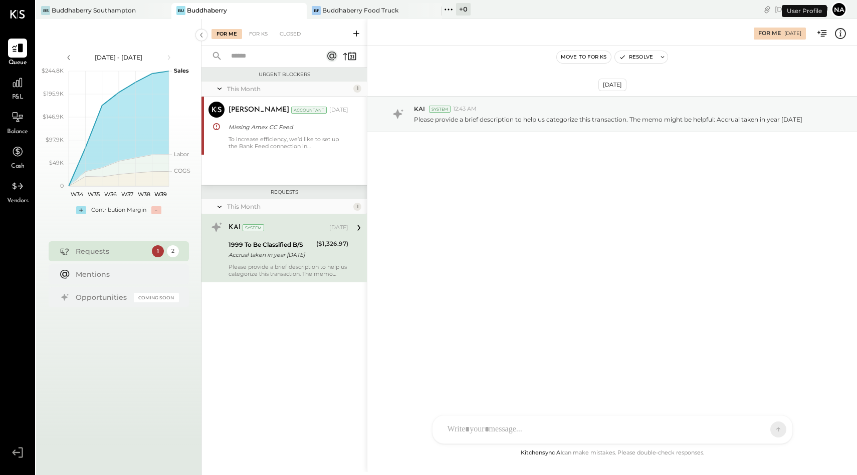
click at [18, 95] on span "P&L" at bounding box center [18, 97] width 12 height 9
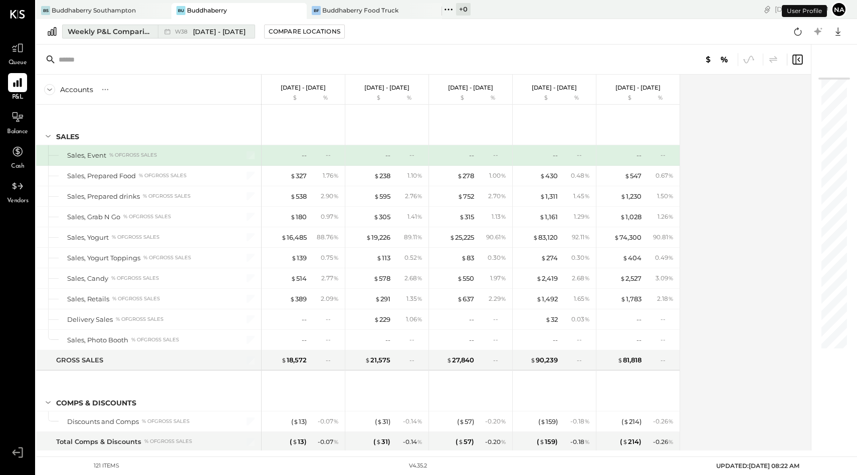
click at [129, 32] on div "Weekly P&L Comparison" at bounding box center [110, 32] width 84 height 10
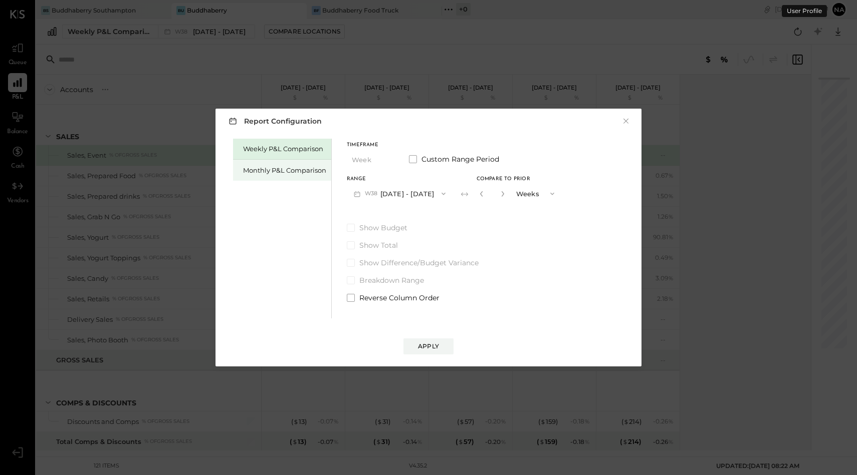
click at [270, 174] on div "Monthly P&L Comparison" at bounding box center [284, 171] width 83 height 10
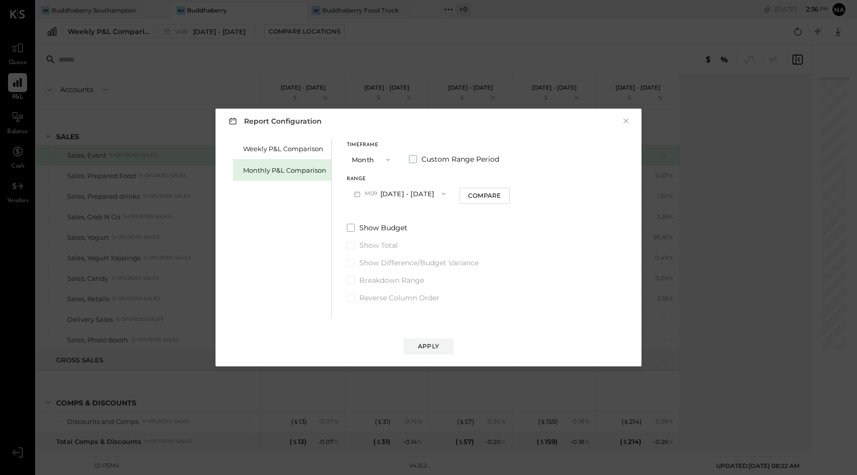
click at [417, 156] on label "Custom Range Period" at bounding box center [454, 159] width 90 height 10
click at [389, 189] on button "[DATE]" at bounding box center [377, 193] width 60 height 19
click at [380, 245] on span "[DATE]" at bounding box center [369, 247] width 21 height 9
click at [468, 198] on button "[DATE]" at bounding box center [460, 193] width 60 height 19
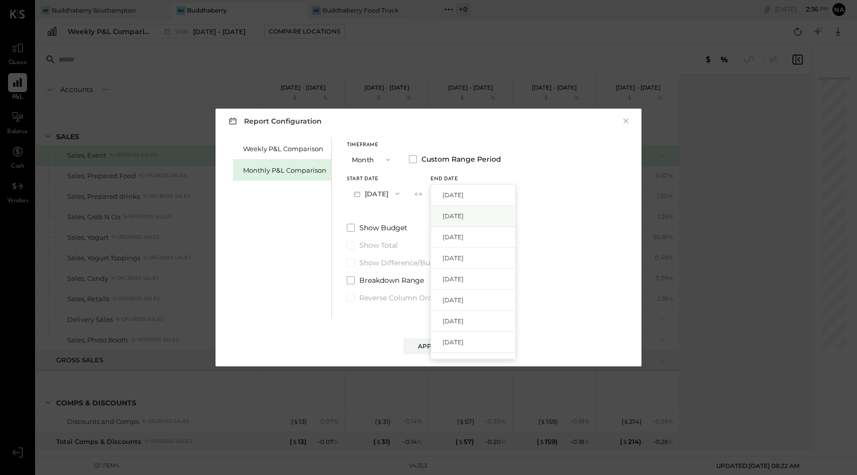
click at [463, 215] on span "[DATE]" at bounding box center [452, 216] width 21 height 9
click at [486, 229] on label "Show Budget" at bounding box center [424, 228] width 154 height 10
click at [487, 188] on button "[DATE]" at bounding box center [460, 193] width 60 height 19
click at [463, 305] on span "[DATE]" at bounding box center [452, 305] width 21 height 9
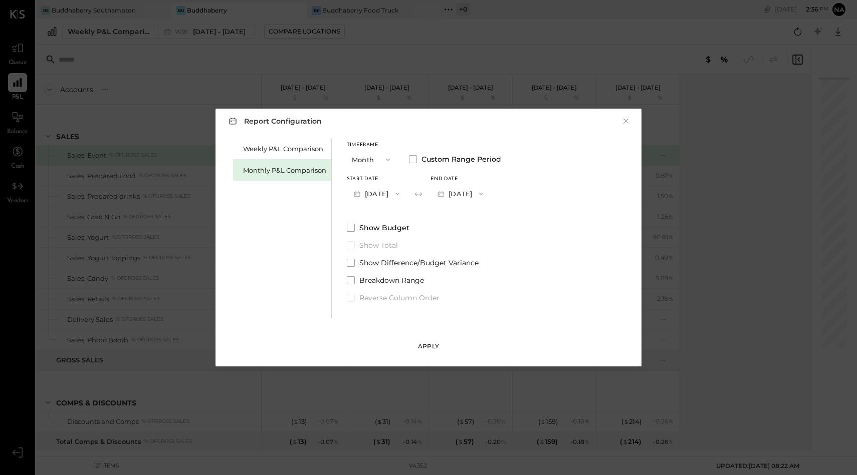
click at [434, 351] on div "Apply" at bounding box center [428, 346] width 21 height 9
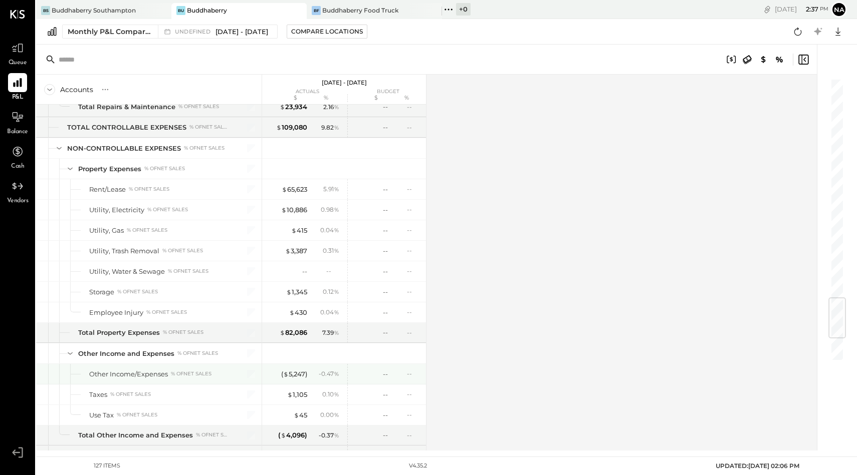
scroll to position [2038, 0]
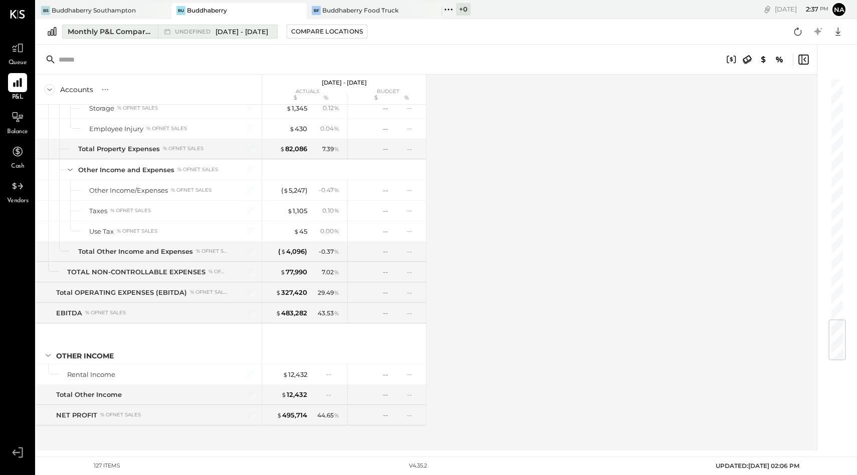
click at [115, 30] on div "Monthly P&L Comparison" at bounding box center [110, 32] width 84 height 10
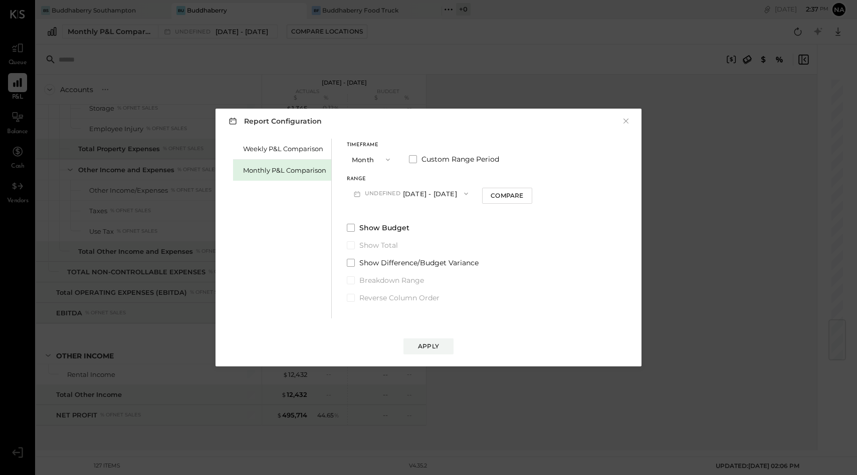
click at [395, 193] on span "undefined" at bounding box center [384, 194] width 38 height 8
click at [407, 172] on div "Timeframe Month Custom Range Period Range undefined May 1 - Aug 31, 2024 Compare" at bounding box center [439, 173] width 185 height 60
click at [440, 347] on button "Apply" at bounding box center [428, 347] width 50 height 16
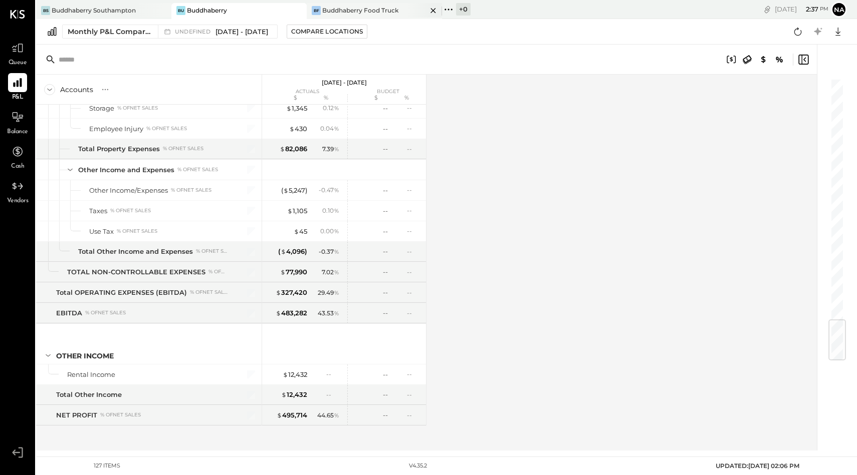
click at [368, 8] on div "Buddhaberry Food Truck" at bounding box center [360, 10] width 76 height 9
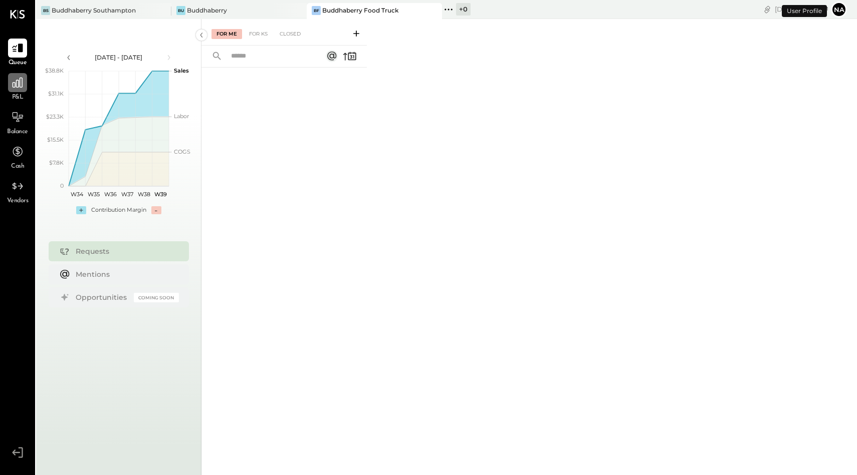
click at [20, 85] on icon at bounding box center [18, 83] width 10 height 10
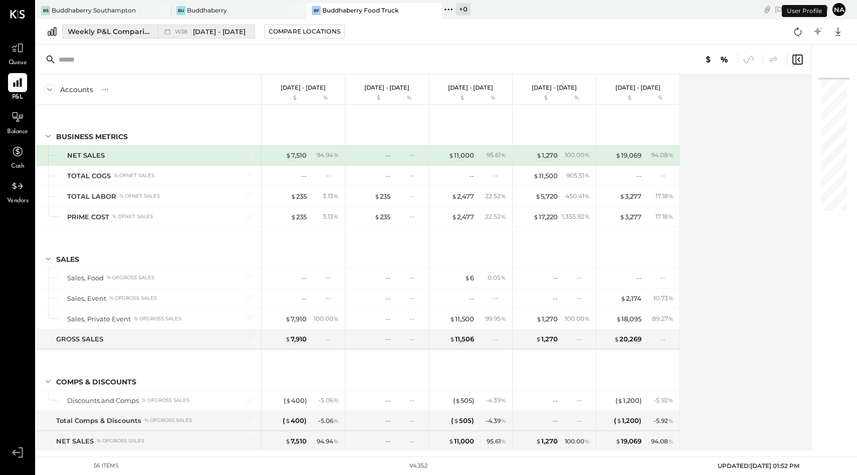
click at [99, 27] on div "Weekly P&L Comparison" at bounding box center [110, 32] width 84 height 10
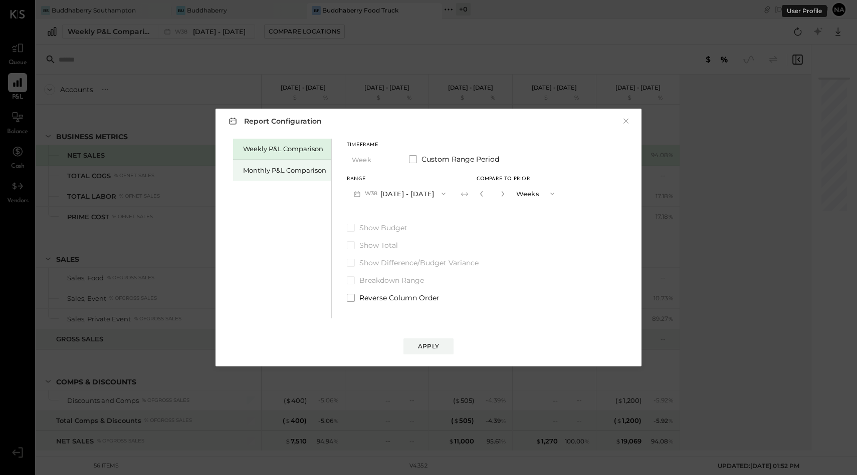
click at [251, 171] on div "Monthly P&L Comparison" at bounding box center [284, 171] width 83 height 10
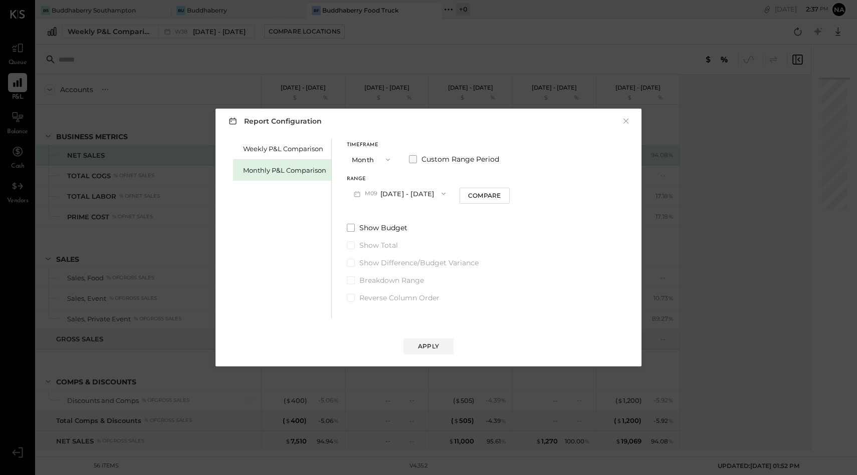
click at [411, 156] on span at bounding box center [413, 159] width 8 height 8
click at [393, 192] on button "[DATE]" at bounding box center [377, 193] width 60 height 19
click at [380, 229] on span "[DATE]" at bounding box center [369, 233] width 21 height 9
click at [481, 182] on div "End date May 31, 2024" at bounding box center [460, 190] width 60 height 26
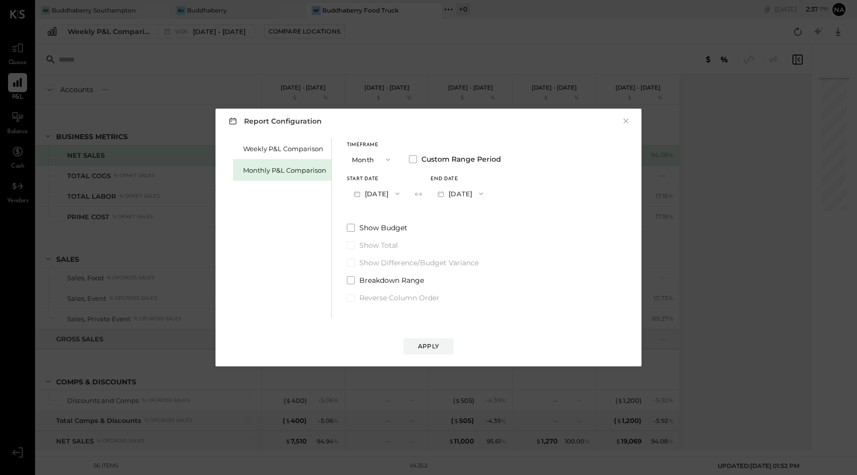
click at [481, 195] on button "[DATE]" at bounding box center [460, 193] width 60 height 19
click at [463, 292] on span "[DATE]" at bounding box center [452, 296] width 21 height 9
click at [434, 342] on div "Apply" at bounding box center [428, 346] width 21 height 9
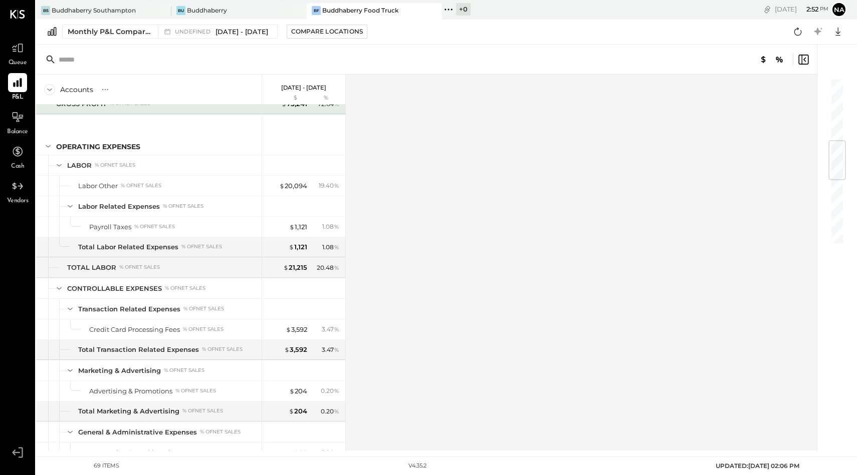
scroll to position [311, 0]
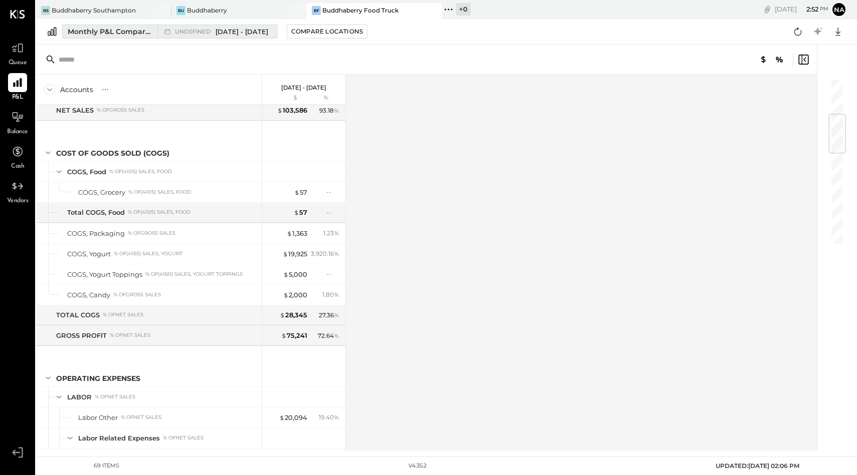
click at [124, 31] on div "Monthly P&L Comparison" at bounding box center [110, 32] width 84 height 10
